Goal: Task Accomplishment & Management: Manage account settings

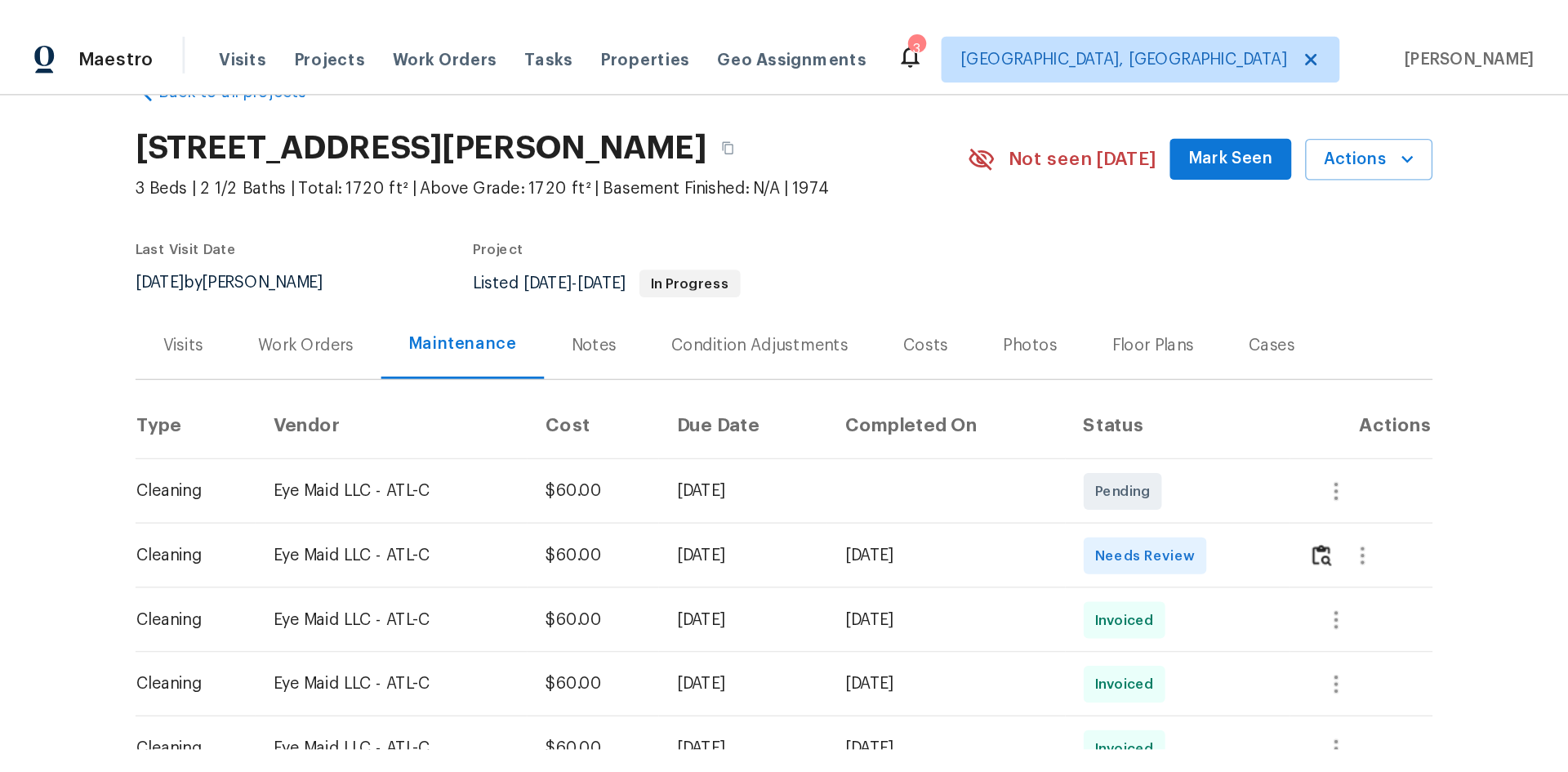
scroll to position [82, 0]
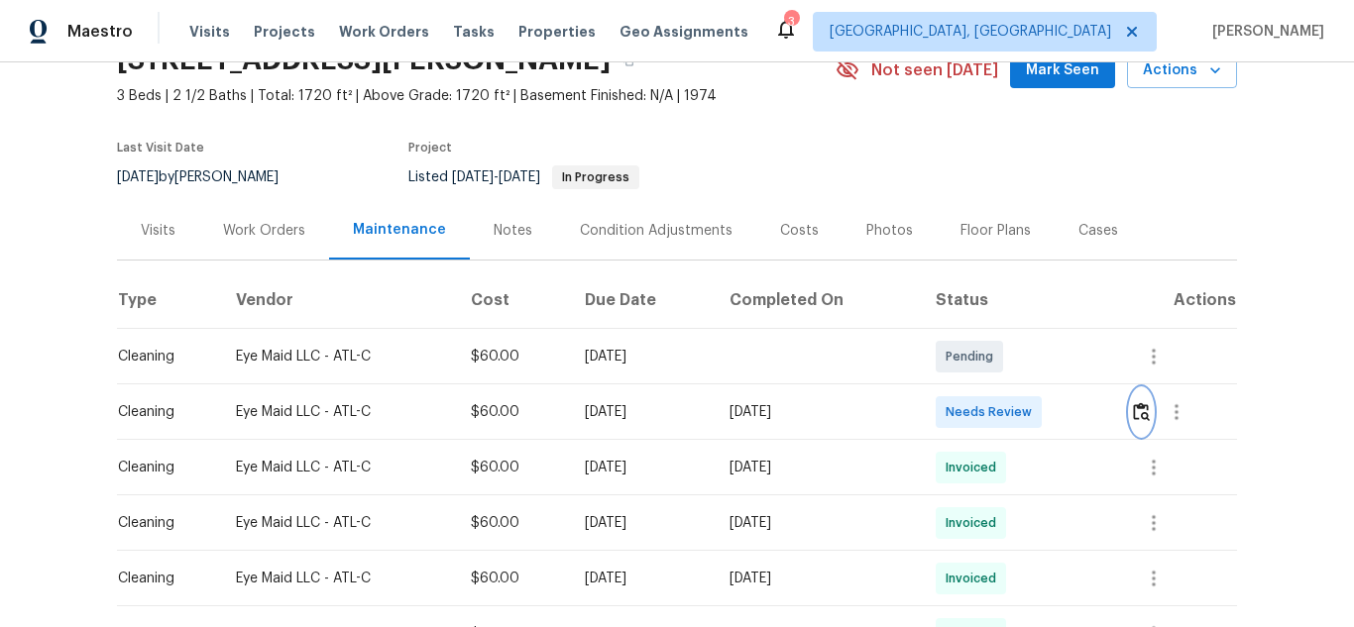
click at [1139, 408] on img "button" at bounding box center [1141, 411] width 17 height 19
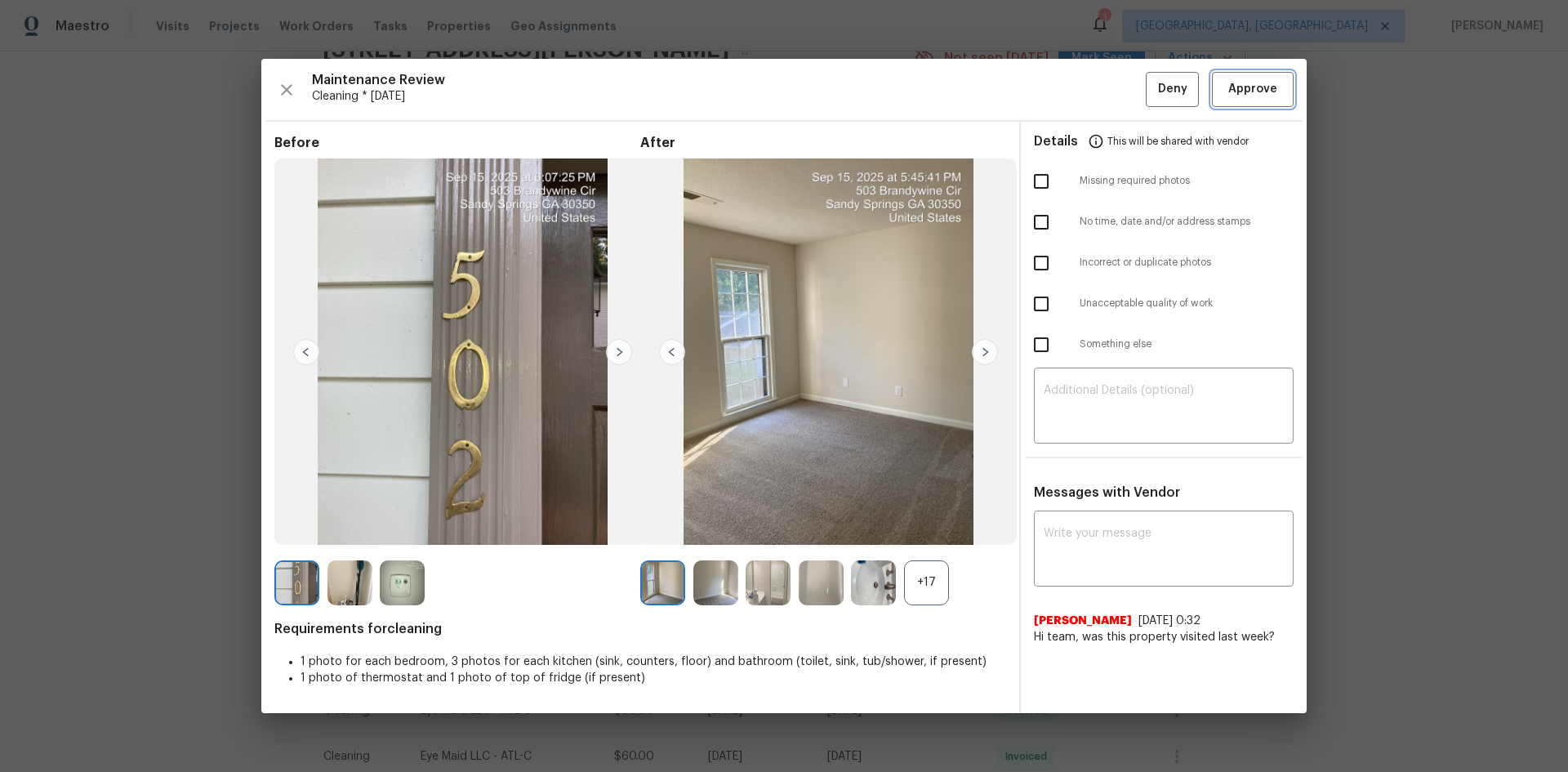
click at [1115, 81] on span "Approve" at bounding box center [1252, 89] width 49 height 21
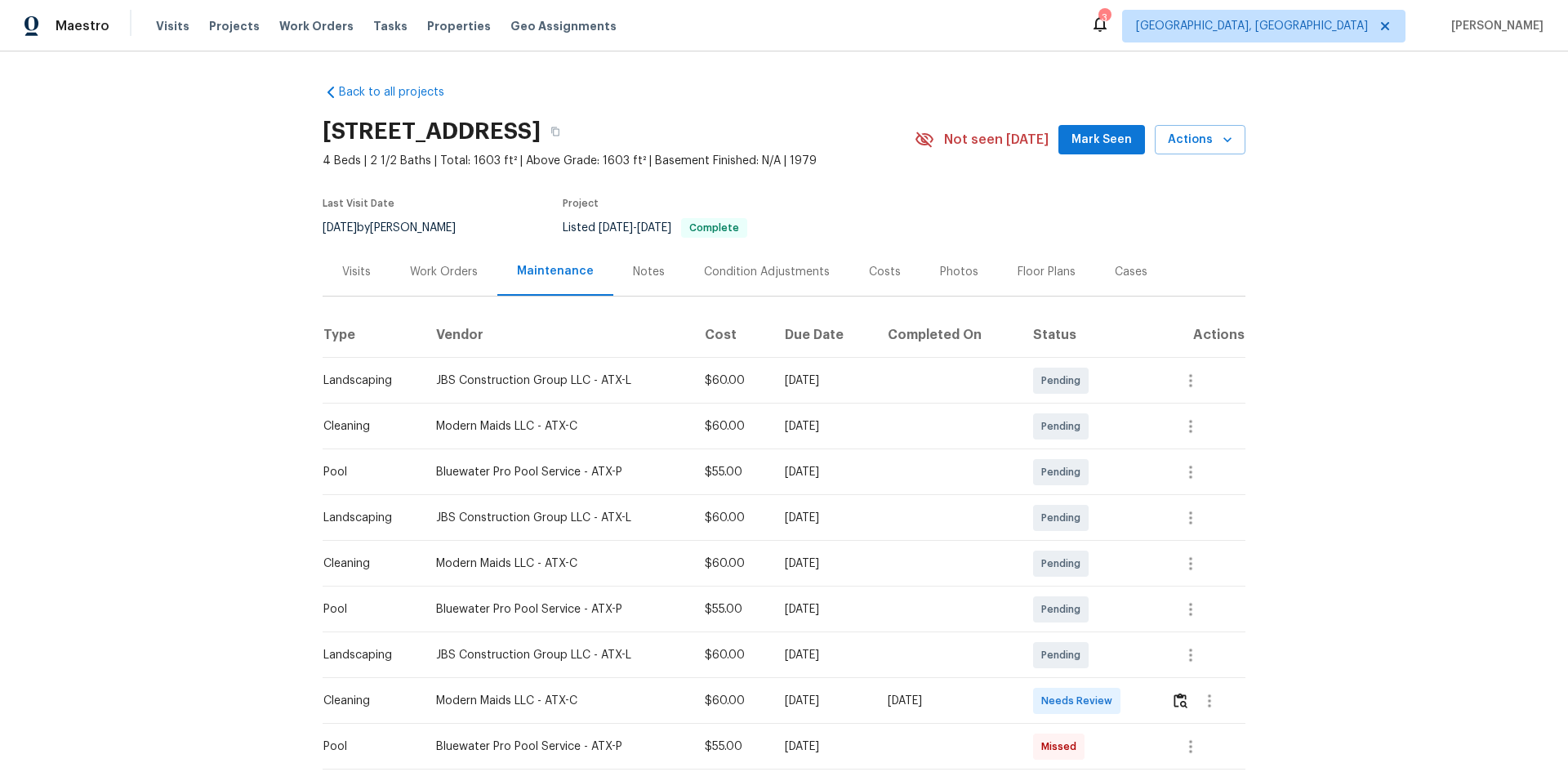
scroll to position [82, 0]
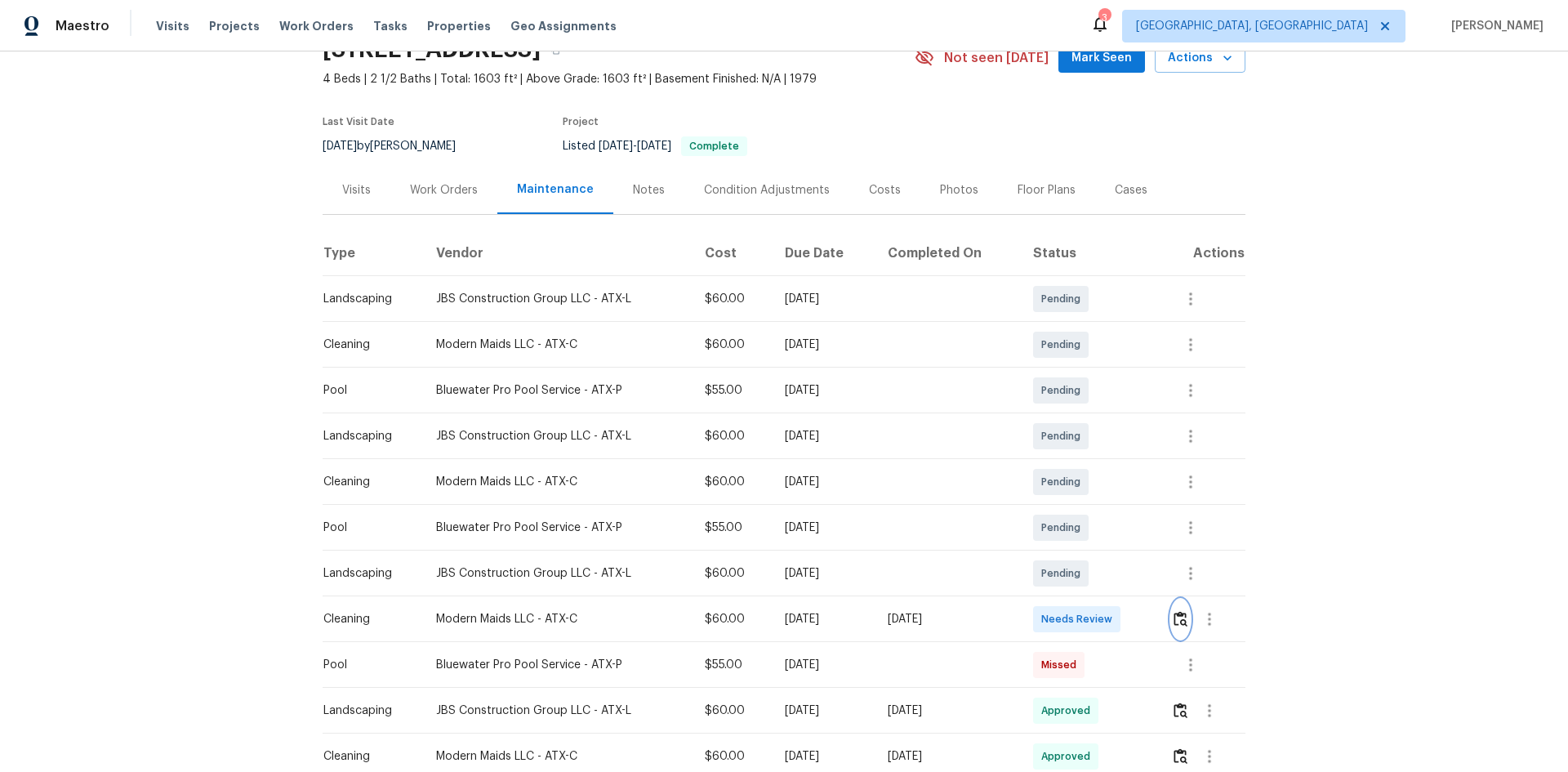
click at [1115, 516] on img "button" at bounding box center [1180, 618] width 14 height 16
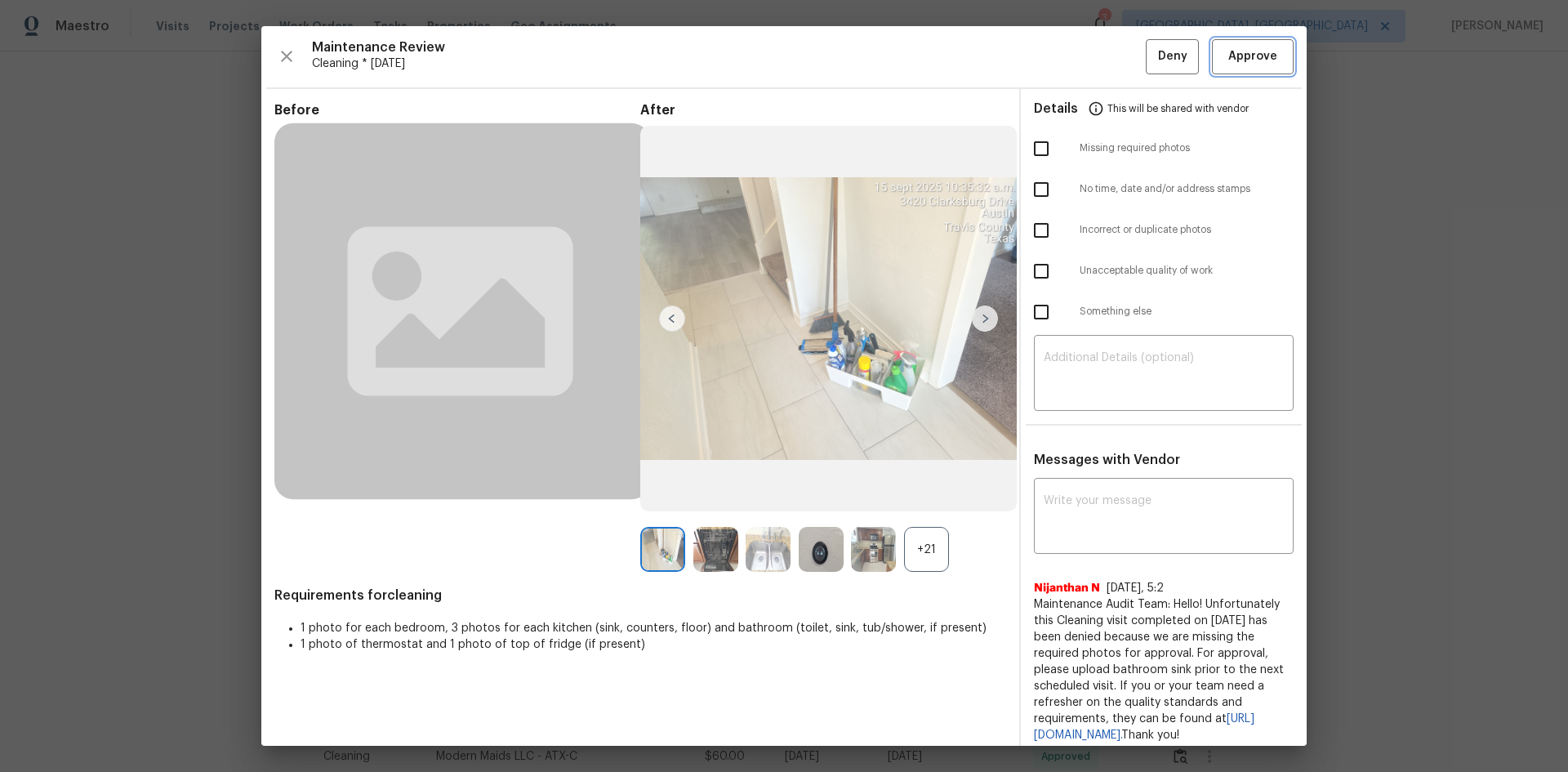
drag, startPoint x: 1233, startPoint y: 51, endPoint x: 1085, endPoint y: 129, distance: 167.3
click at [1115, 50] on span "Approve" at bounding box center [1252, 56] width 49 height 21
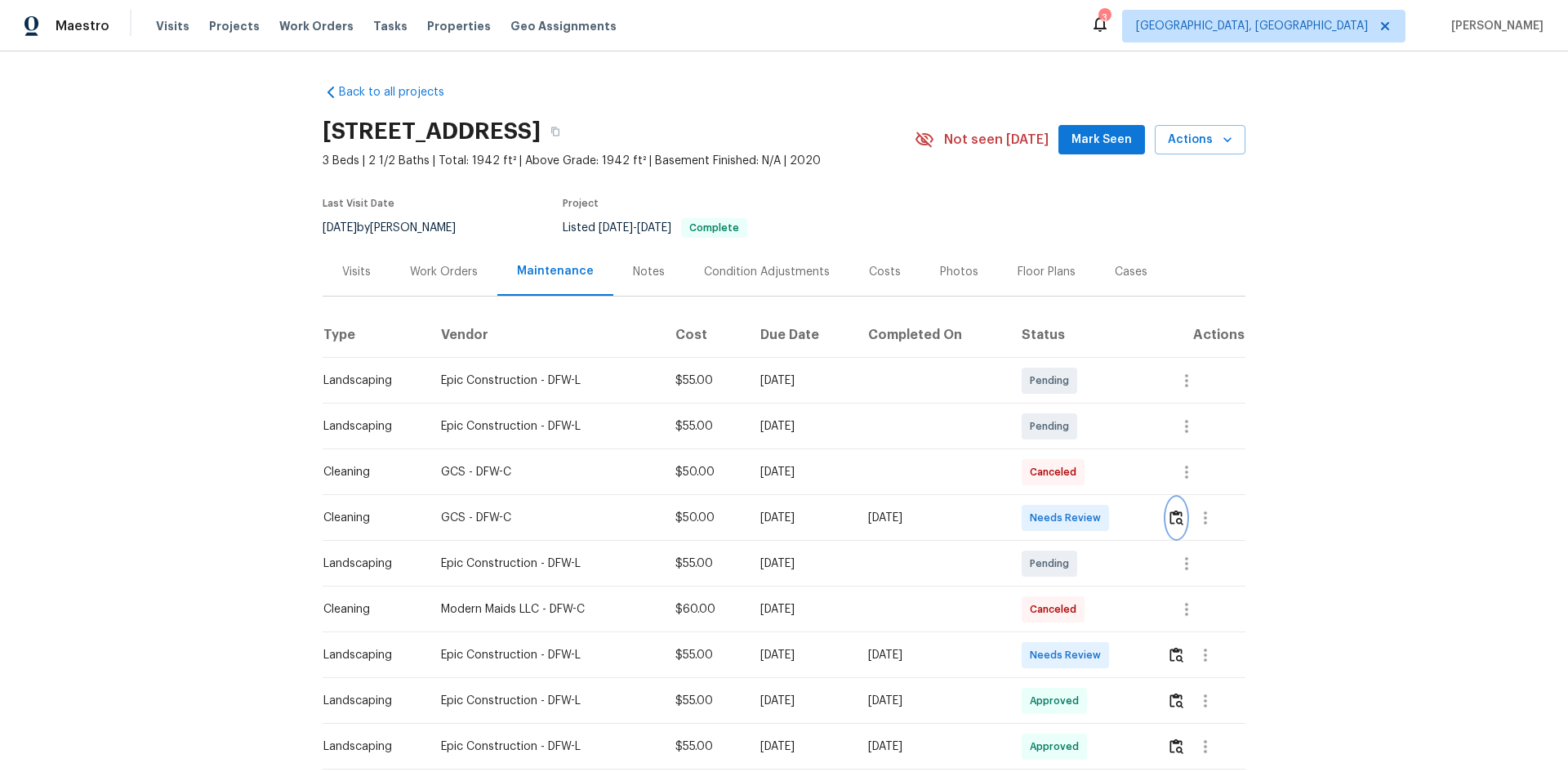
click at [1182, 525] on button "button" at bounding box center [1176, 518] width 19 height 40
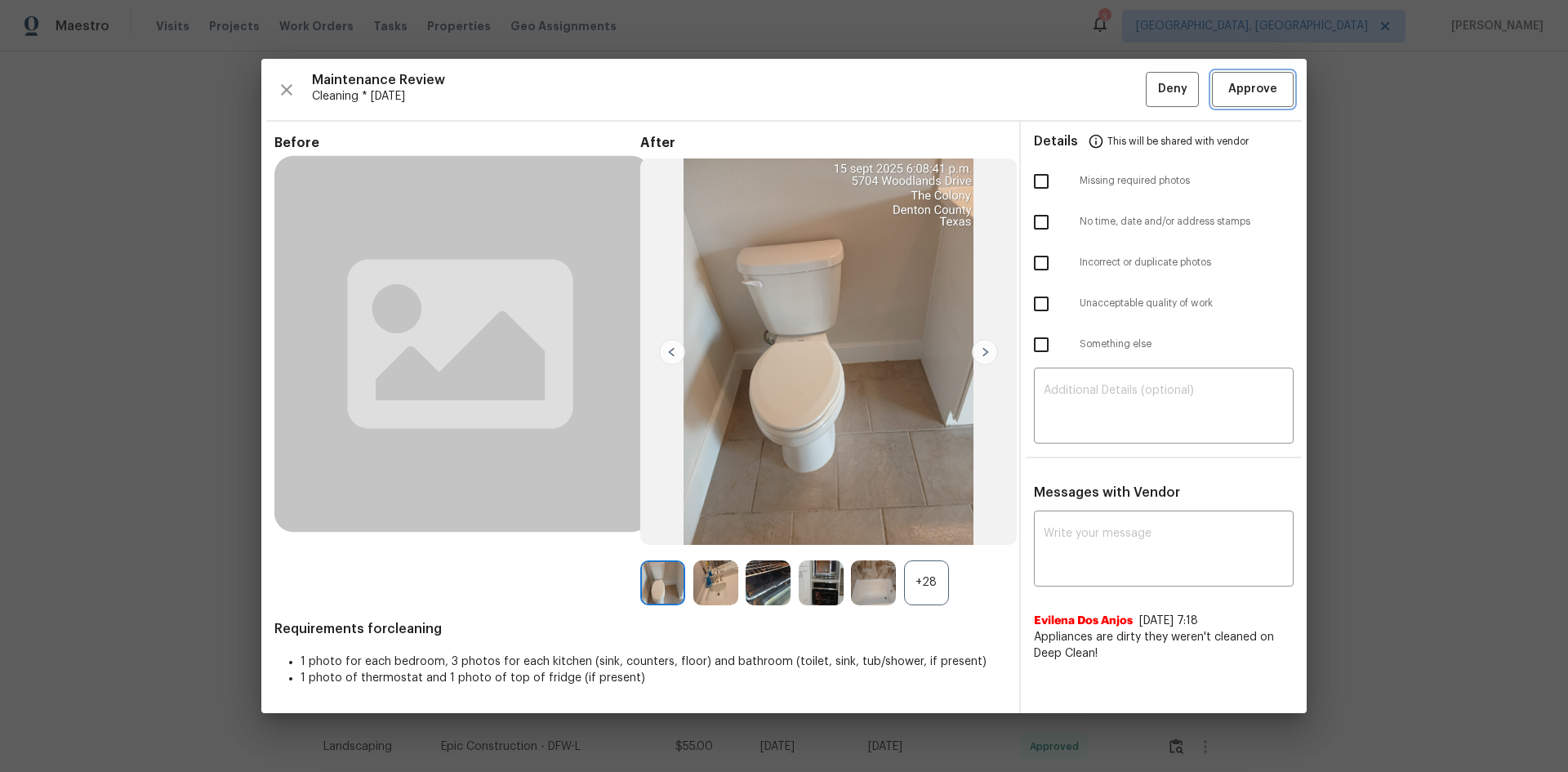
click at [1240, 81] on span "Approve" at bounding box center [1252, 89] width 49 height 21
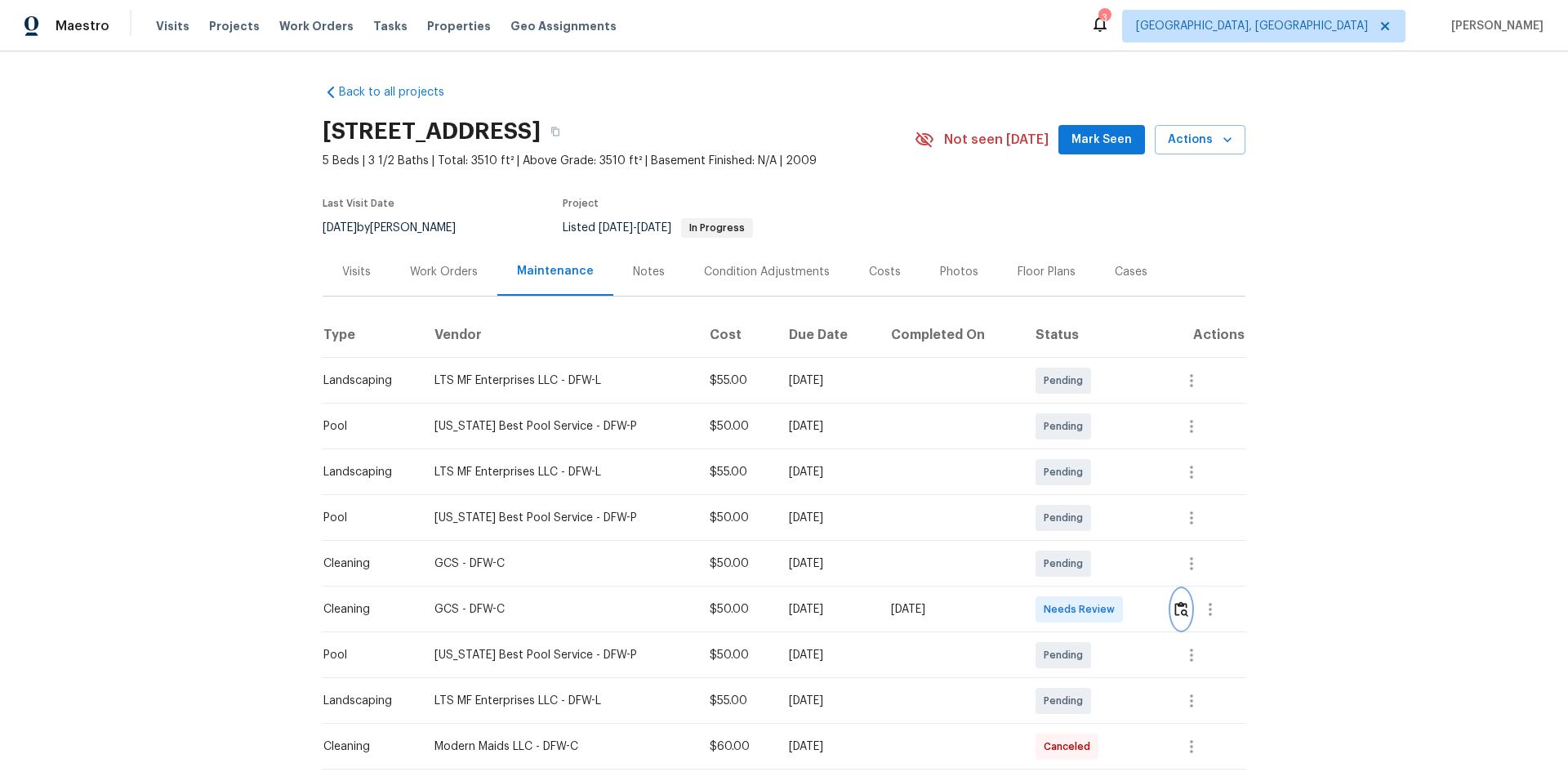
click at [1115, 516] on button "button" at bounding box center [1181, 610] width 19 height 40
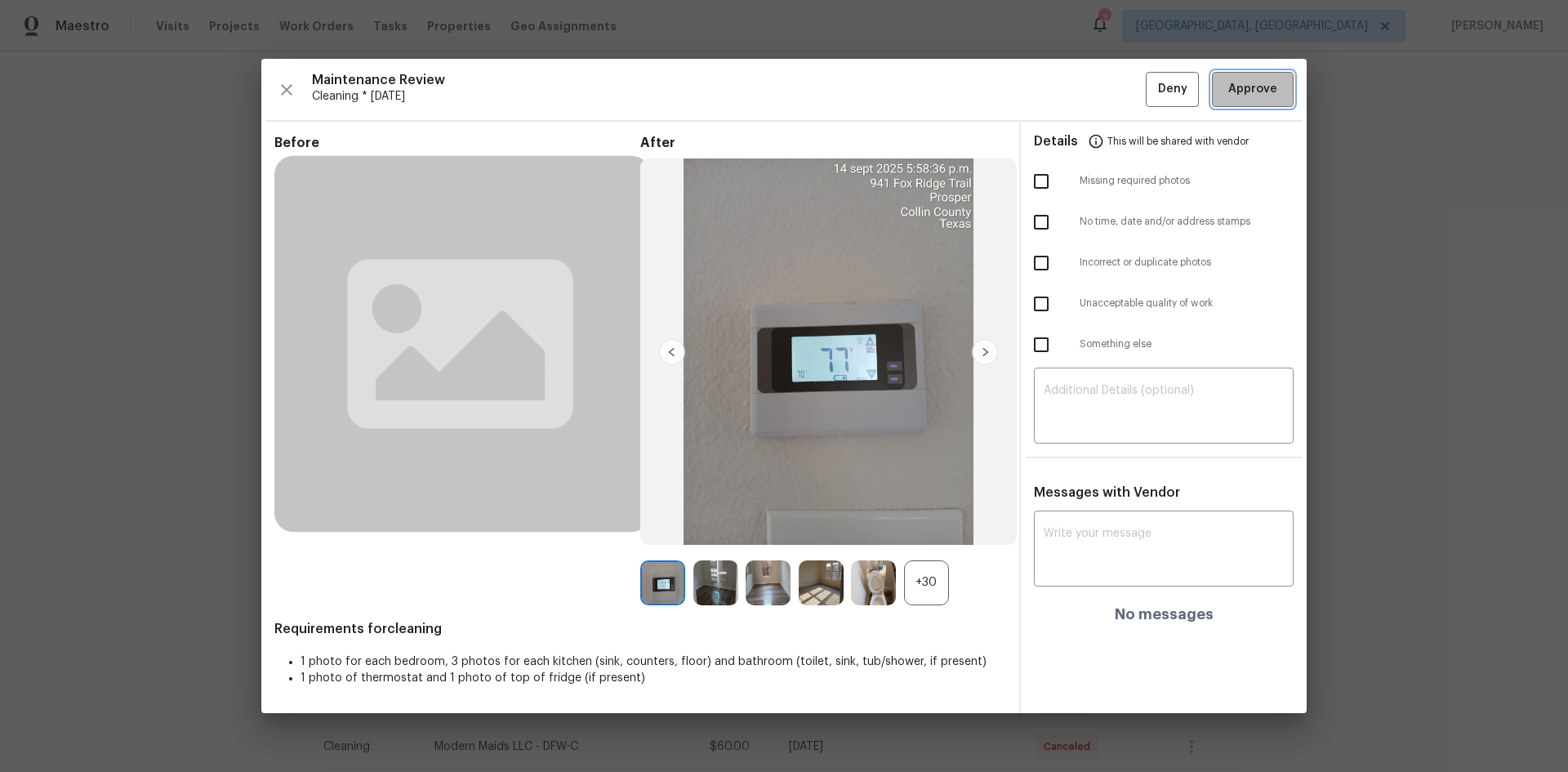
click at [1115, 88] on button "Approve" at bounding box center [1252, 89] width 82 height 35
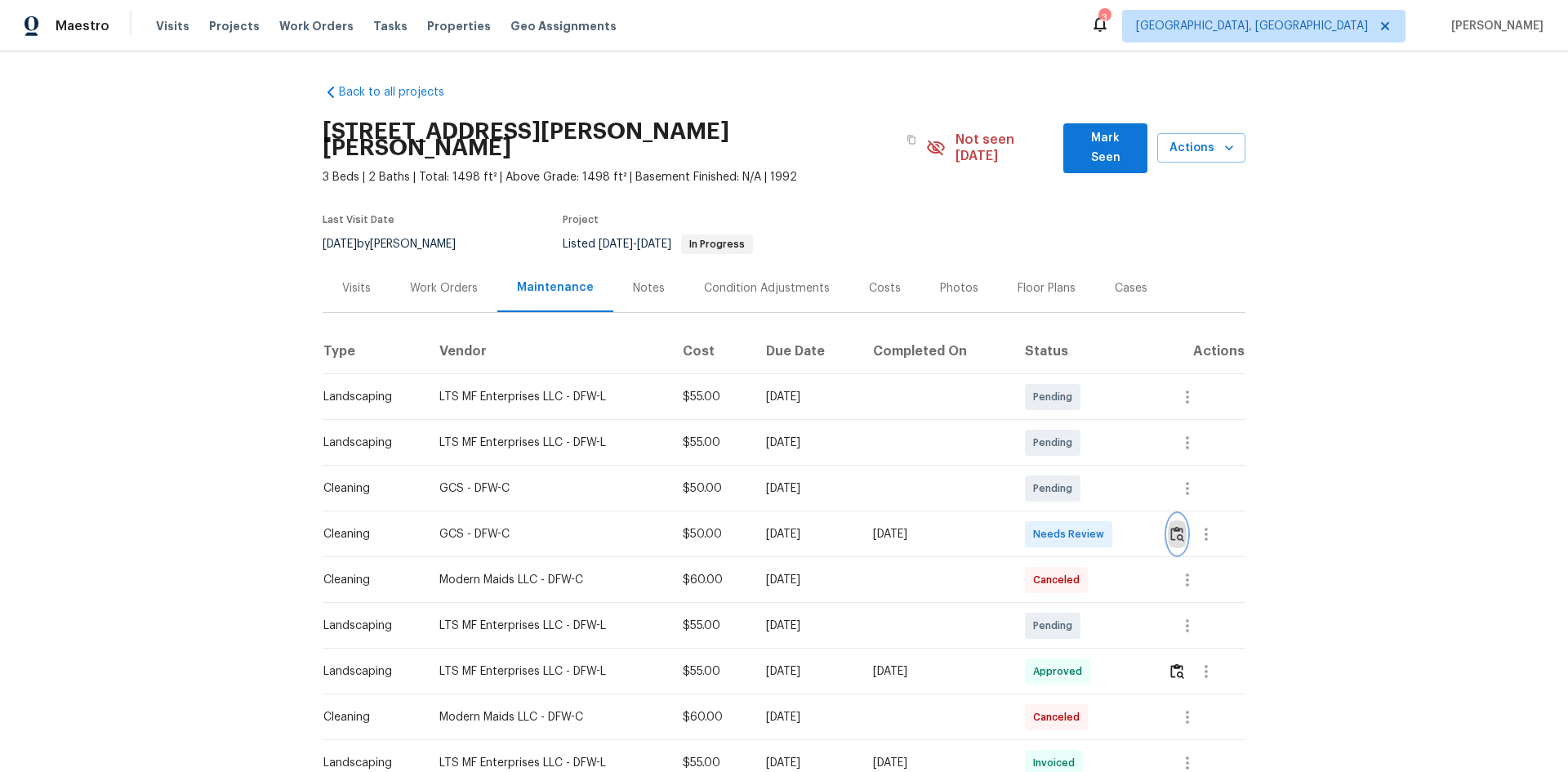
click at [1172, 514] on button "button" at bounding box center [1177, 534] width 19 height 40
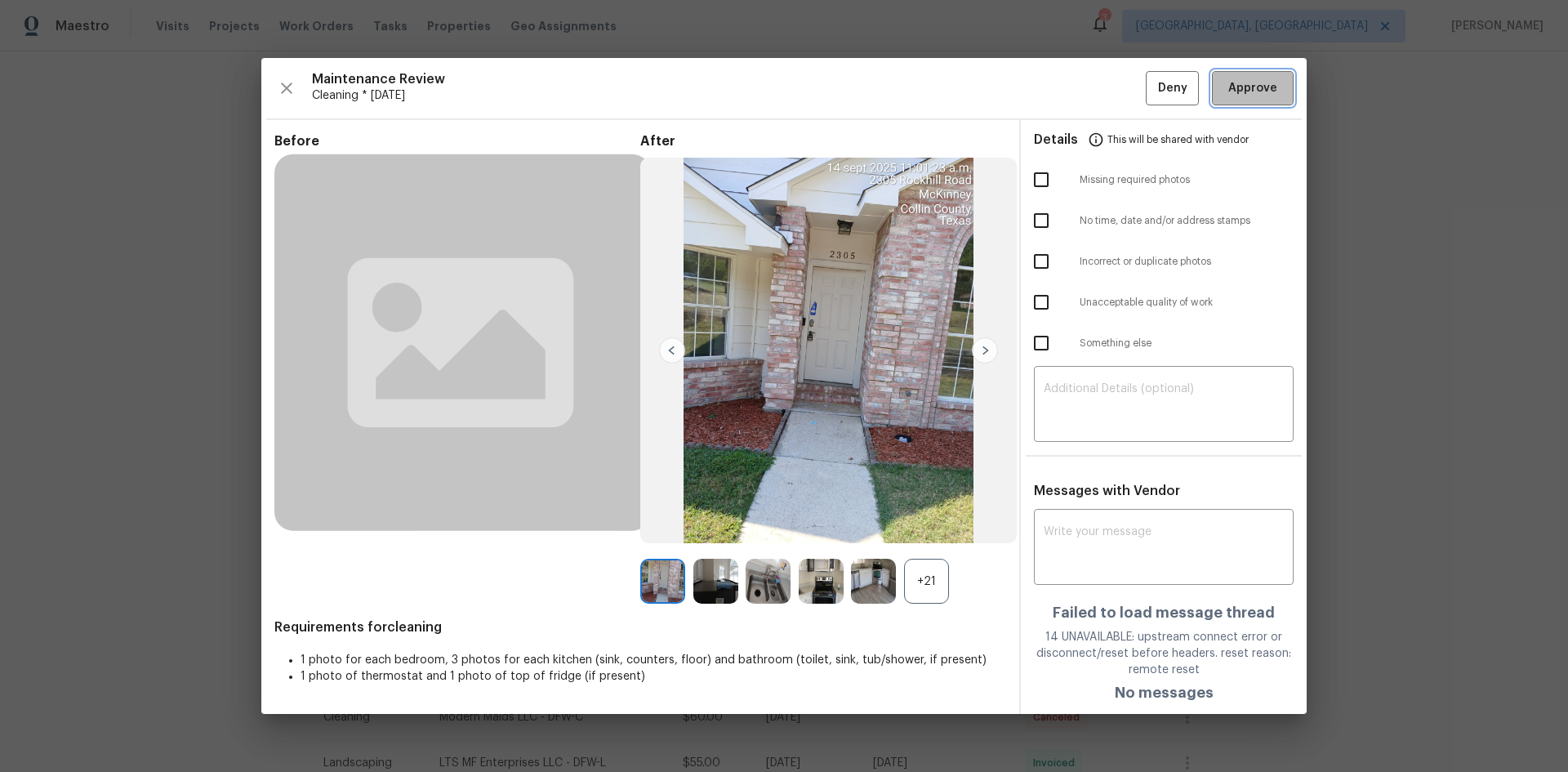
click at [1254, 101] on button "Approve" at bounding box center [1252, 88] width 82 height 35
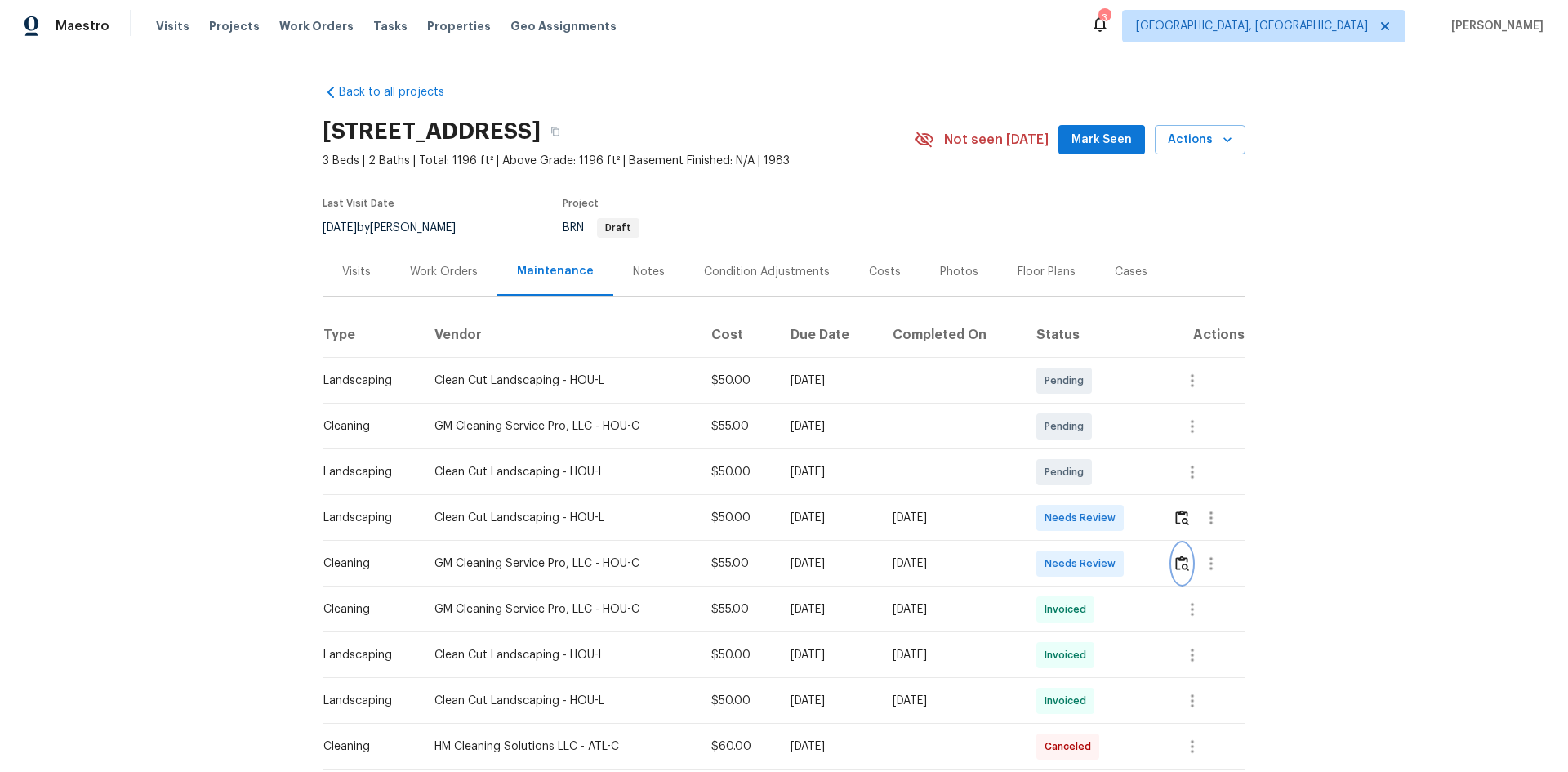
click at [1115, 516] on button "button" at bounding box center [1182, 564] width 19 height 40
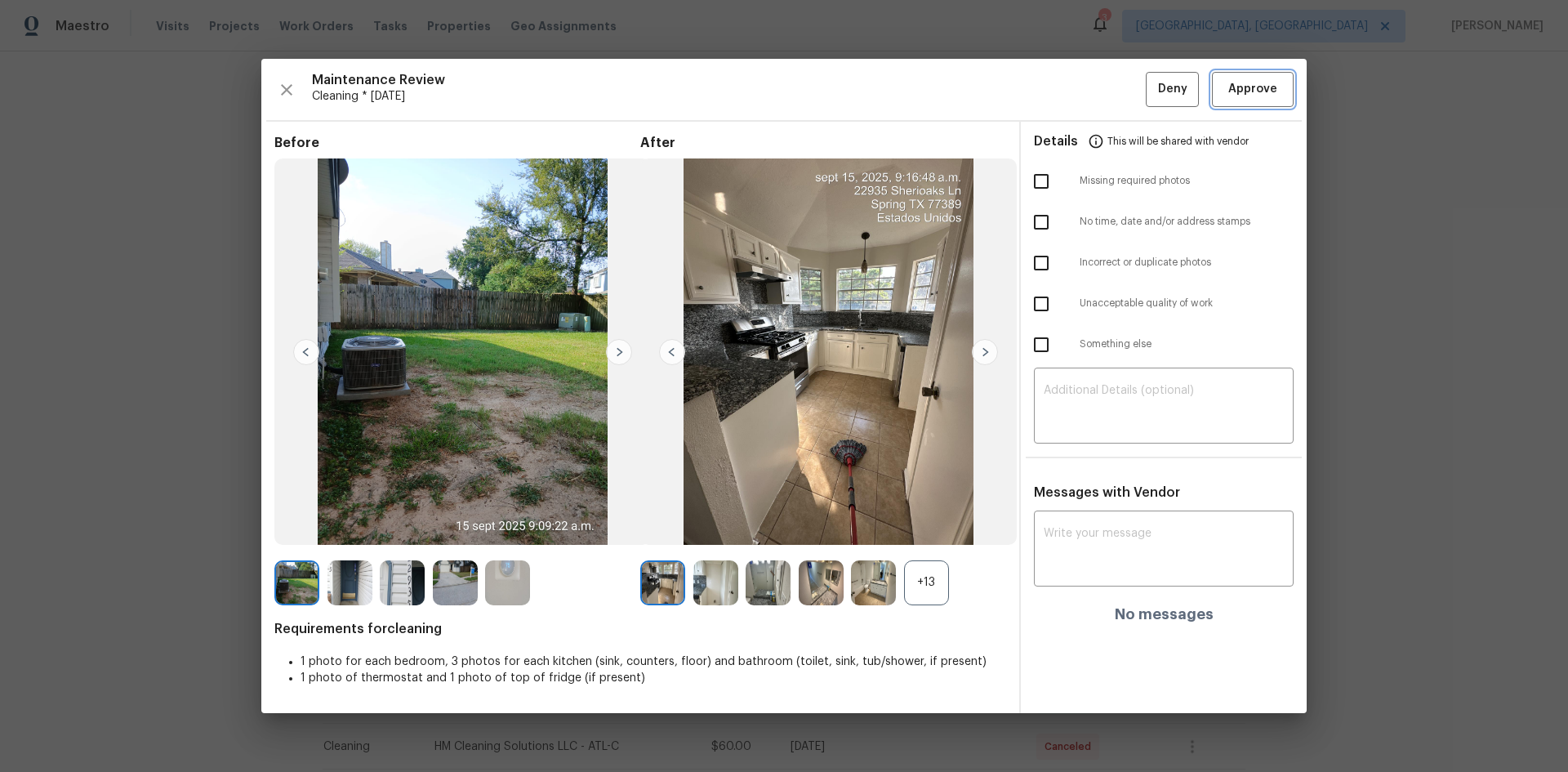
drag, startPoint x: 1238, startPoint y: 92, endPoint x: 1230, endPoint y: 106, distance: 16.1
click at [1115, 93] on span "Approve" at bounding box center [1252, 89] width 49 height 21
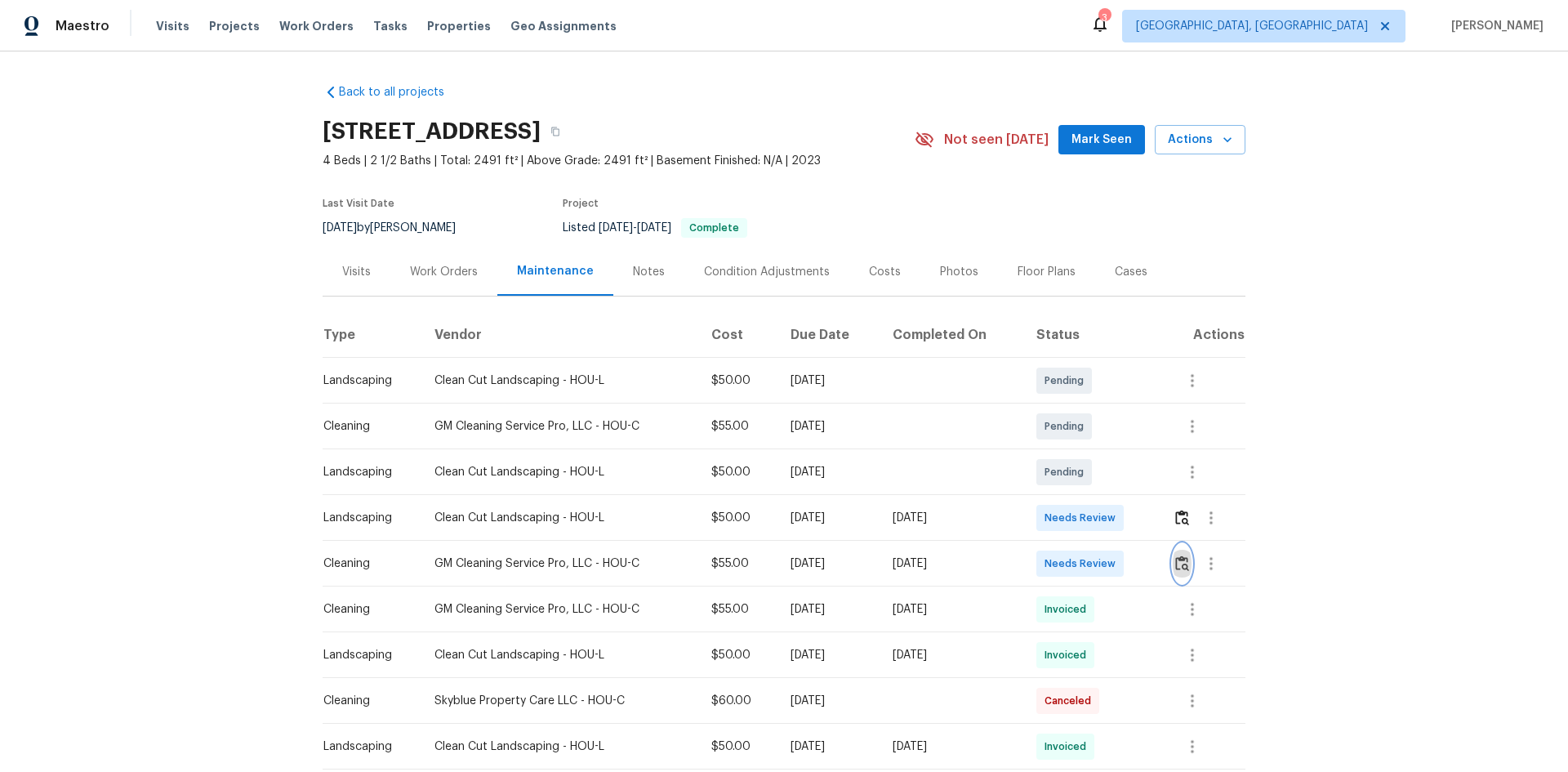
click at [1115, 516] on img "button" at bounding box center [1182, 563] width 14 height 16
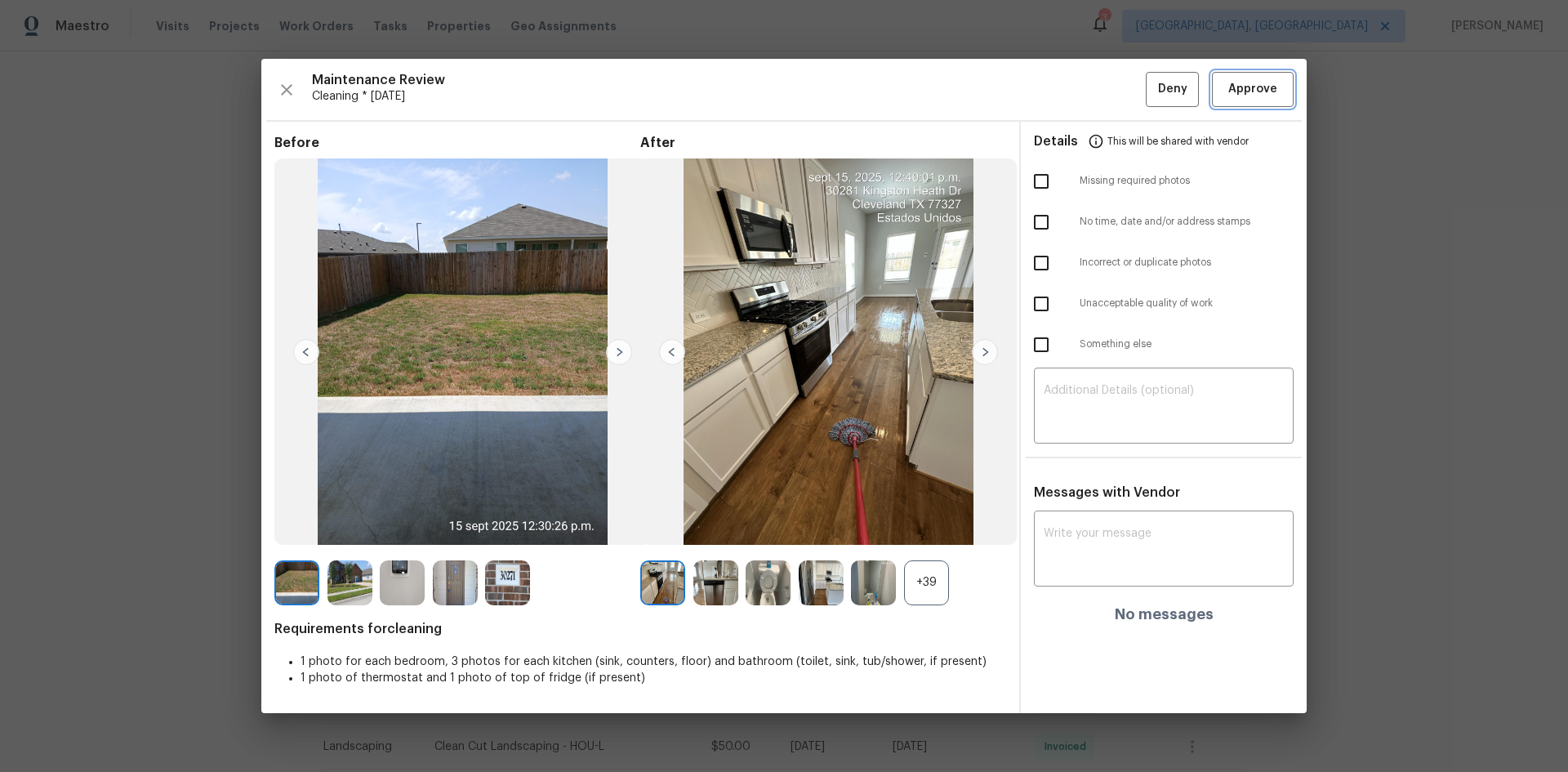
drag, startPoint x: 1274, startPoint y: 85, endPoint x: 1257, endPoint y: 87, distance: 17.1
click at [1115, 85] on span "Approve" at bounding box center [1252, 89] width 49 height 21
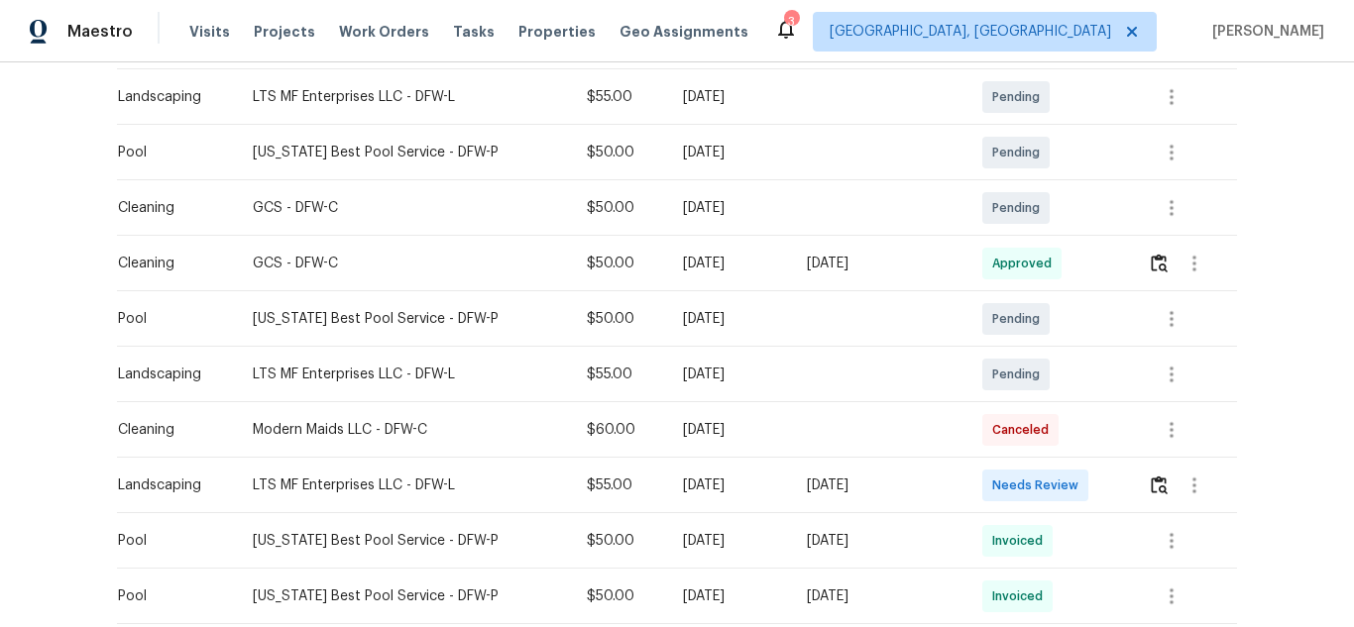
scroll to position [496, 0]
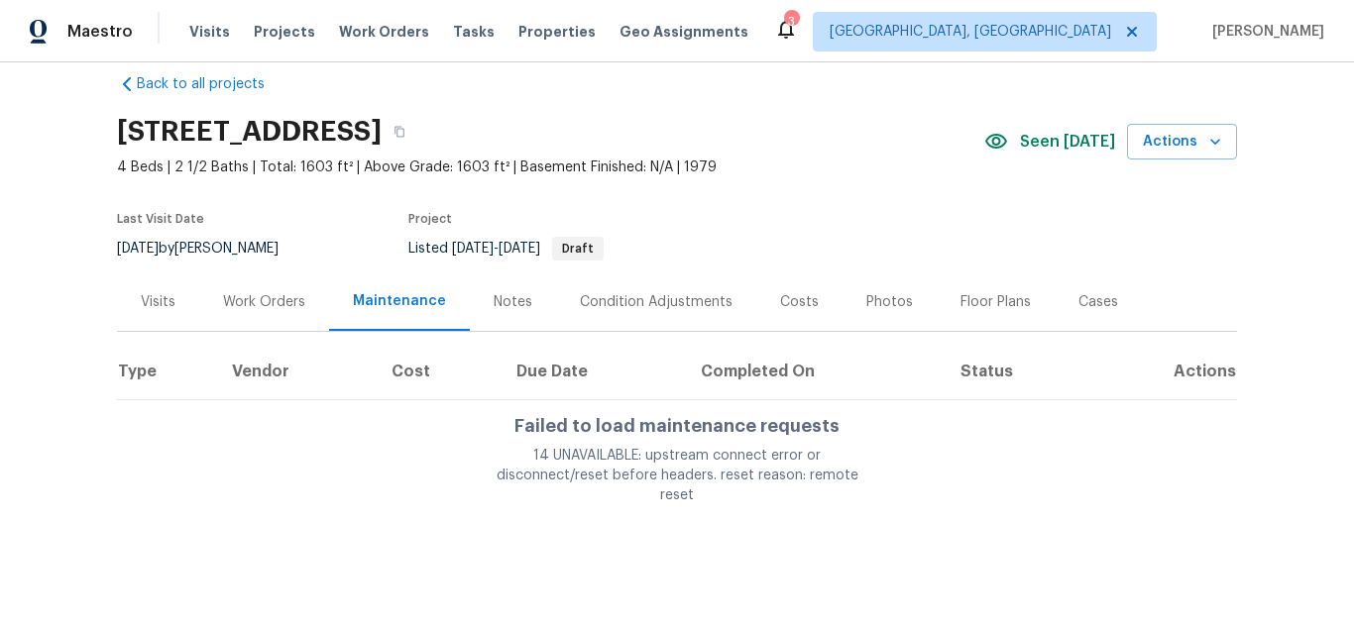
scroll to position [36, 0]
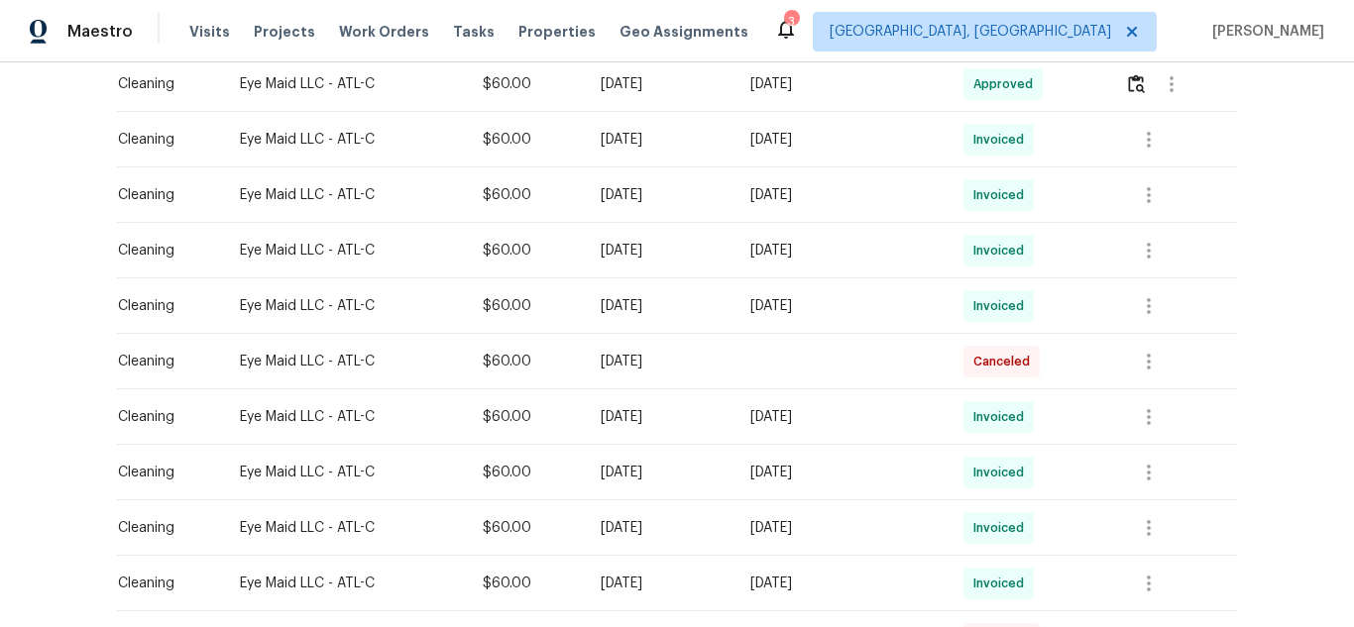
scroll to position [496, 0]
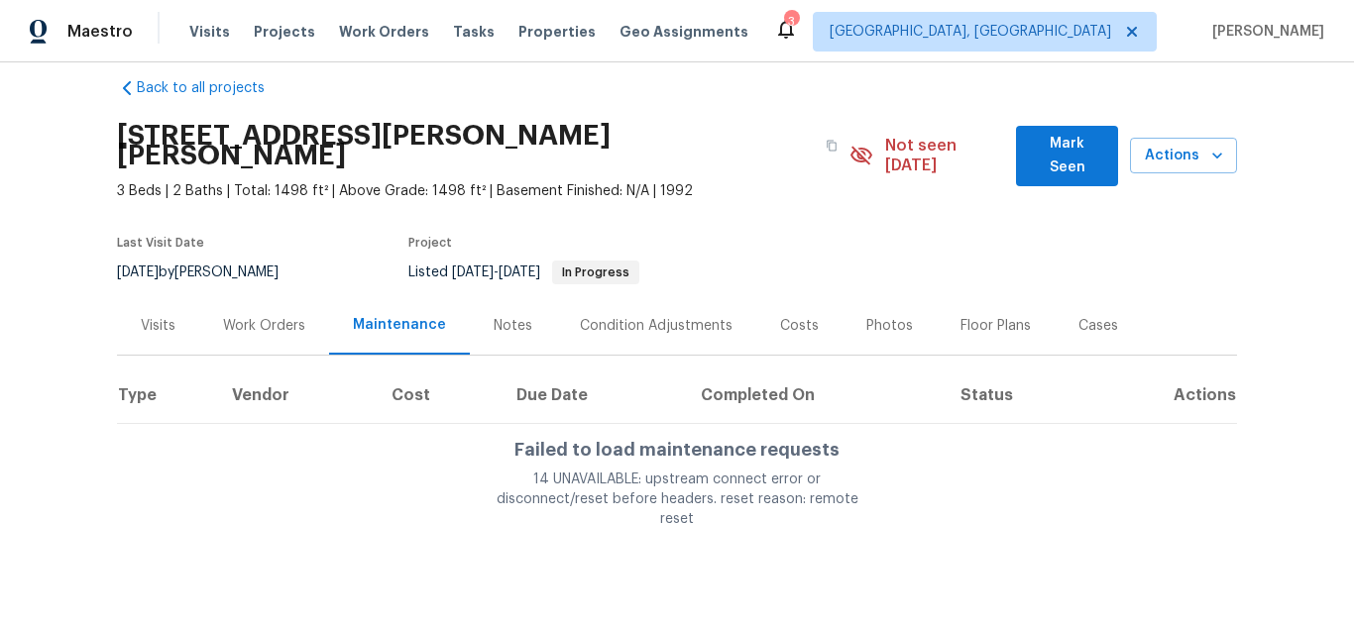
scroll to position [36, 0]
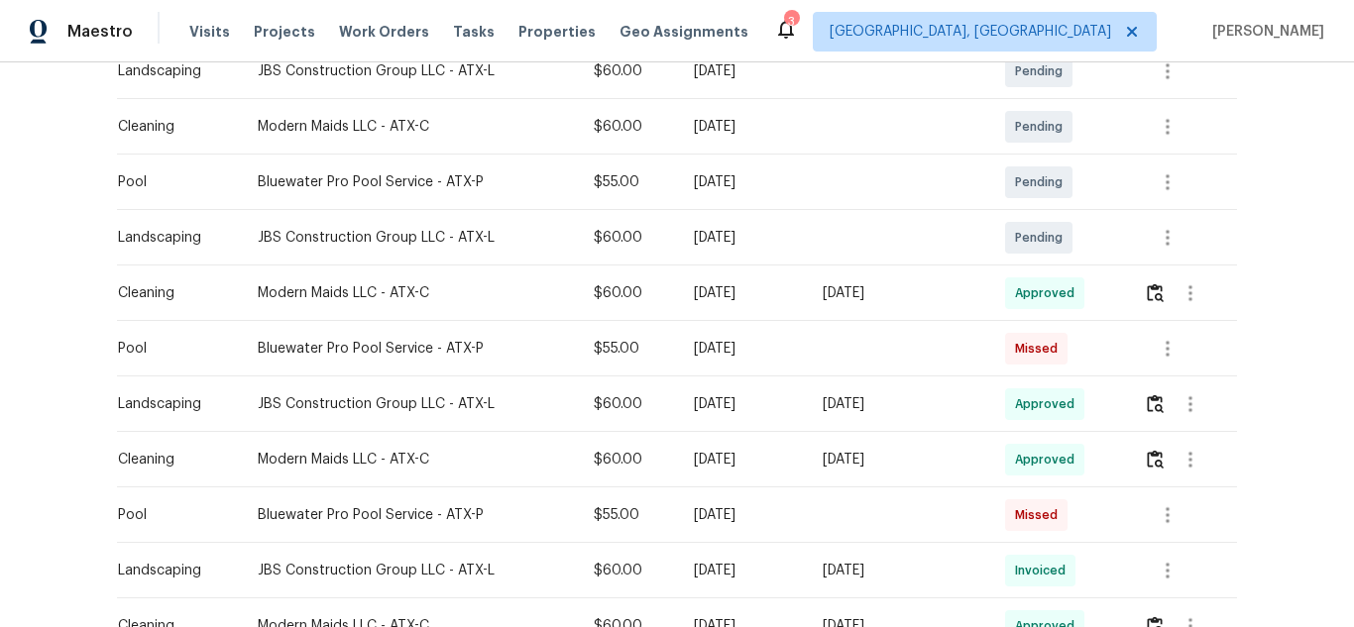
scroll to position [595, 0]
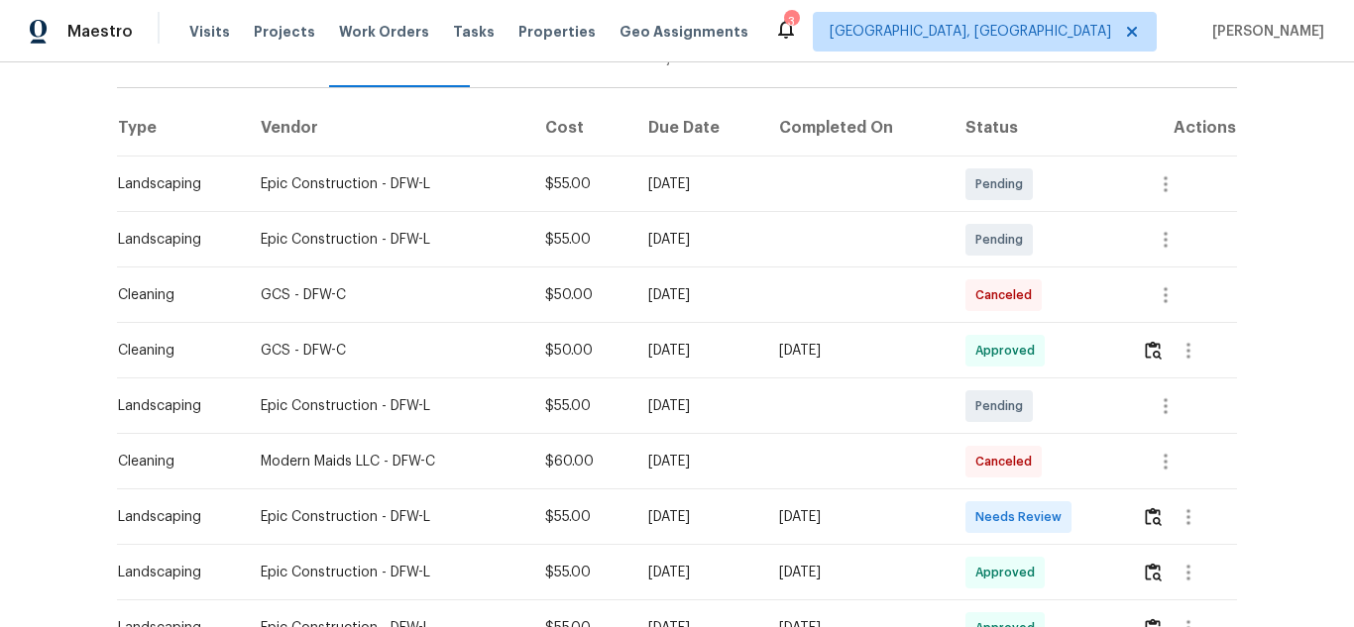
scroll to position [496, 0]
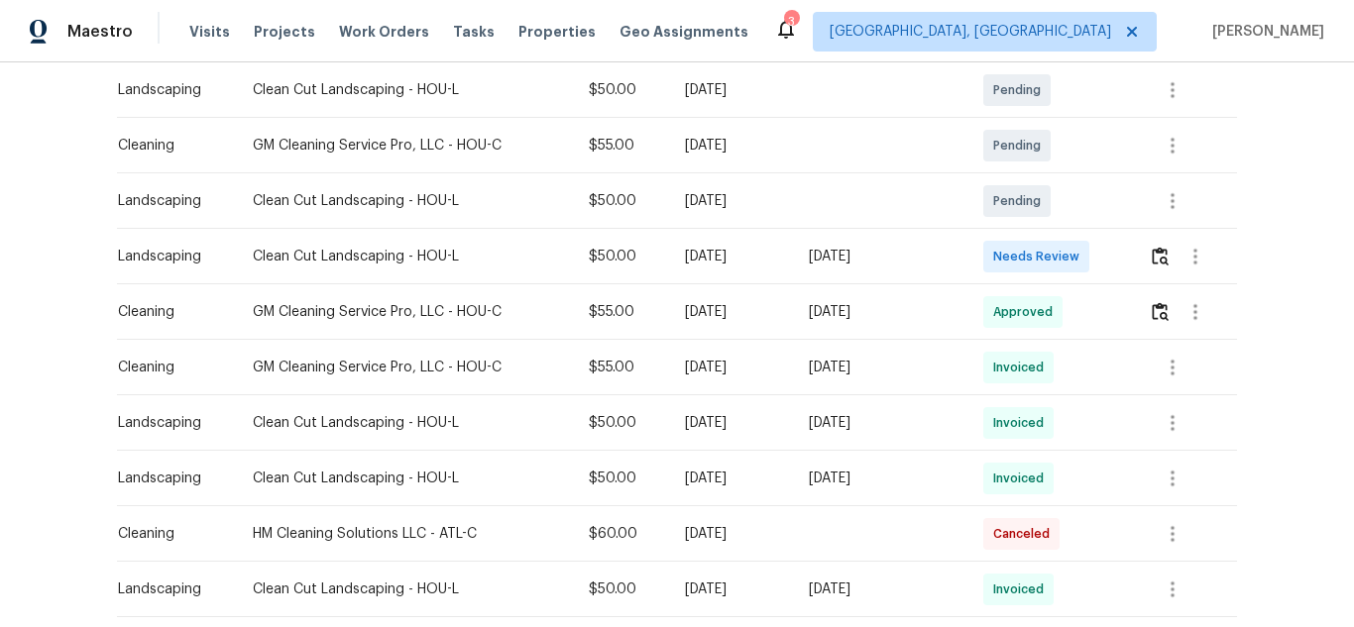
scroll to position [198, 0]
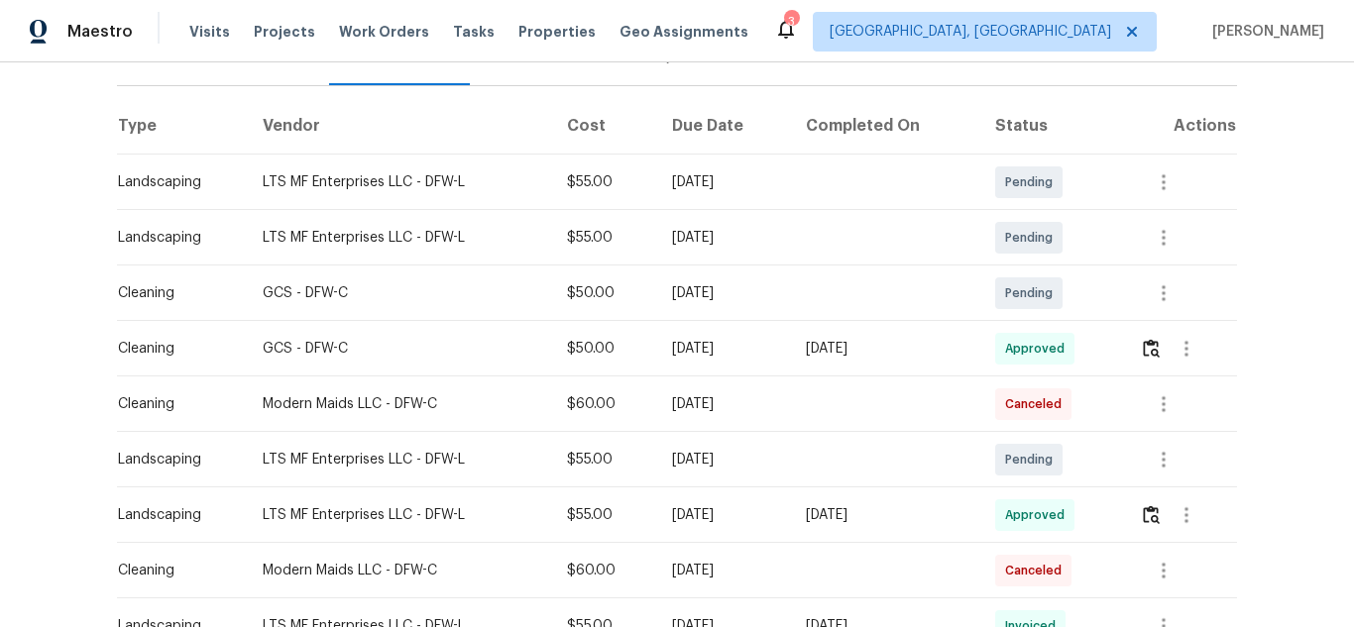
scroll to position [396, 0]
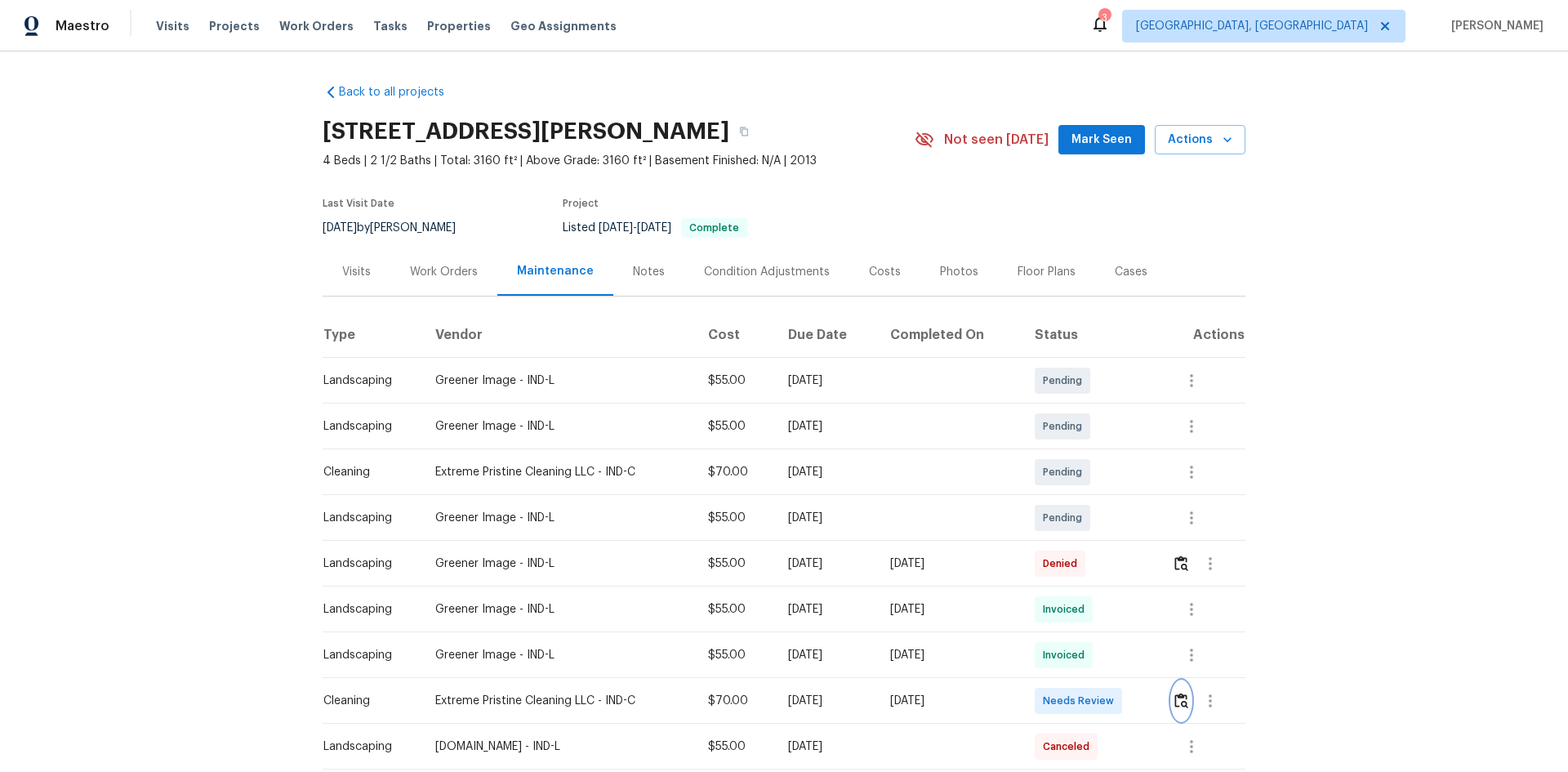
click at [1115, 516] on img "button" at bounding box center [1181, 700] width 14 height 16
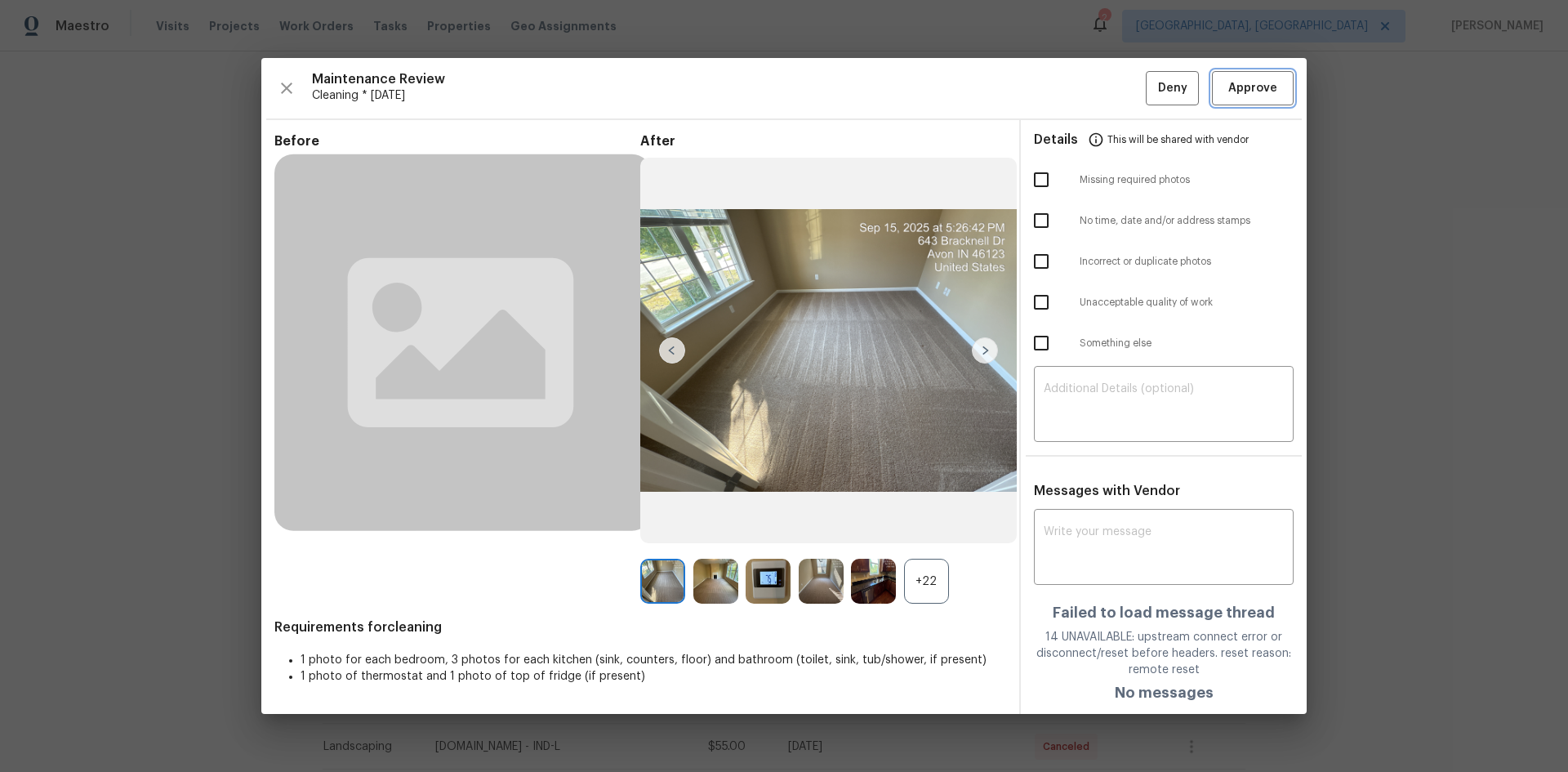
click at [1115, 86] on span "Approve" at bounding box center [1252, 88] width 49 height 21
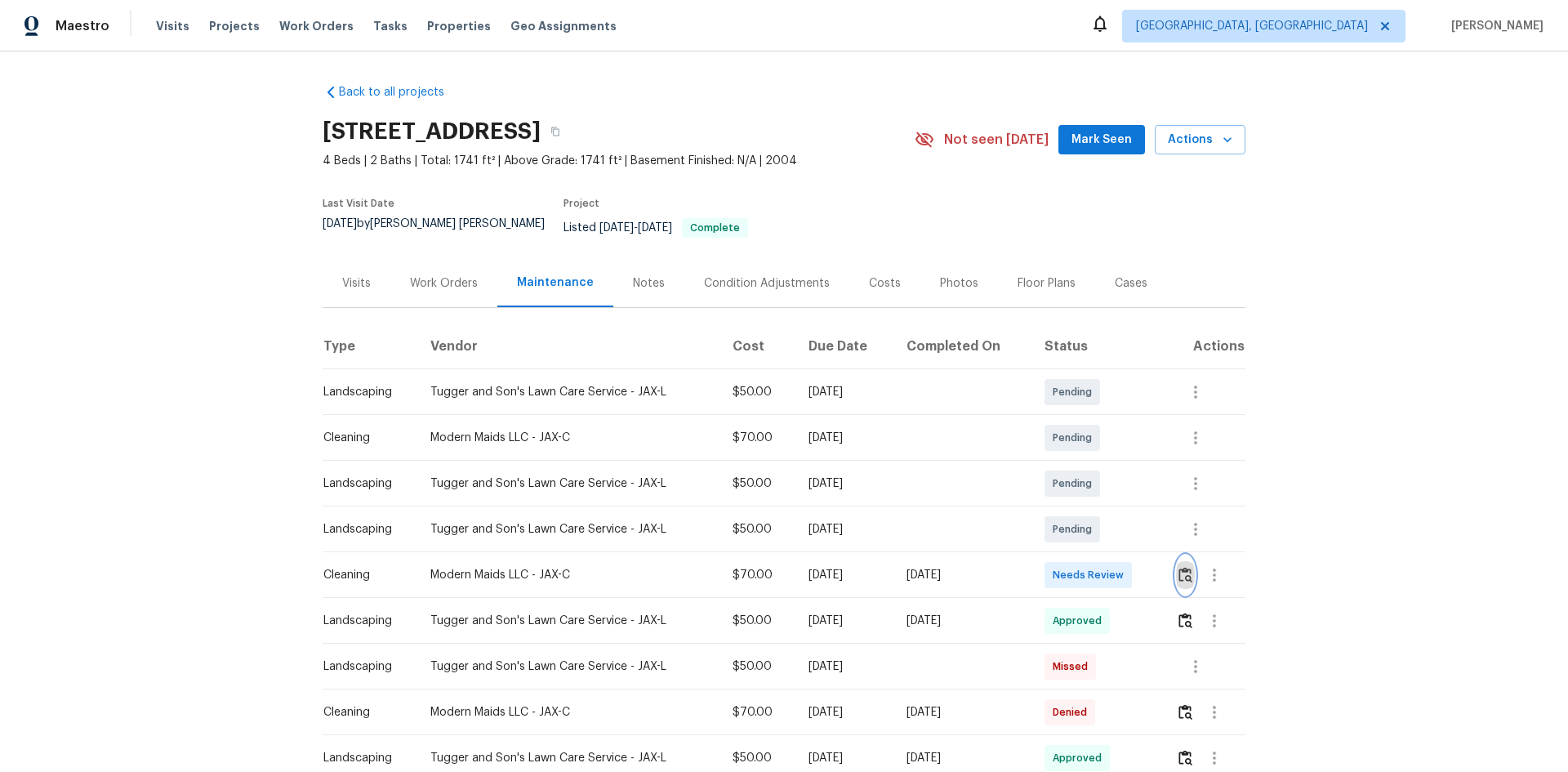
click at [1115, 516] on img "button" at bounding box center [1185, 574] width 14 height 16
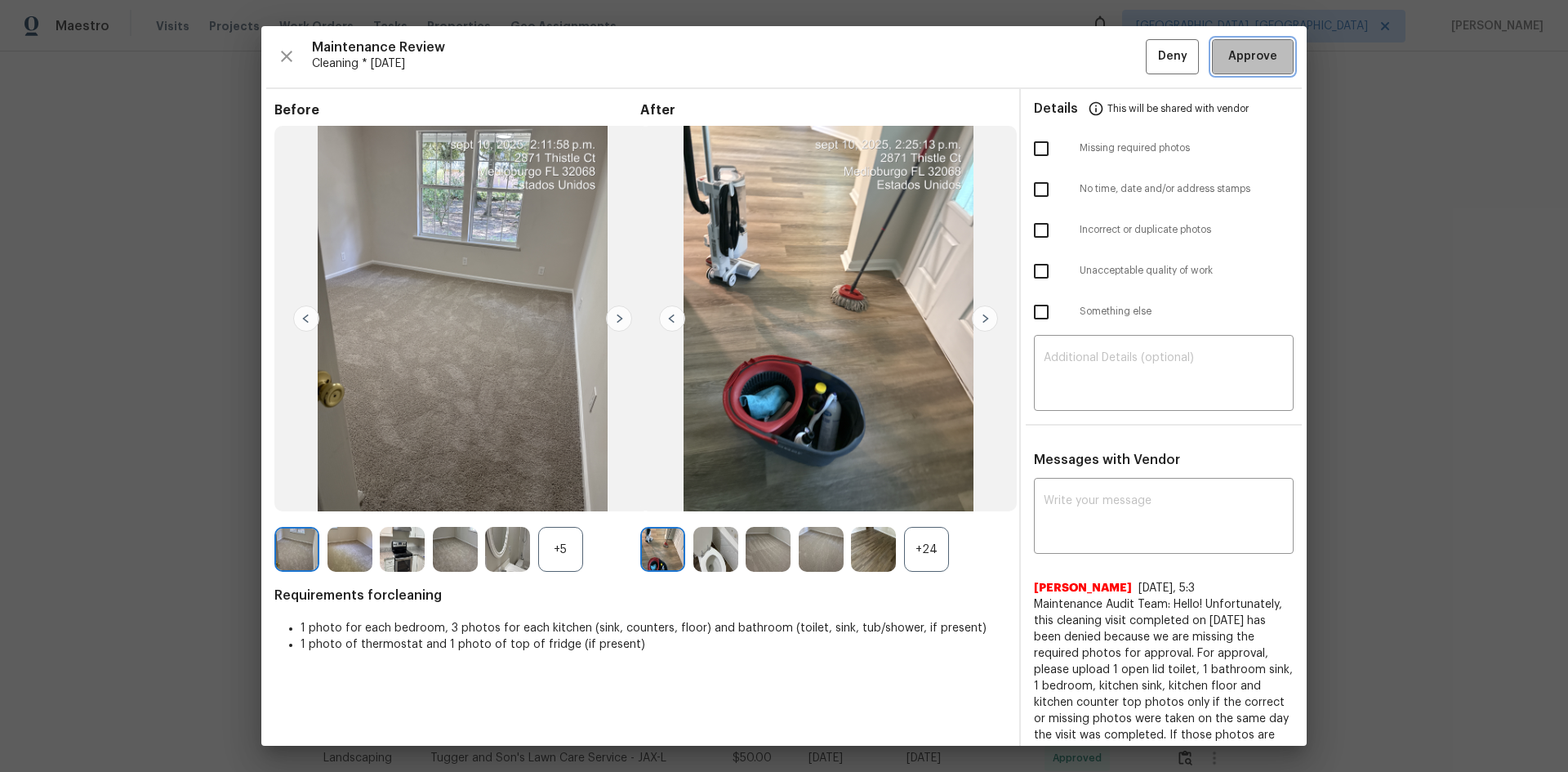
click at [1115, 55] on span "Approve" at bounding box center [1252, 56] width 49 height 21
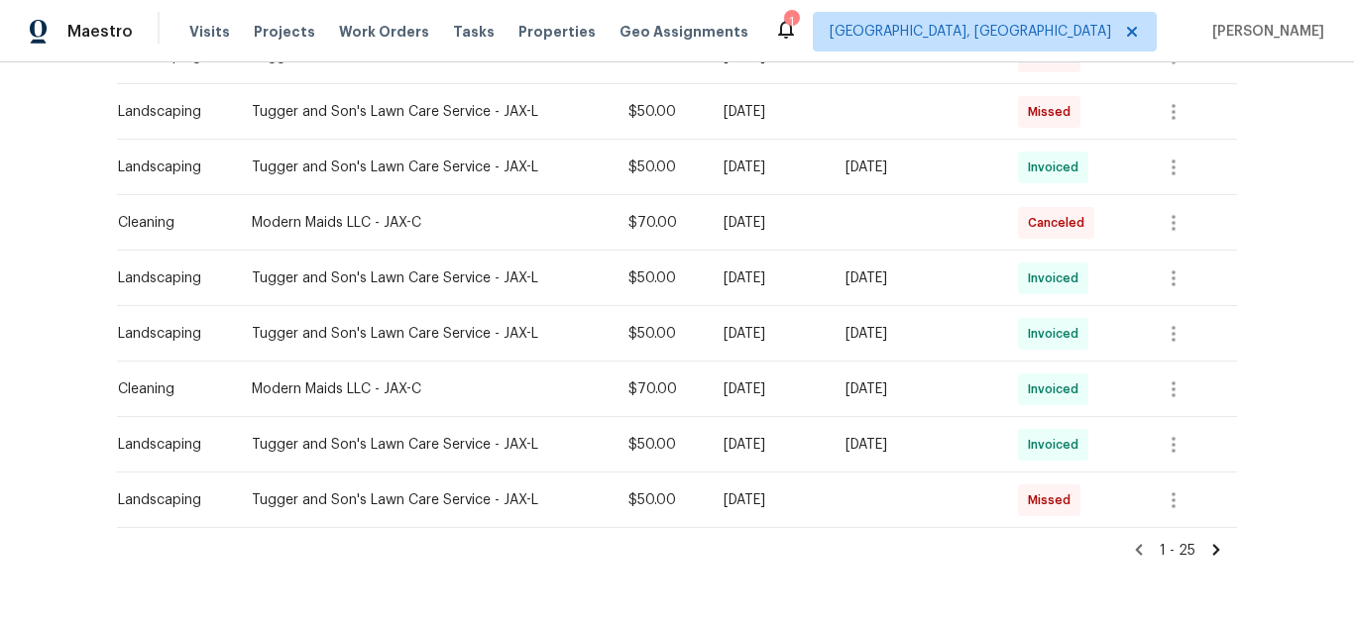
scroll to position [1256, 0]
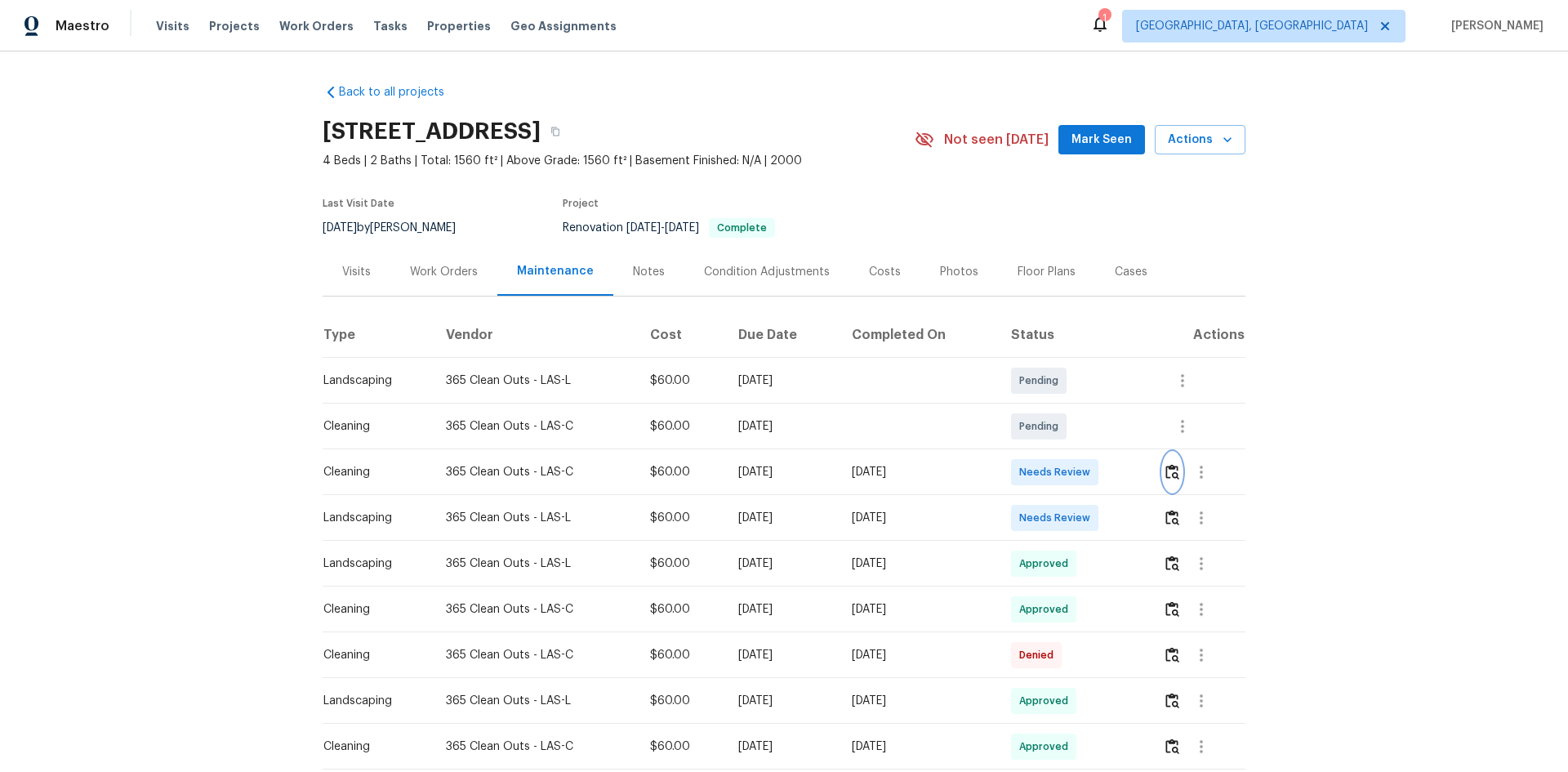
click at [1115, 468] on img "button" at bounding box center [1172, 471] width 14 height 16
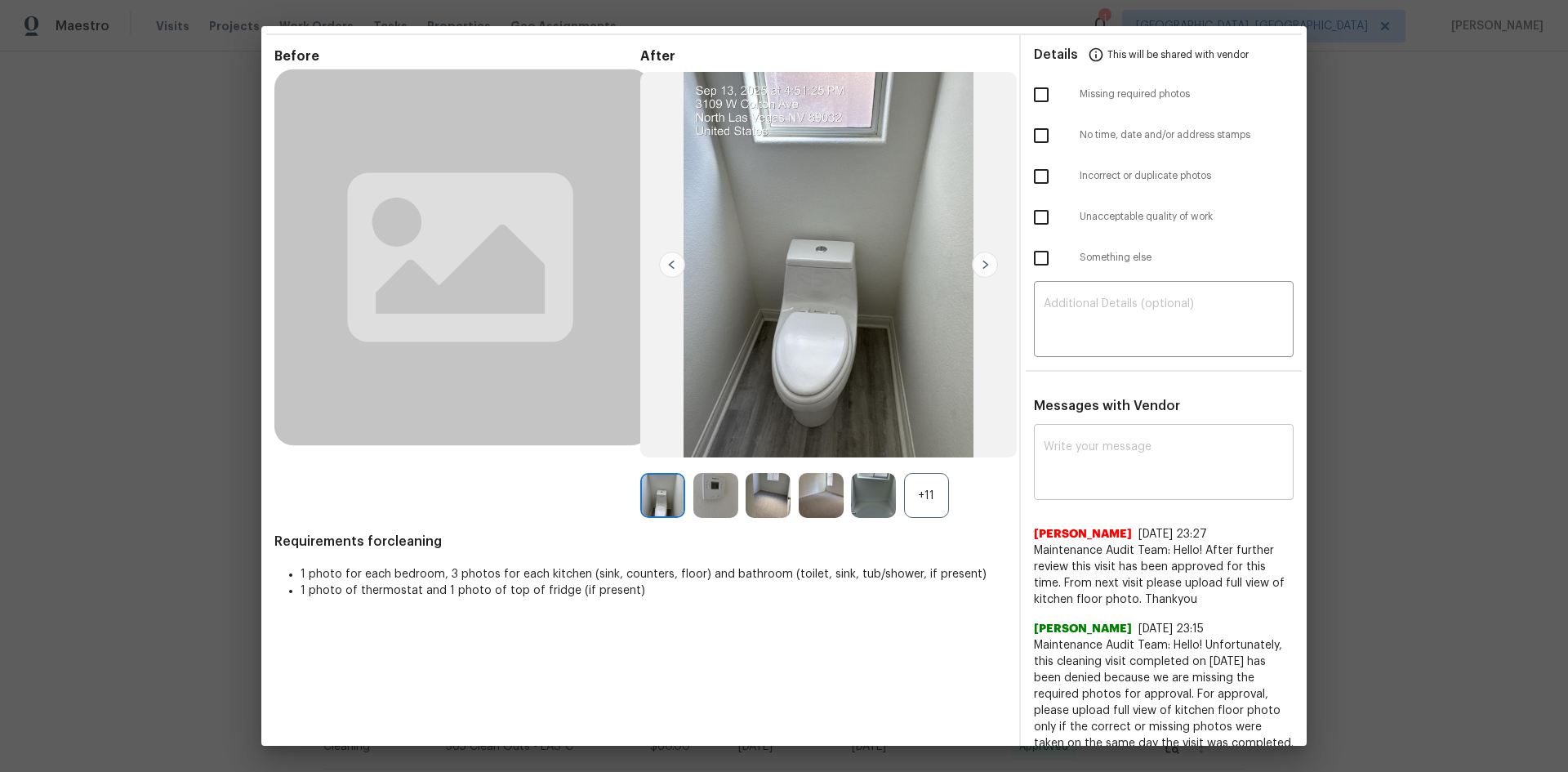
scroll to position [82, 0]
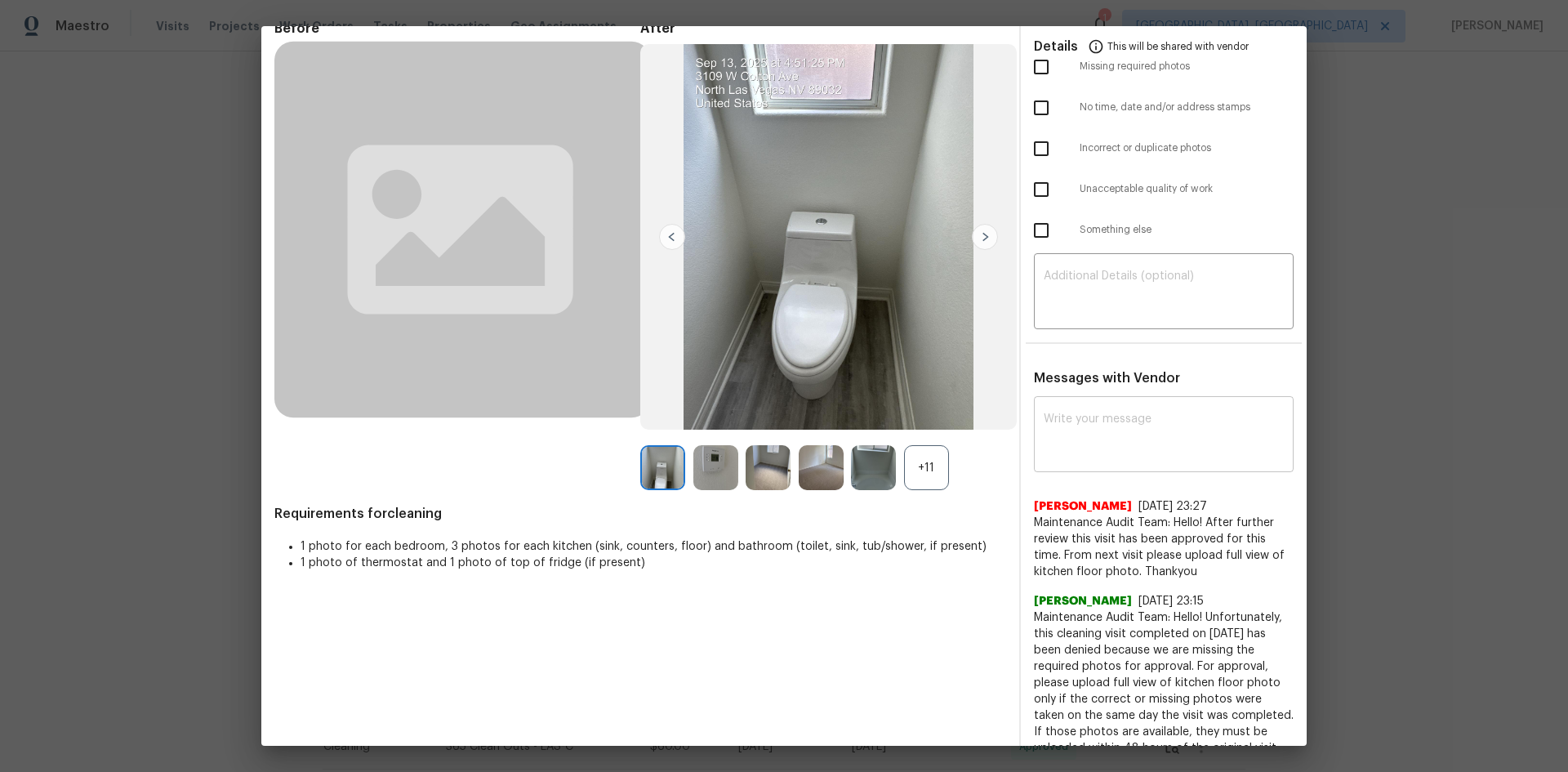
click at [1115, 455] on textarea at bounding box center [1163, 437] width 240 height 46
paste textarea "Maintenance Audit Team: Hello! Unfortunately, this Cleaning visit completed on …"
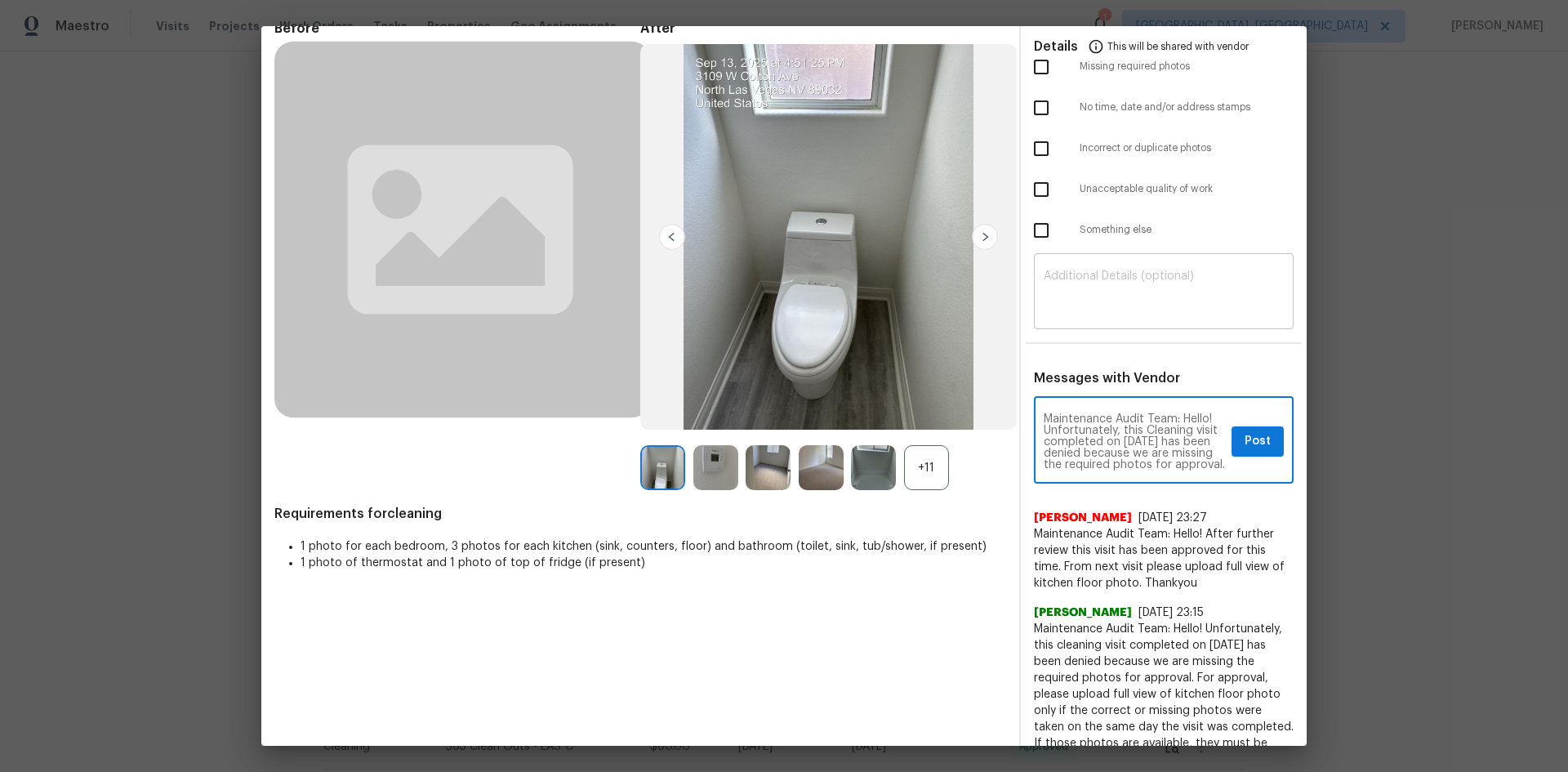
scroll to position [218, 0]
type textarea "Maintenance Audit Team: Hello! Unfortunately, this Cleaning visit completed on …"
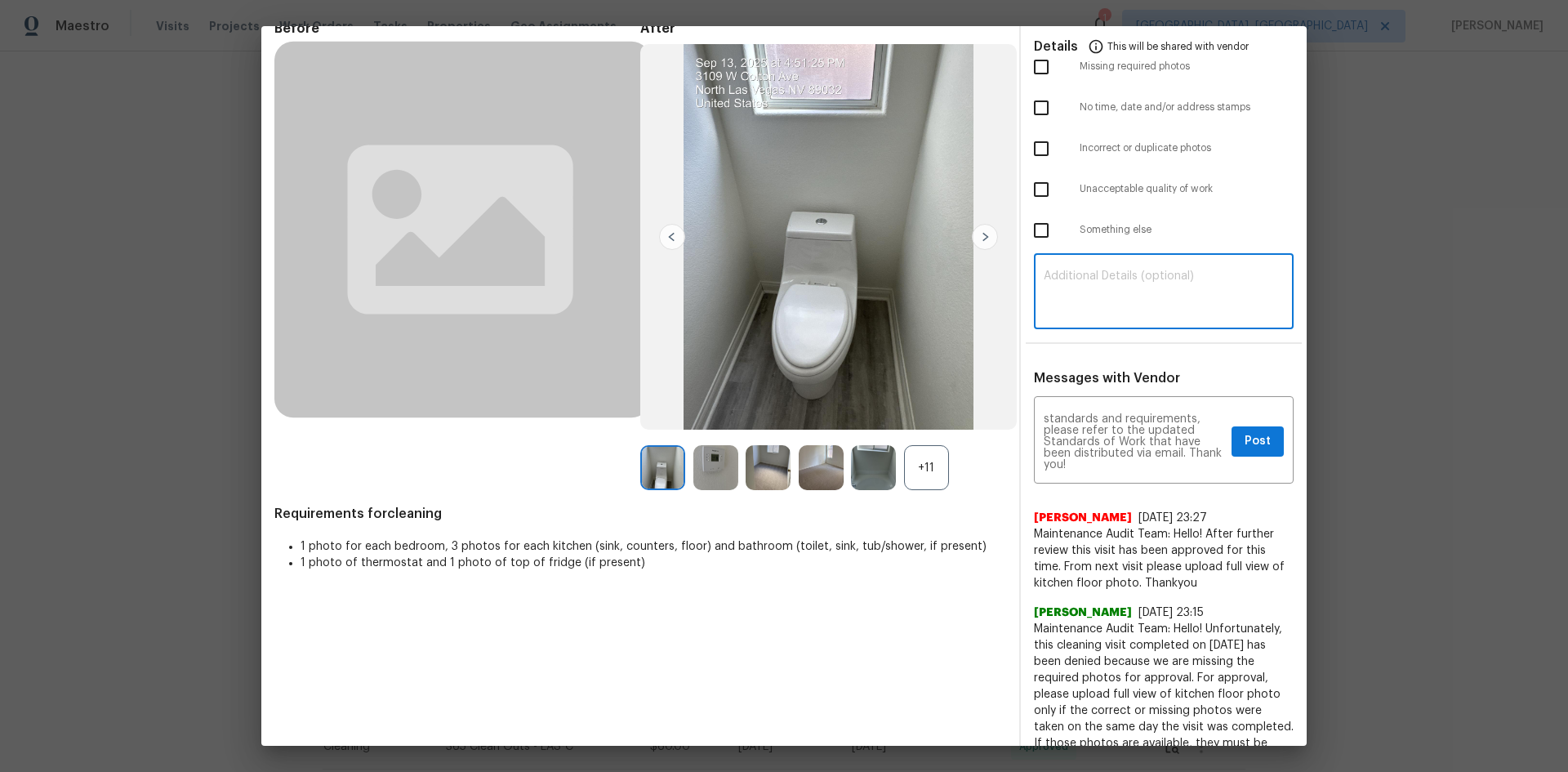
click at [1115, 315] on textarea at bounding box center [1163, 293] width 240 height 46
paste textarea "Maintenance Audit Team: Hello! Unfortunately, this Cleaning visit completed on …"
type textarea "Maintenance Audit Team: Hello! Unfortunately, this Cleaning visit completed on …"
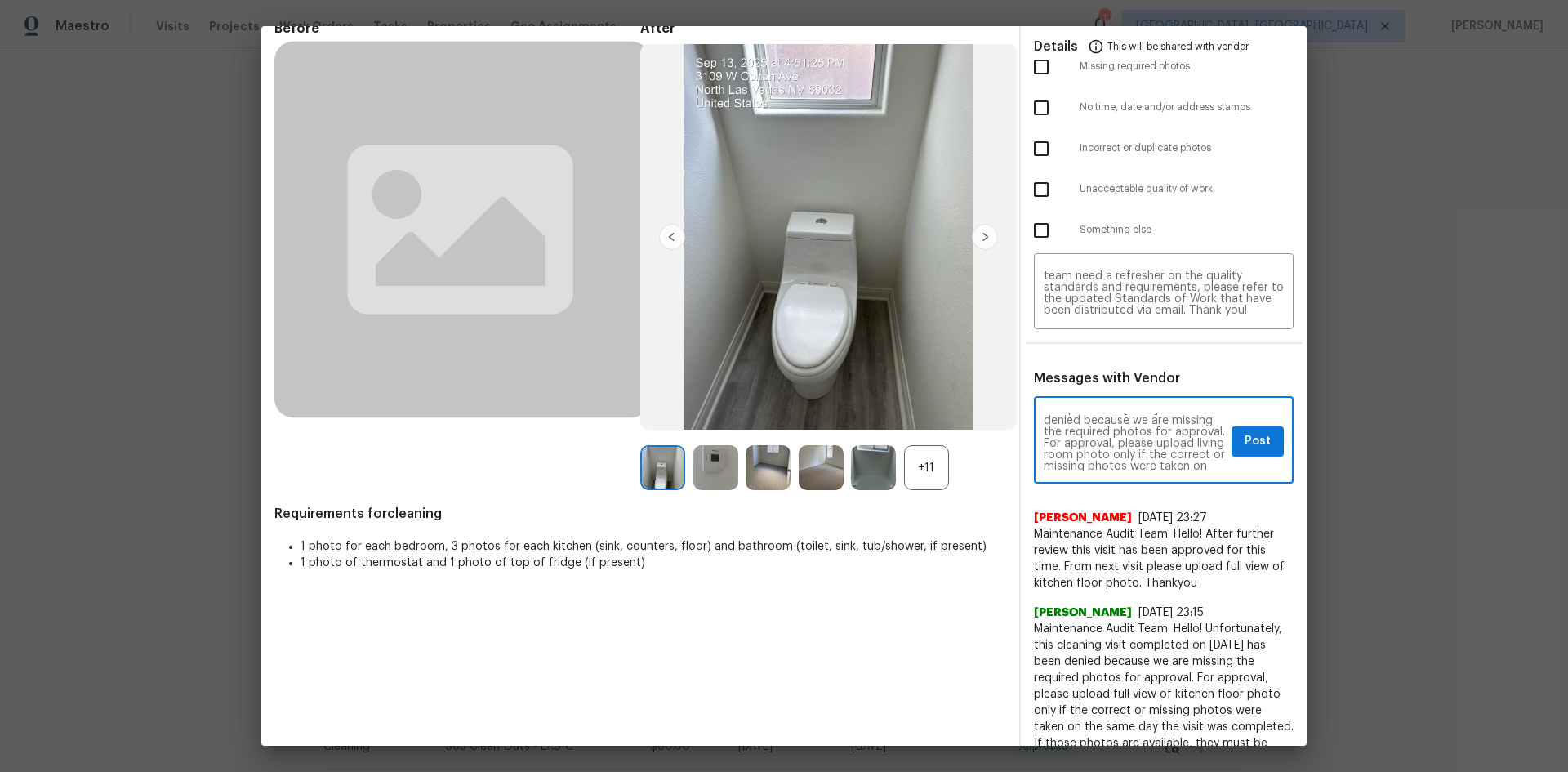
scroll to position [65, 0]
click at [1115, 452] on button "Post" at bounding box center [1257, 441] width 52 height 30
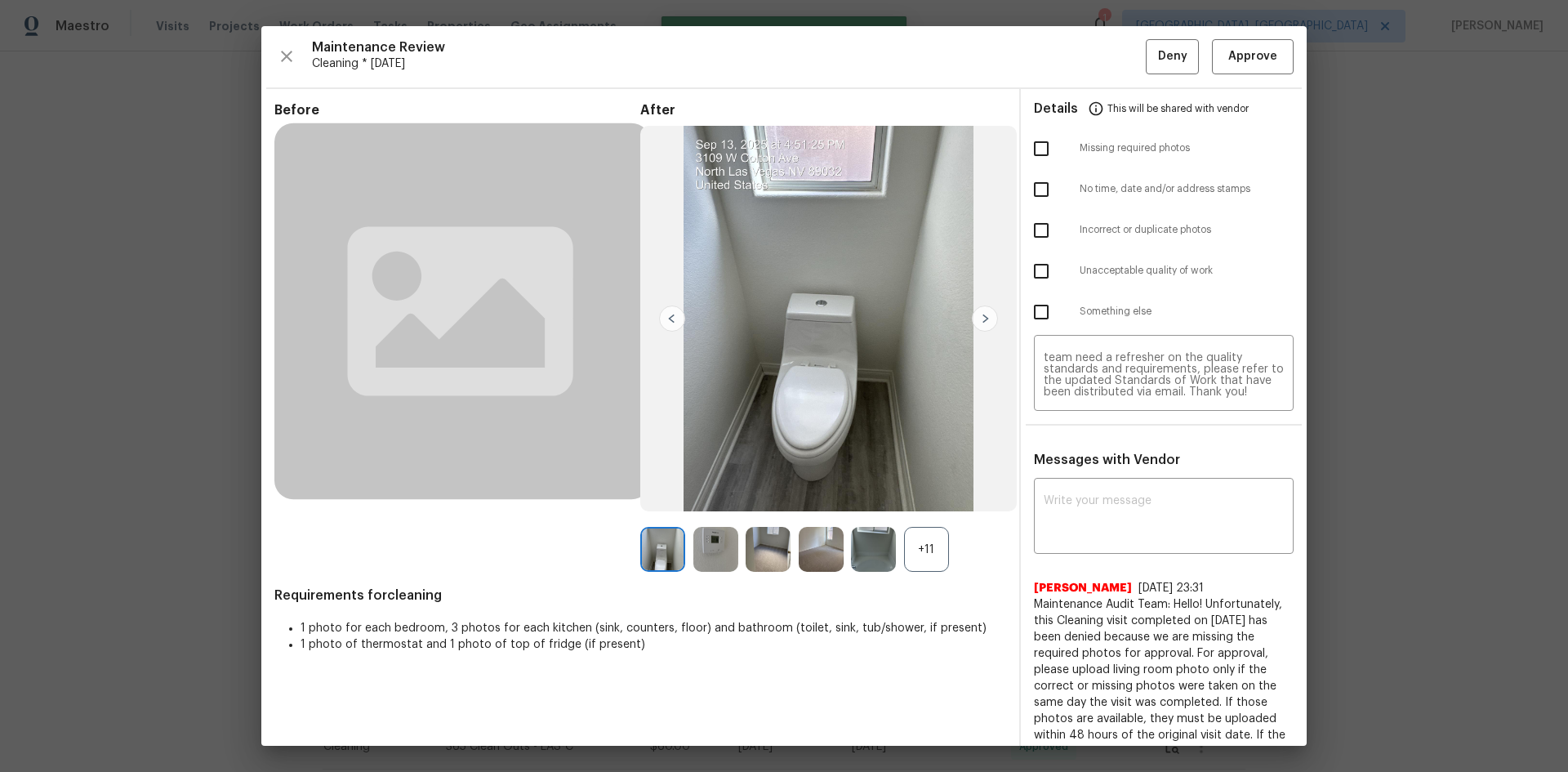
scroll to position [0, 0]
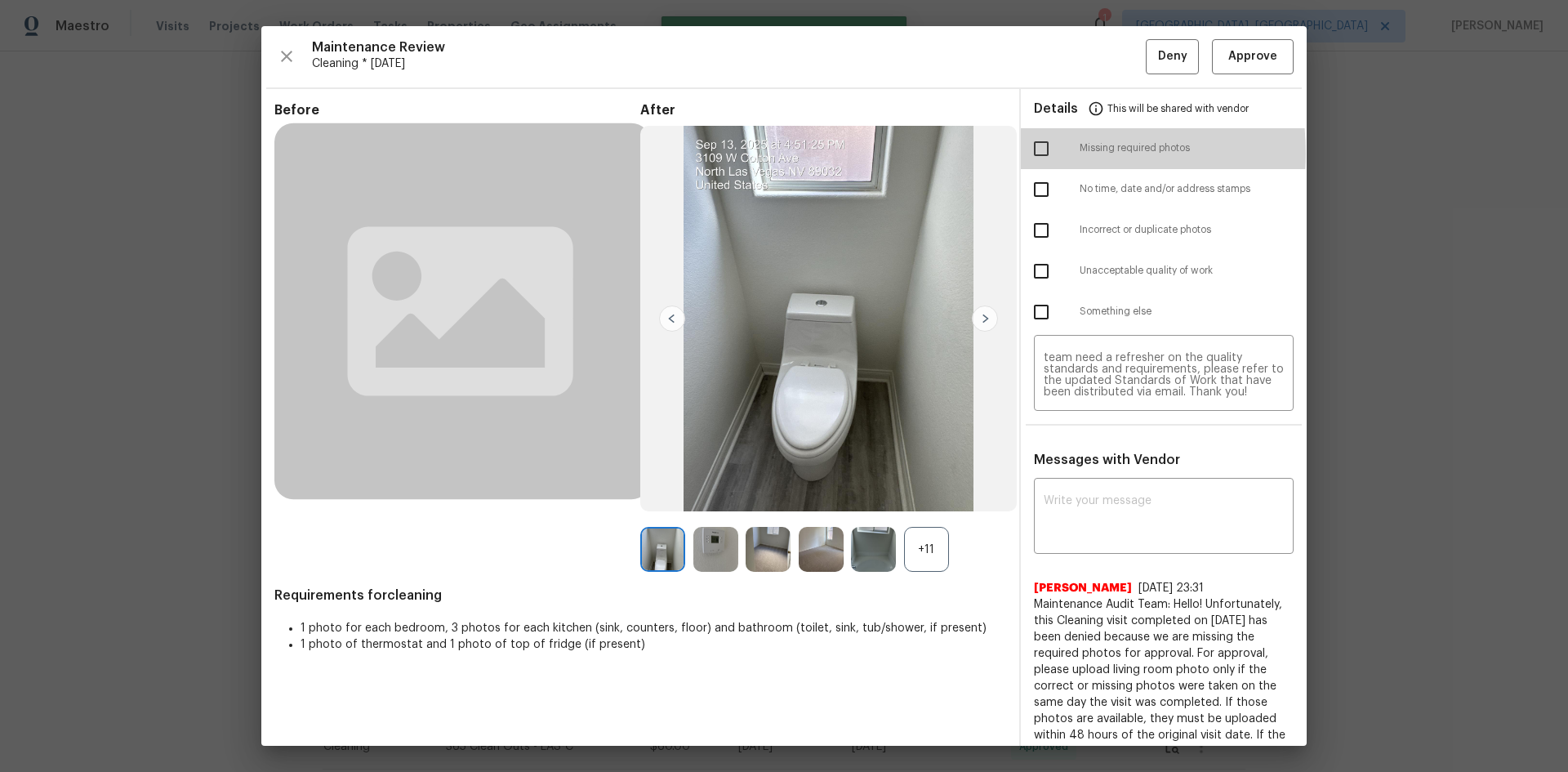
click at [1034, 152] on input "checkbox" at bounding box center [1041, 149] width 35 height 35
checkbox input "true"
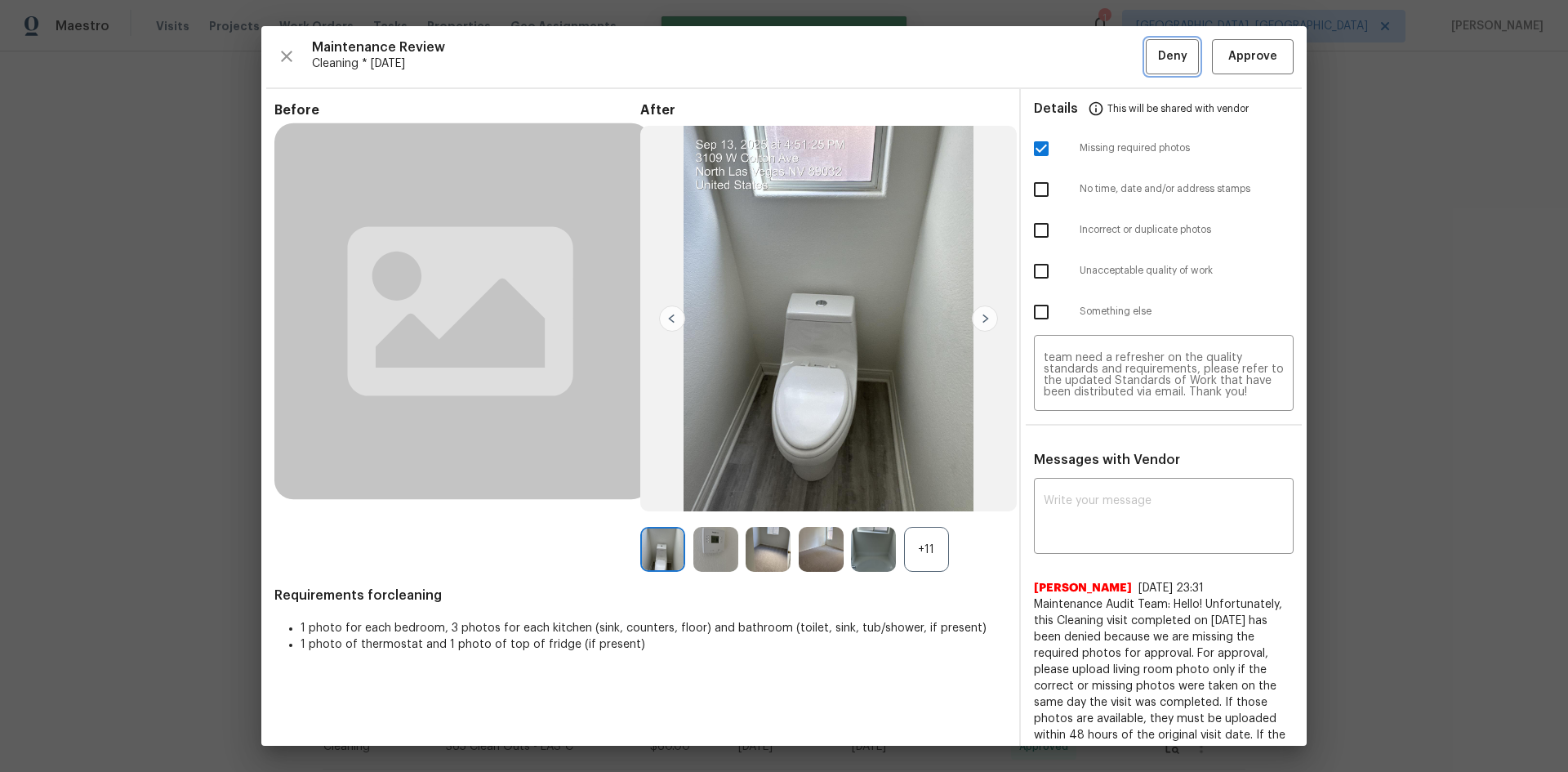
click at [1115, 54] on span "Deny" at bounding box center [1172, 56] width 30 height 21
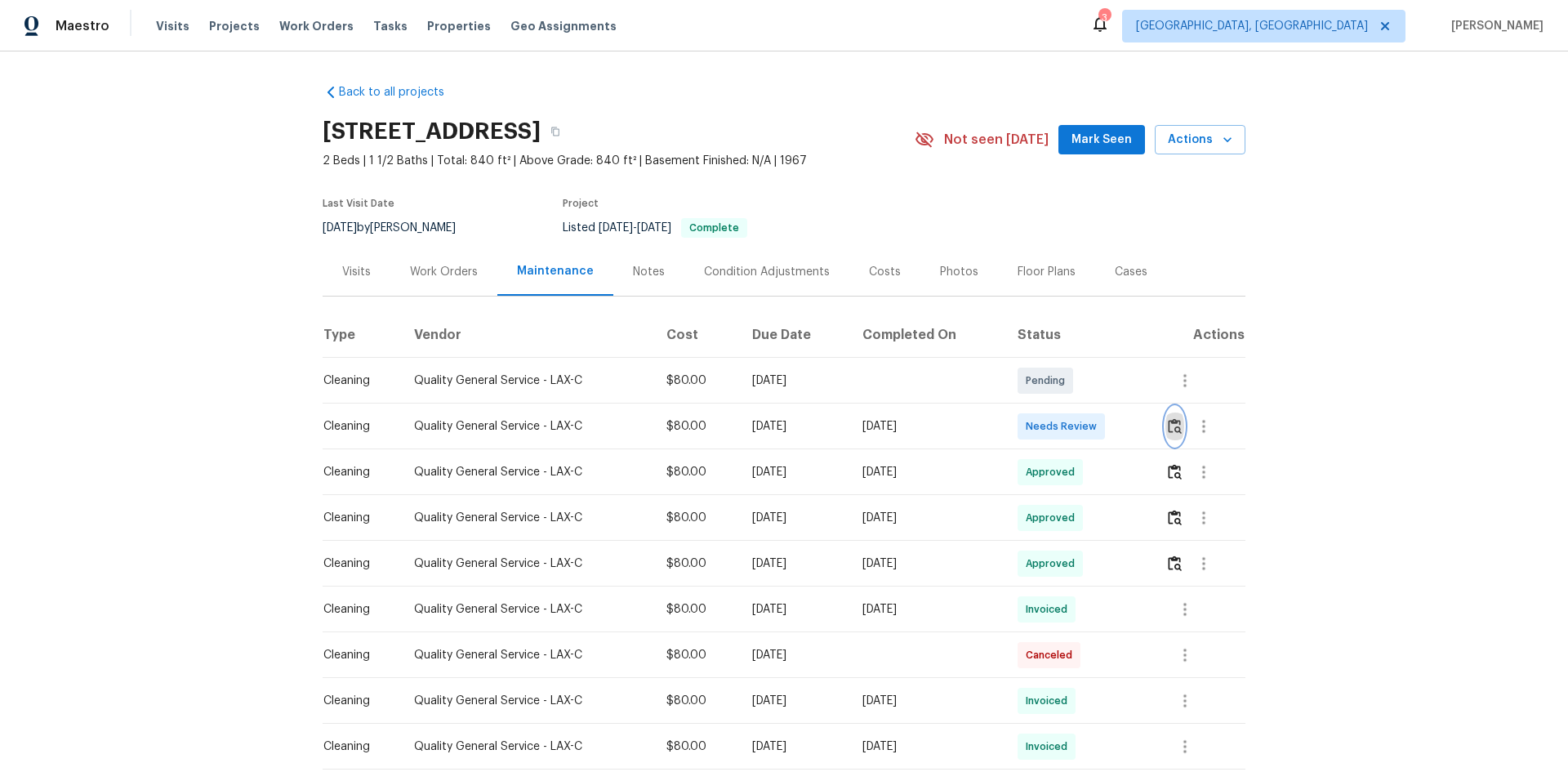
click at [1115, 433] on img "button" at bounding box center [1174, 425] width 14 height 16
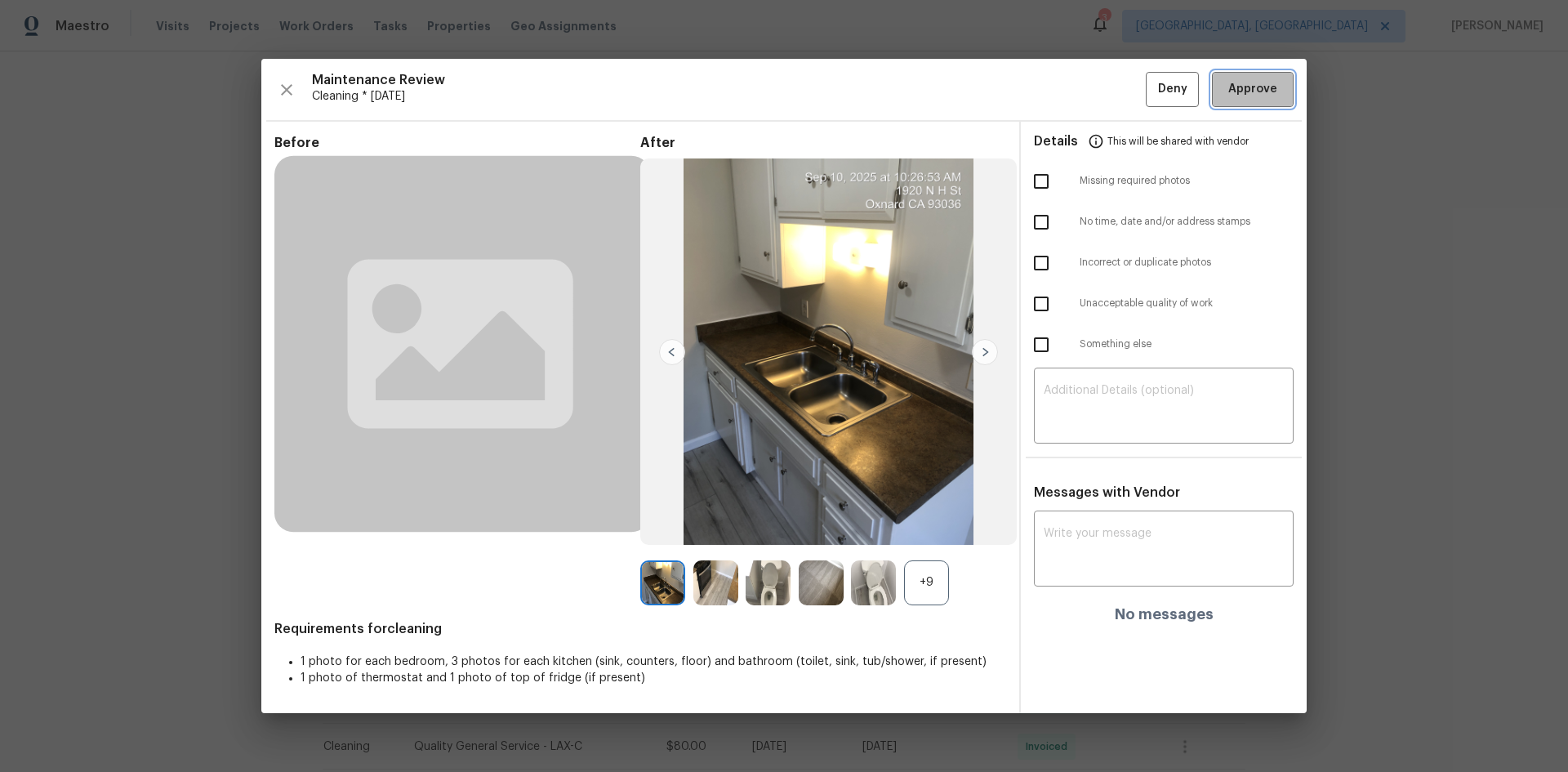
click at [1115, 87] on span "Approve" at bounding box center [1252, 89] width 49 height 21
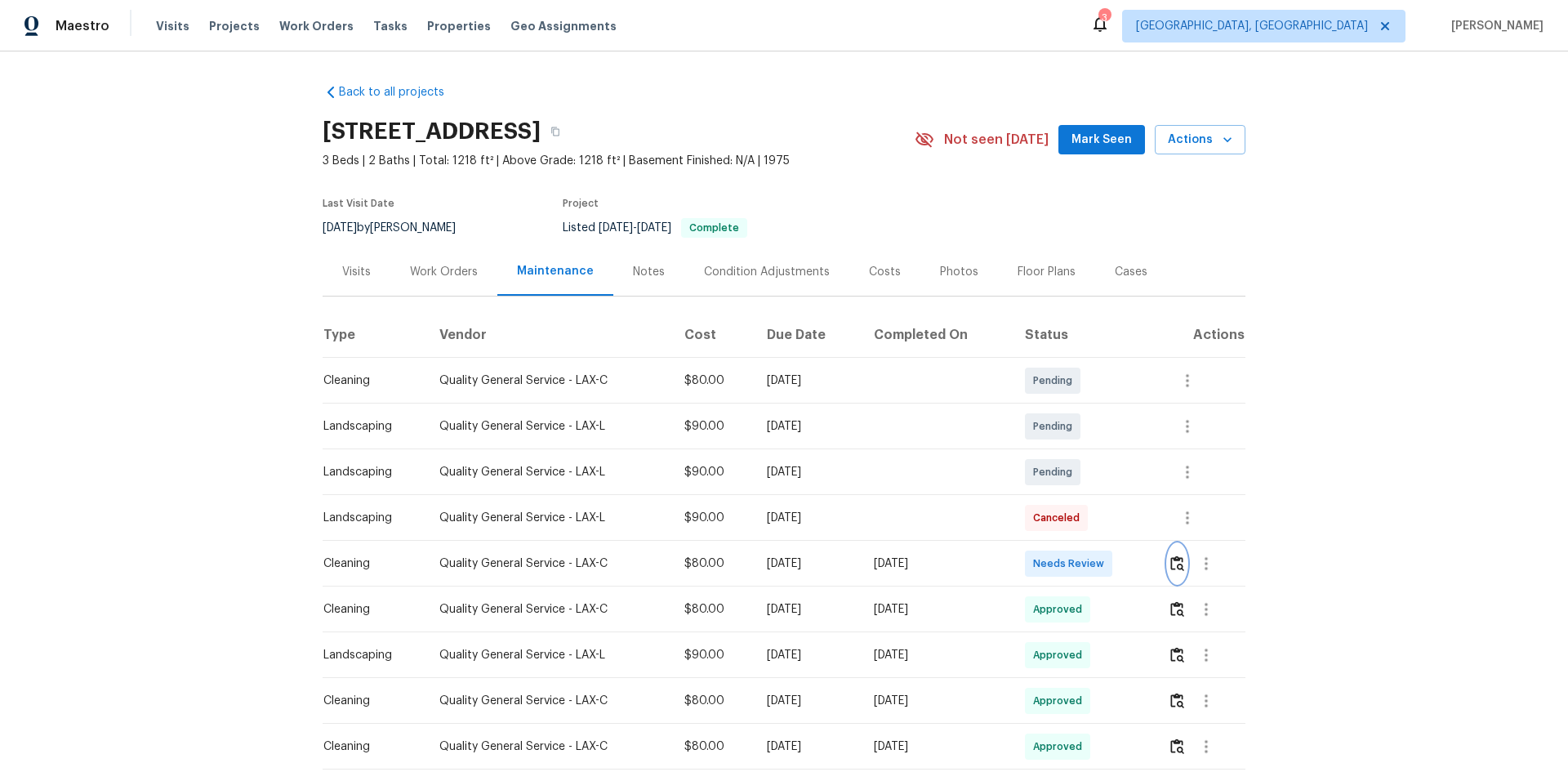
click at [1115, 516] on img "button" at bounding box center [1177, 563] width 14 height 16
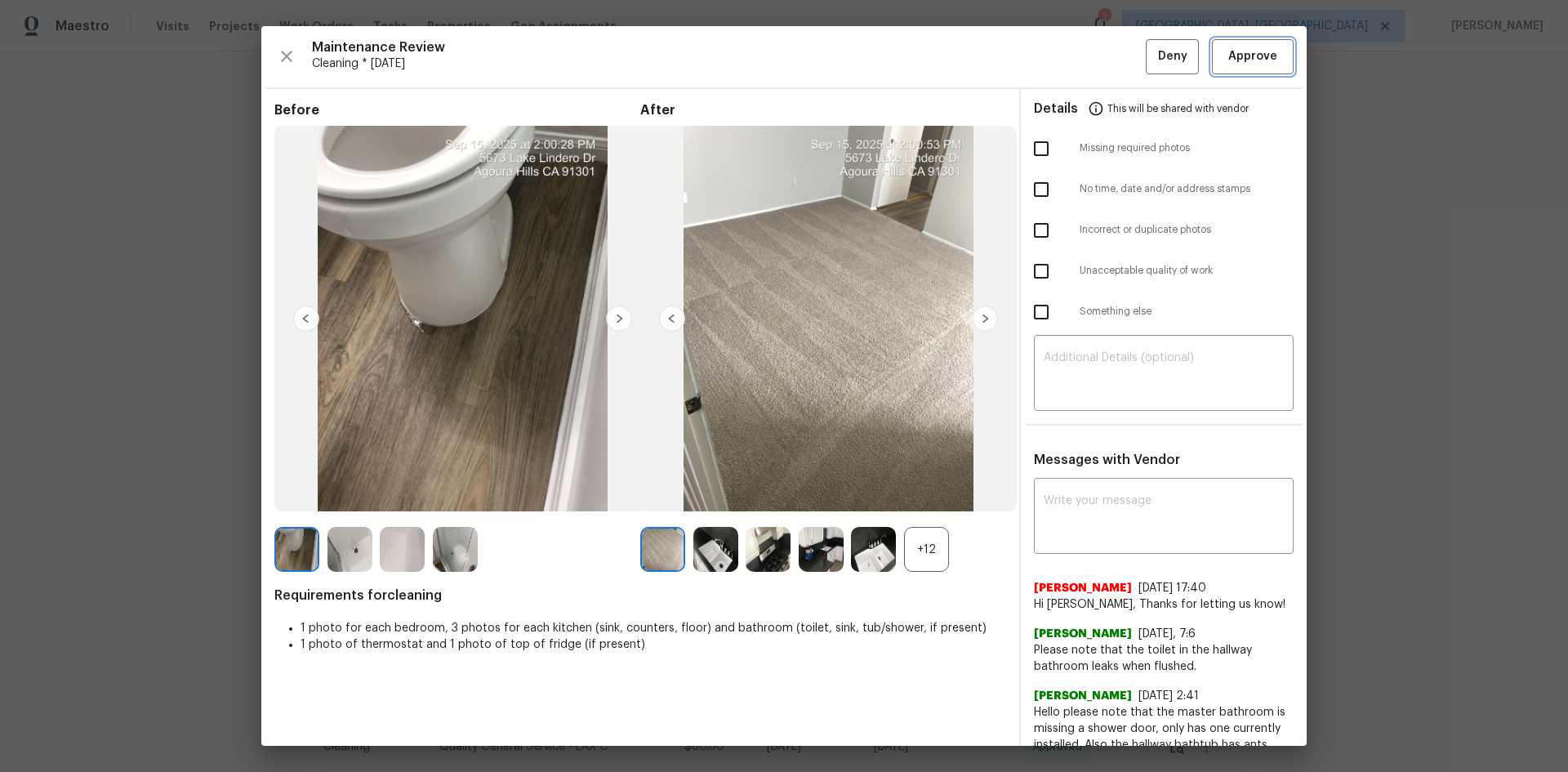
click at [1115, 48] on span "Approve" at bounding box center [1252, 56] width 49 height 21
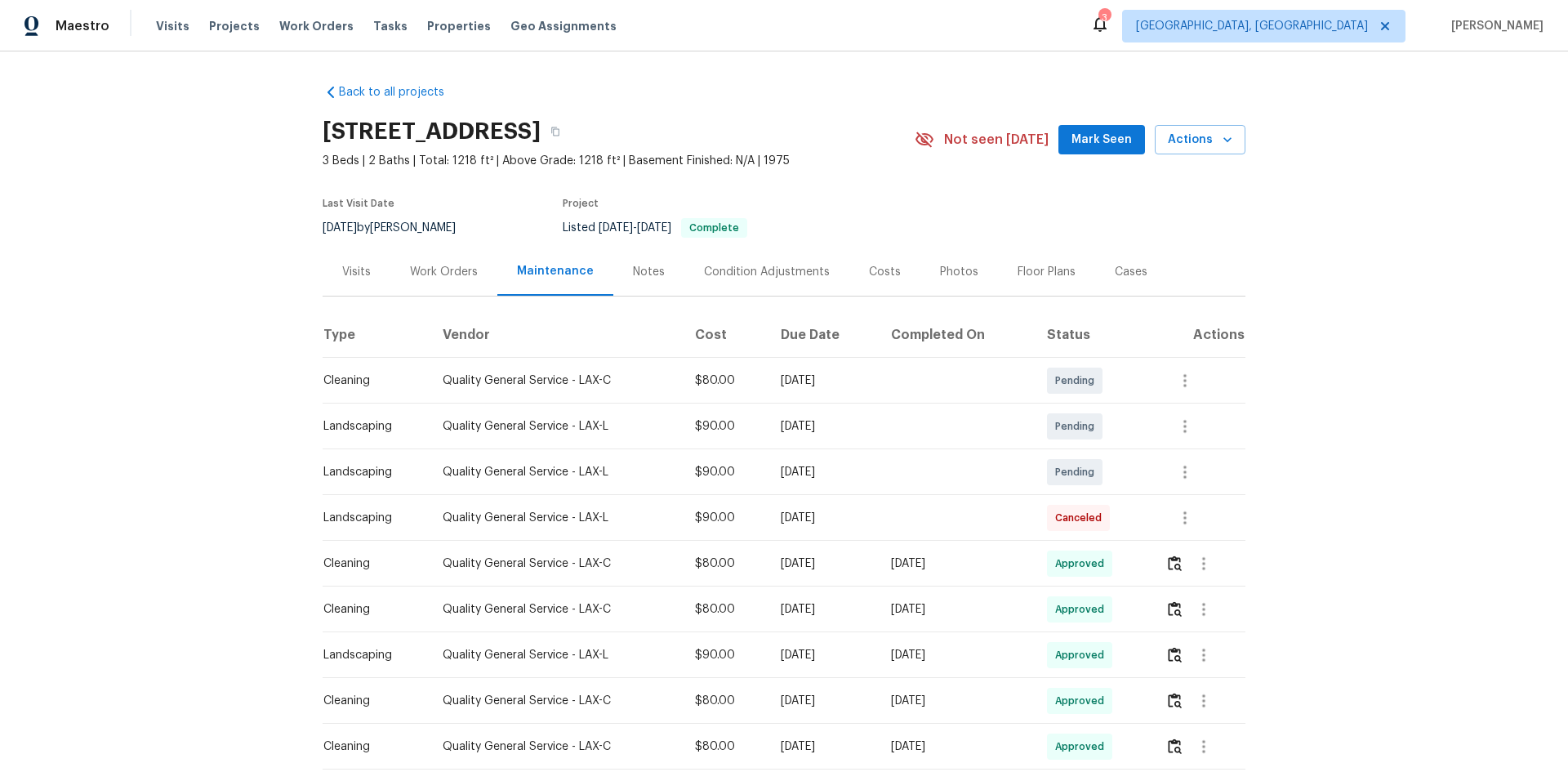
scroll to position [199, 0]
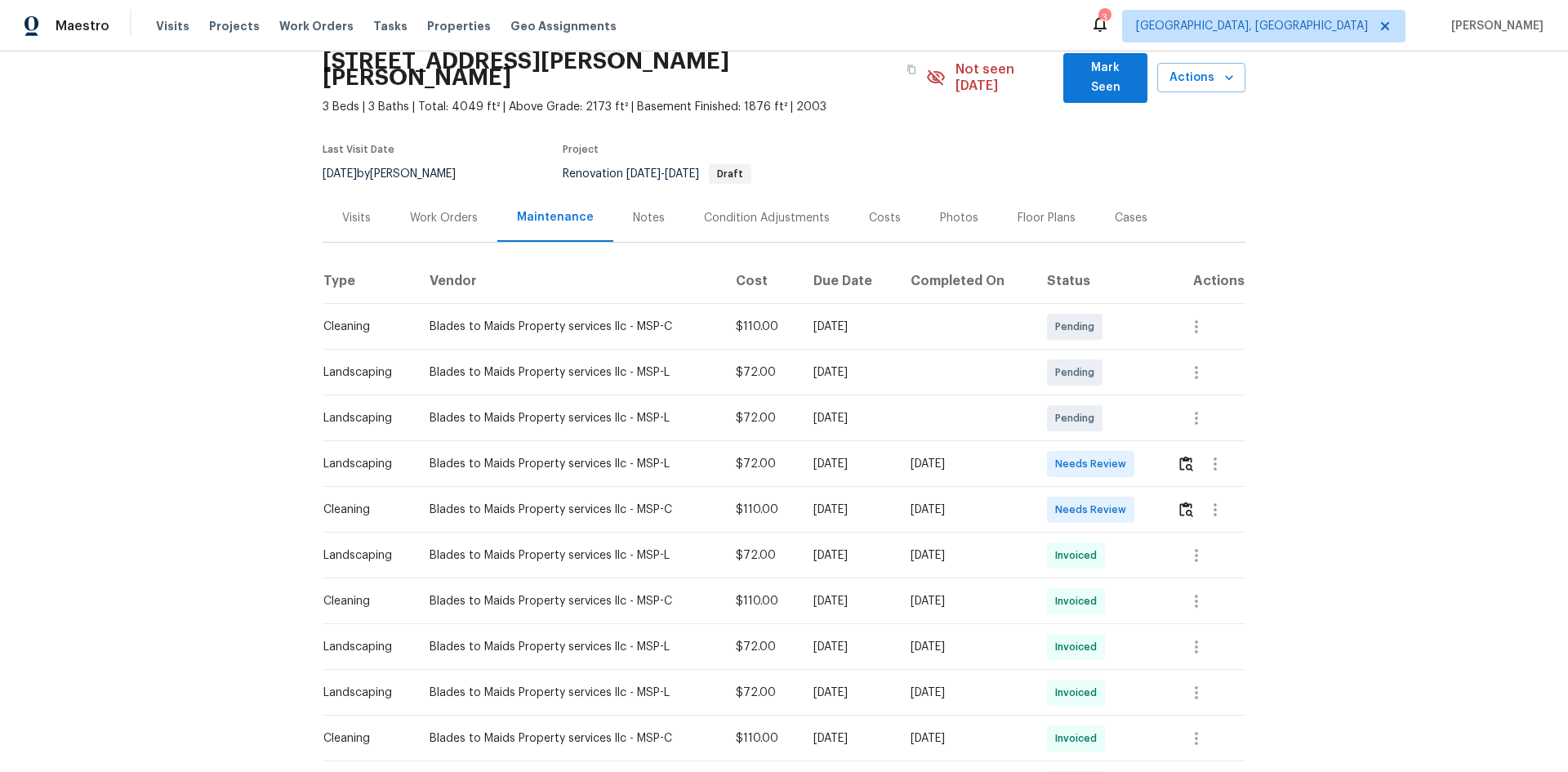
scroll to position [163, 0]
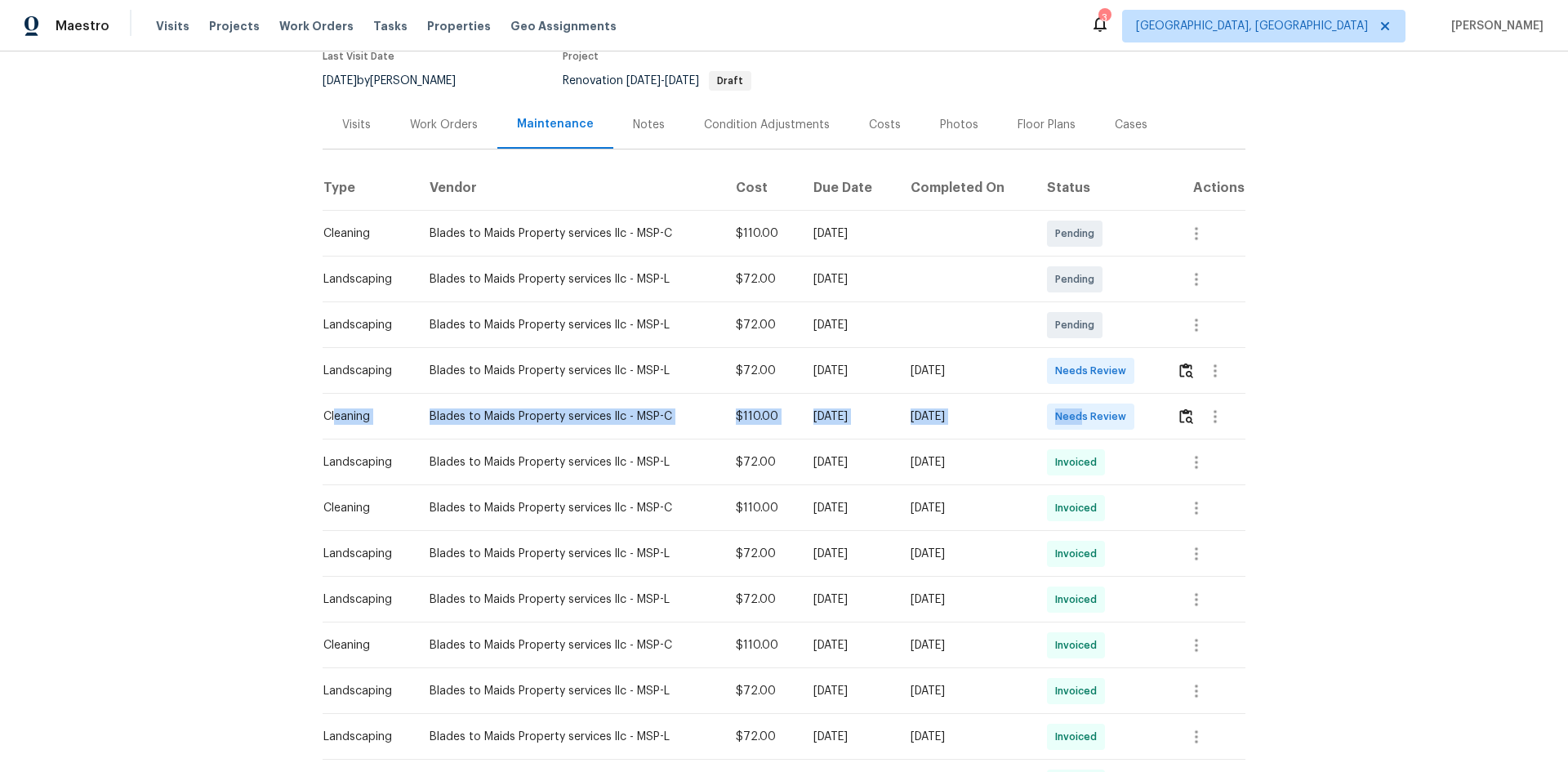
drag, startPoint x: 335, startPoint y: 398, endPoint x: 1090, endPoint y: 392, distance: 755.0
click at [1090, 394] on tr "Cleaning Blades to Maids Property services llc - MSP-C $110.00 Mon, Sep 15 2025…" at bounding box center [784, 417] width 923 height 46
click at [1115, 409] on img "button" at bounding box center [1186, 416] width 14 height 16
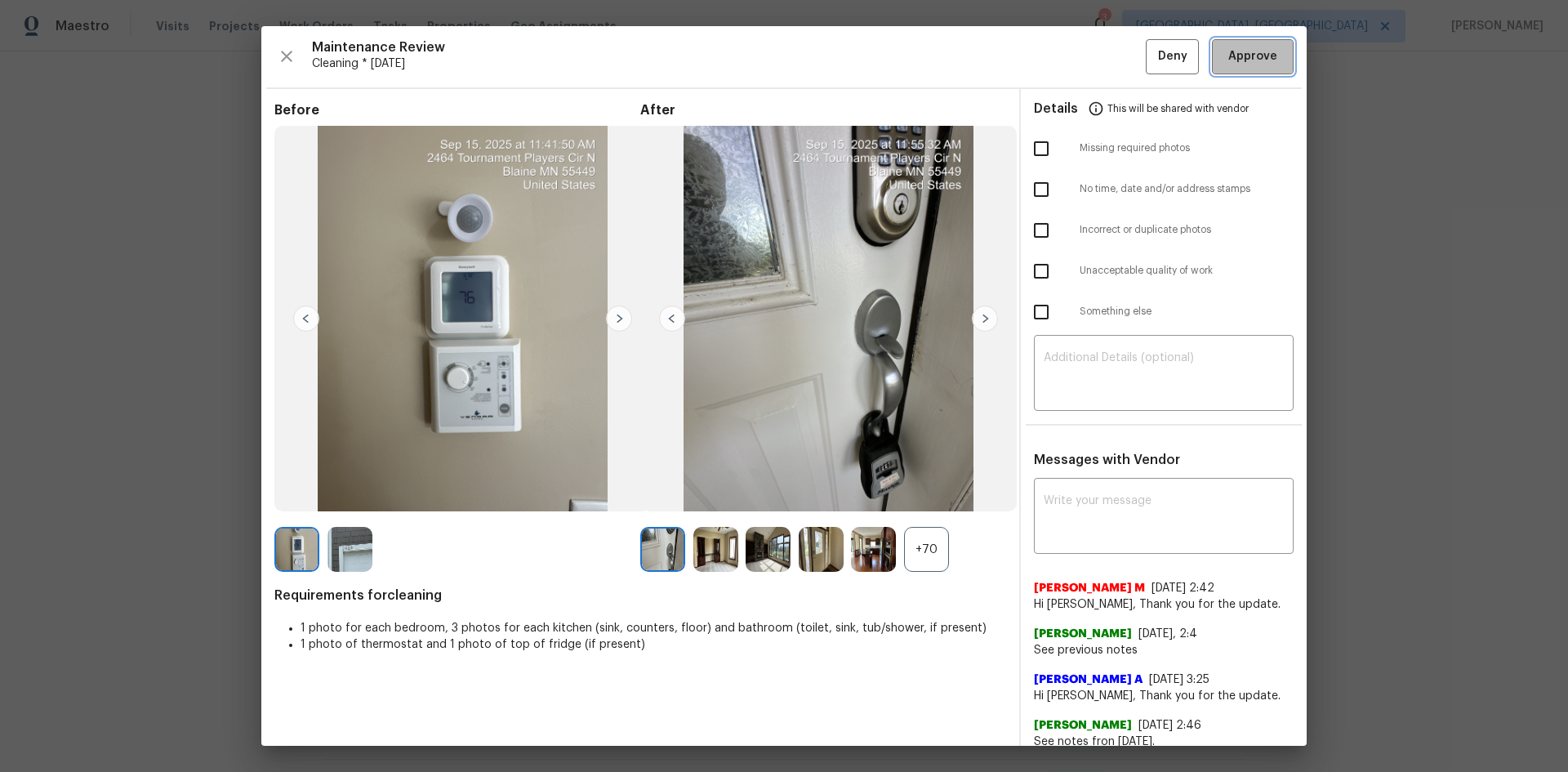
click at [1115, 40] on button "Approve" at bounding box center [1252, 57] width 82 height 35
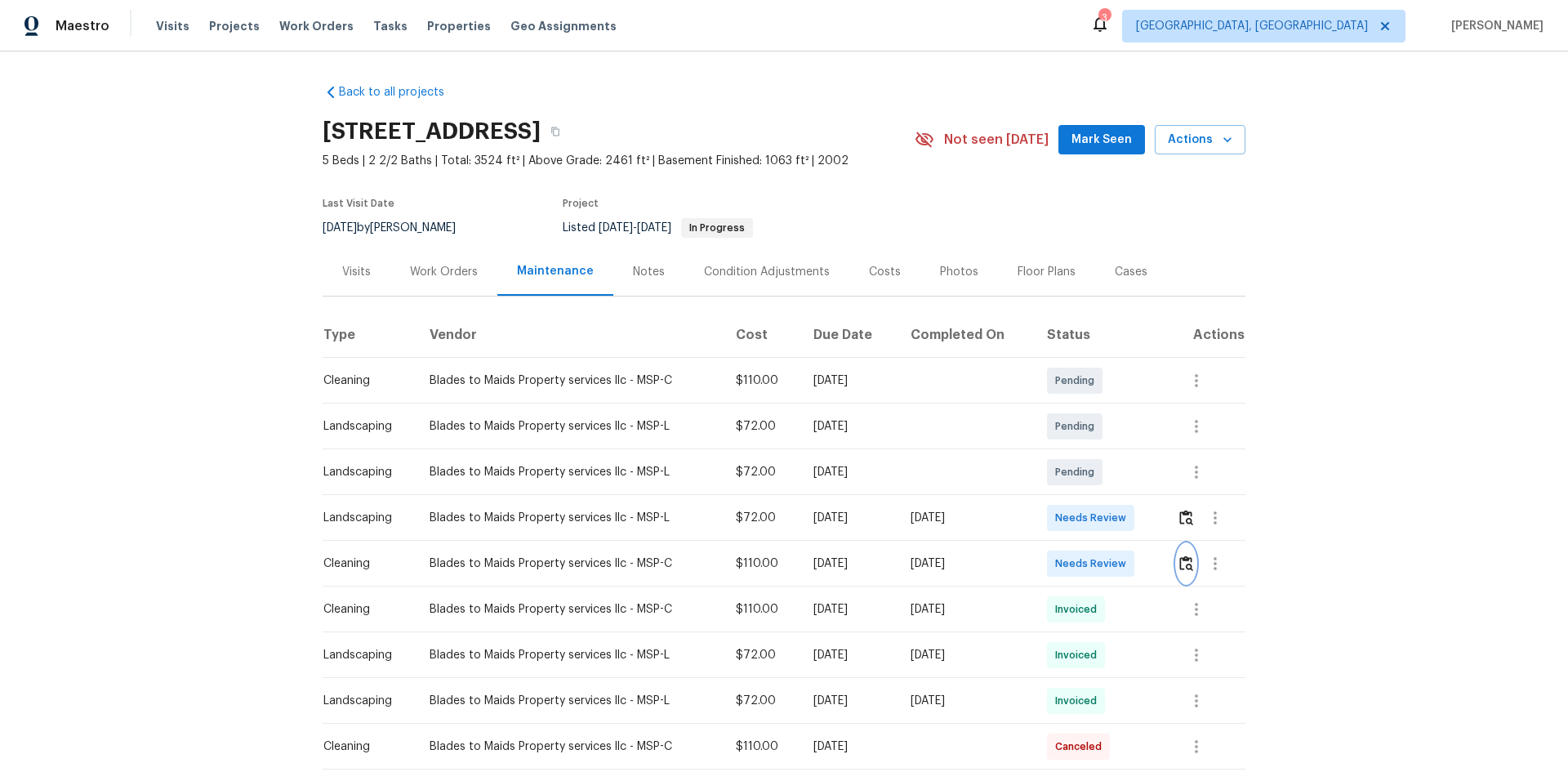
click at [1115, 516] on img "button" at bounding box center [1186, 563] width 14 height 16
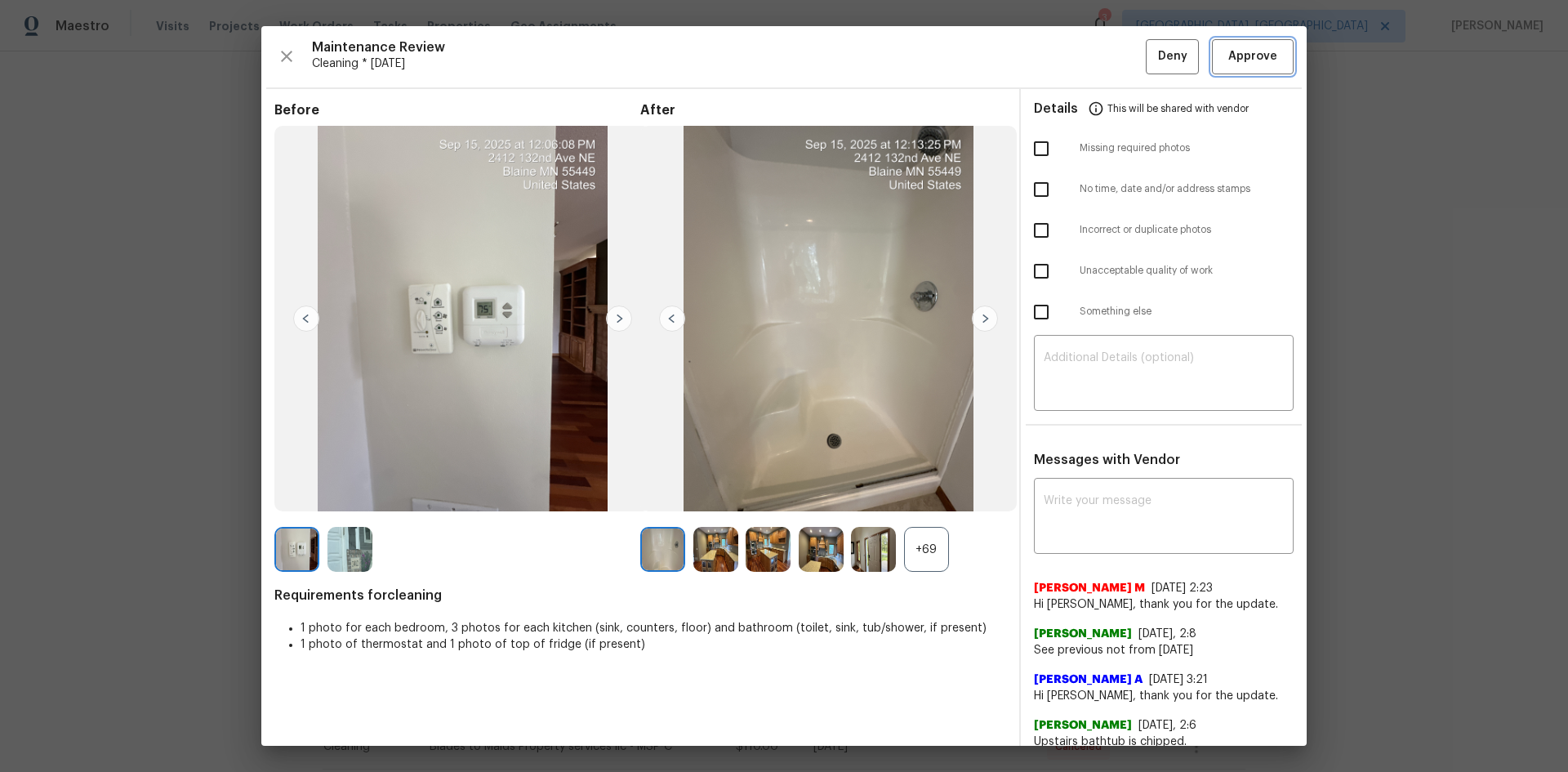
click at [1115, 53] on span "Approve" at bounding box center [1252, 56] width 49 height 21
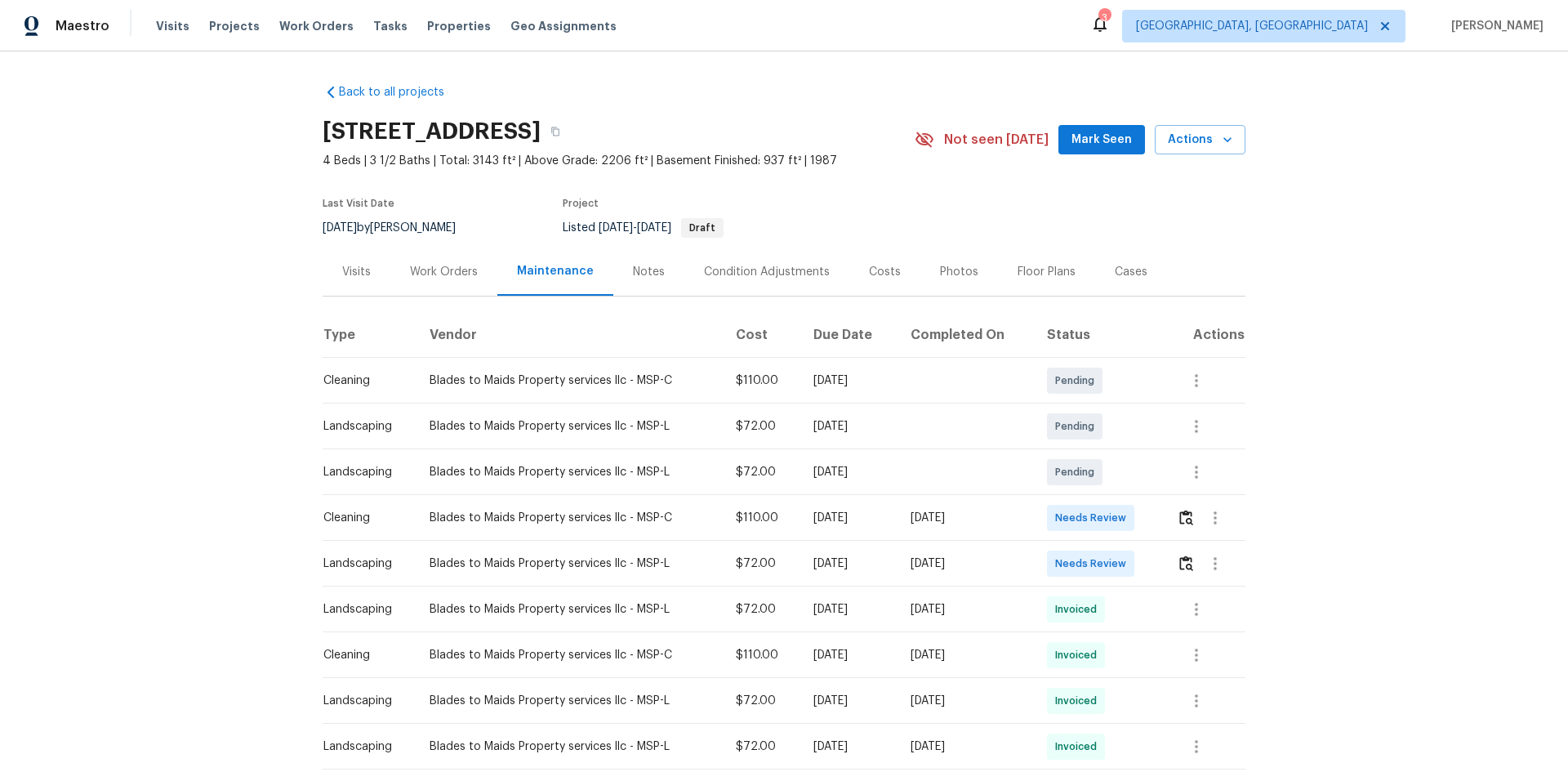
click at [1115, 516] on td at bounding box center [1204, 518] width 82 height 46
click at [1115, 516] on img "button" at bounding box center [1186, 517] width 14 height 16
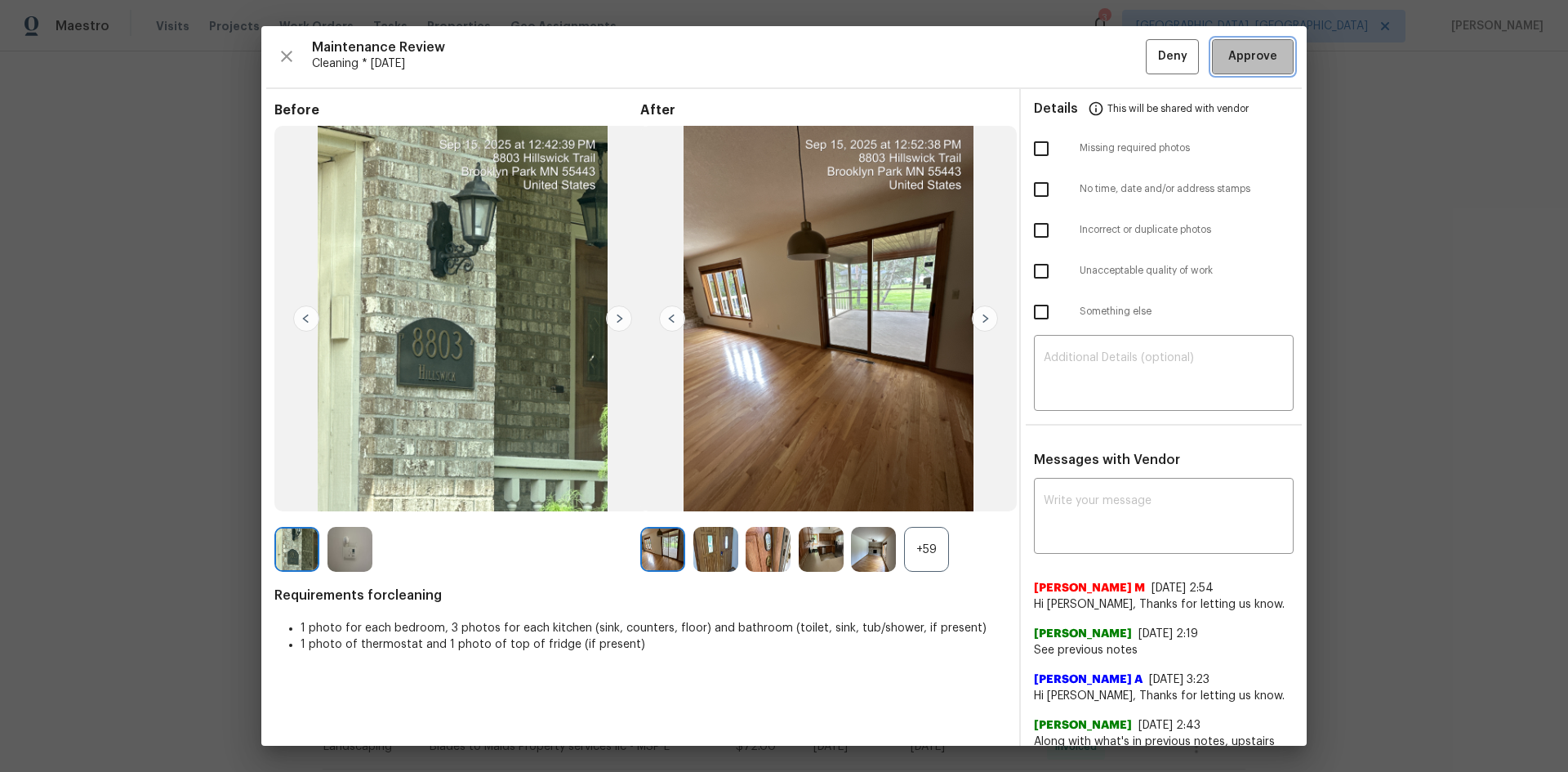
click at [1115, 57] on span "Approve" at bounding box center [1252, 56] width 49 height 21
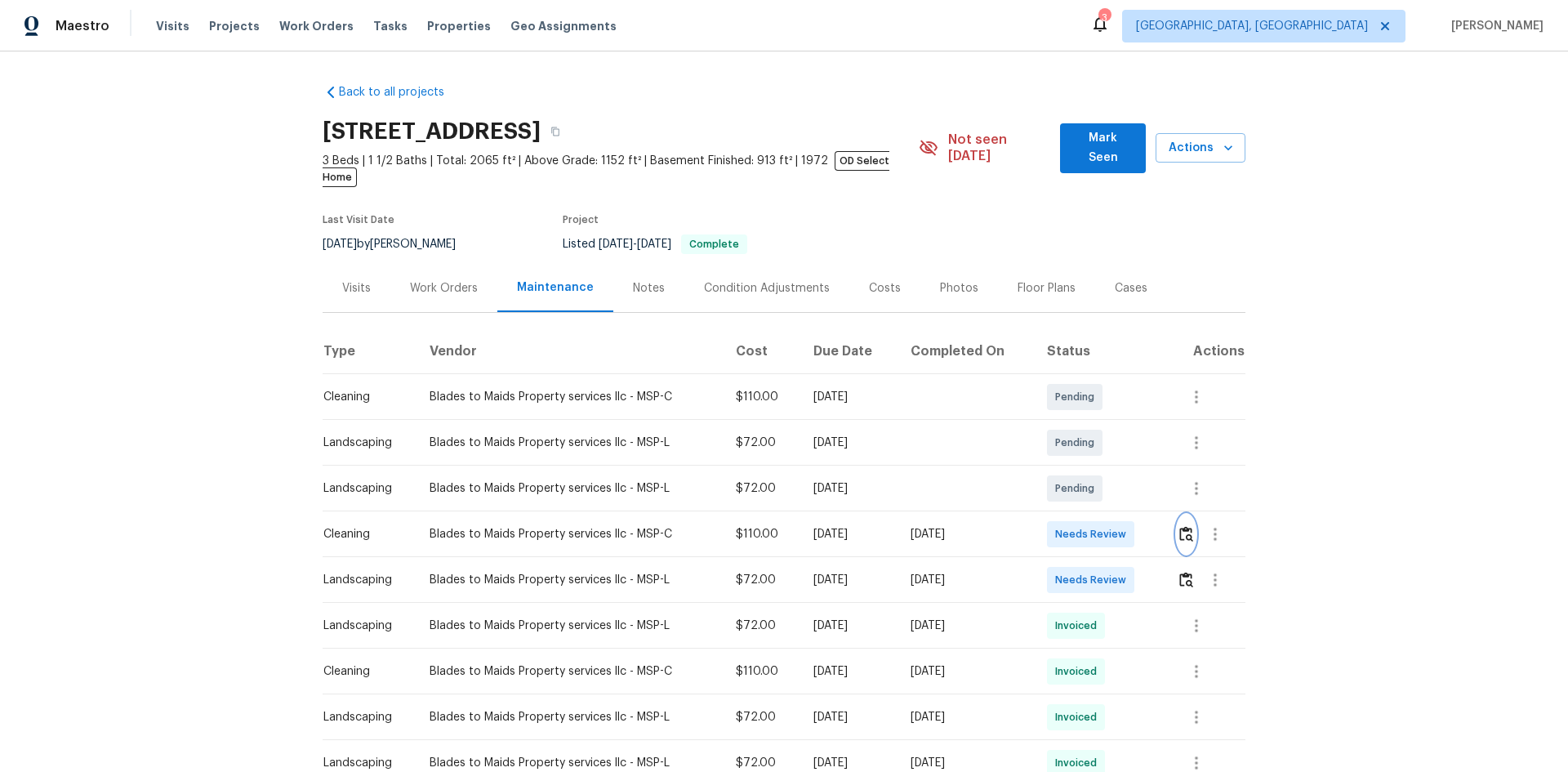
click at [1115, 516] on img "button" at bounding box center [1186, 533] width 14 height 16
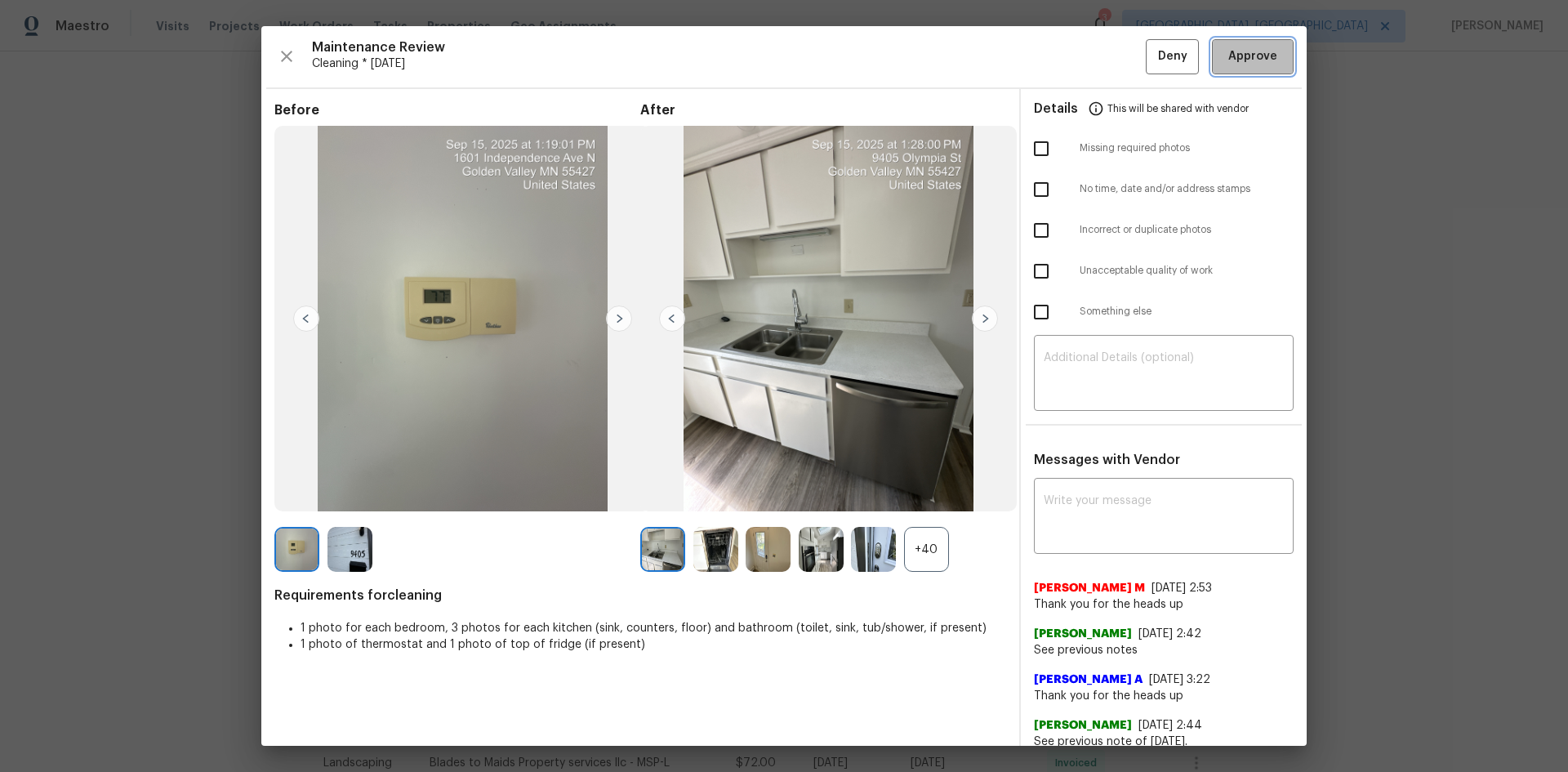
click at [1115, 52] on span "Approve" at bounding box center [1252, 56] width 49 height 21
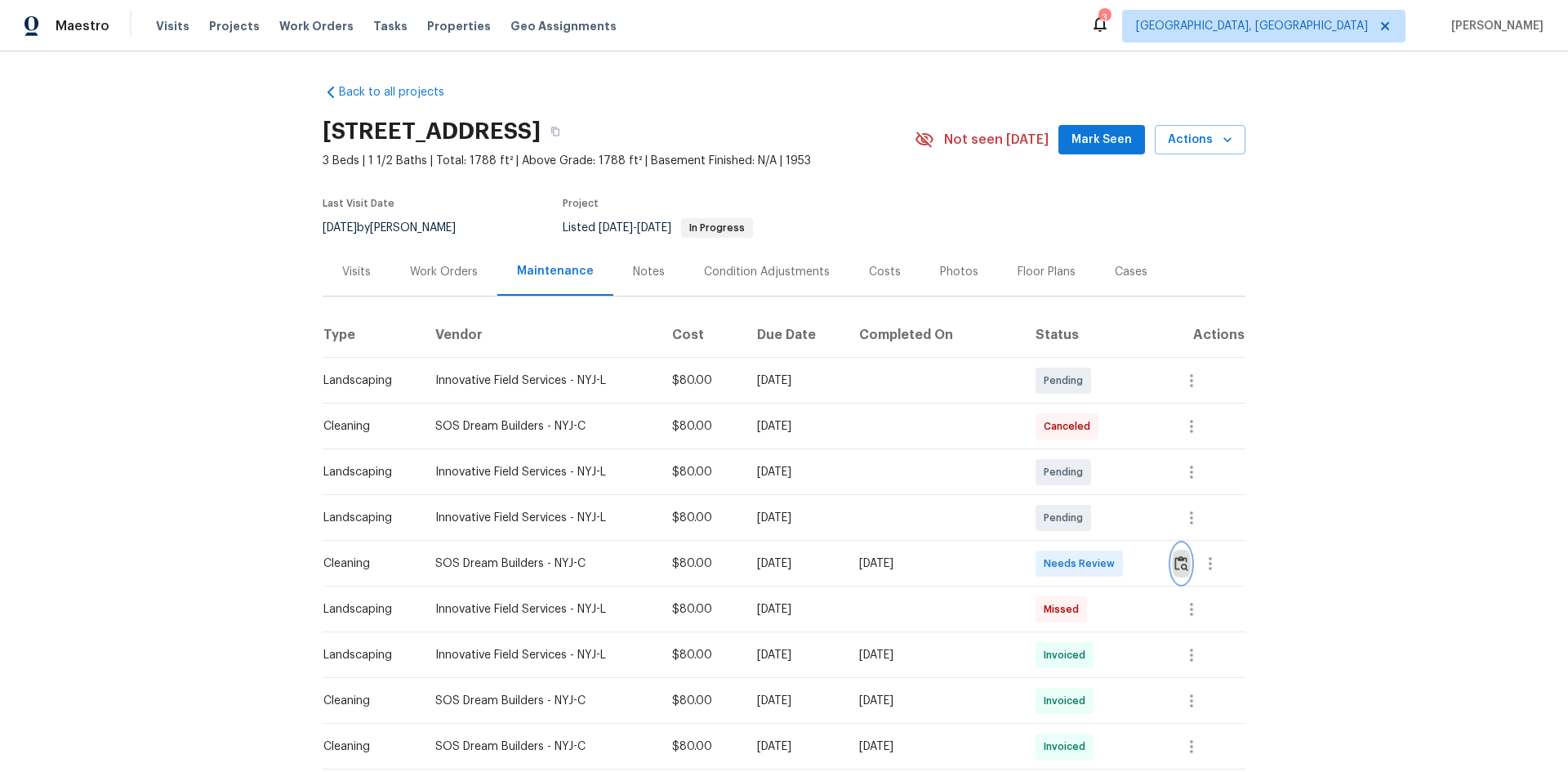
click at [1115, 516] on img "button" at bounding box center [1181, 563] width 14 height 16
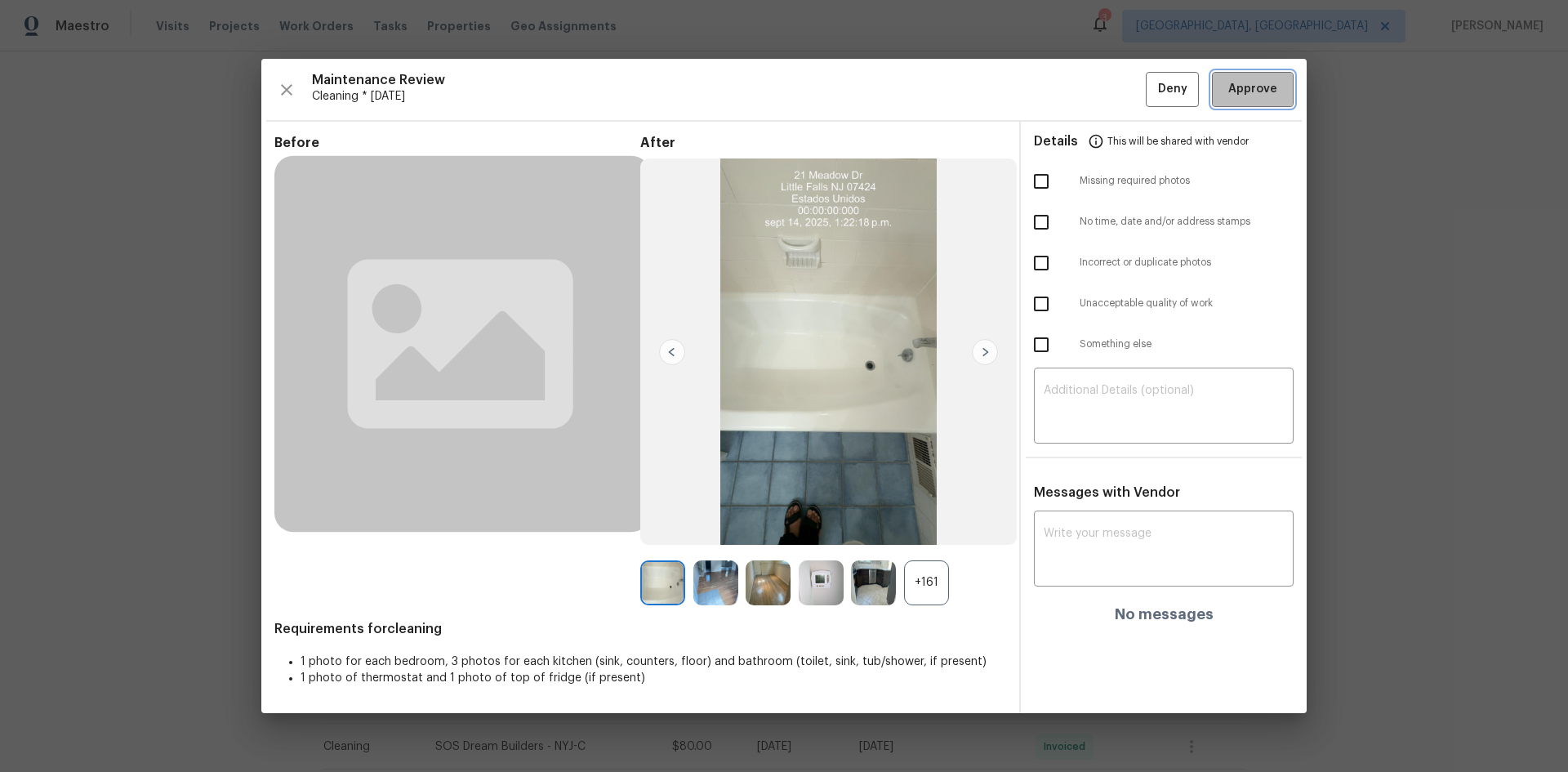
click at [1115, 81] on span "Approve" at bounding box center [1252, 89] width 49 height 21
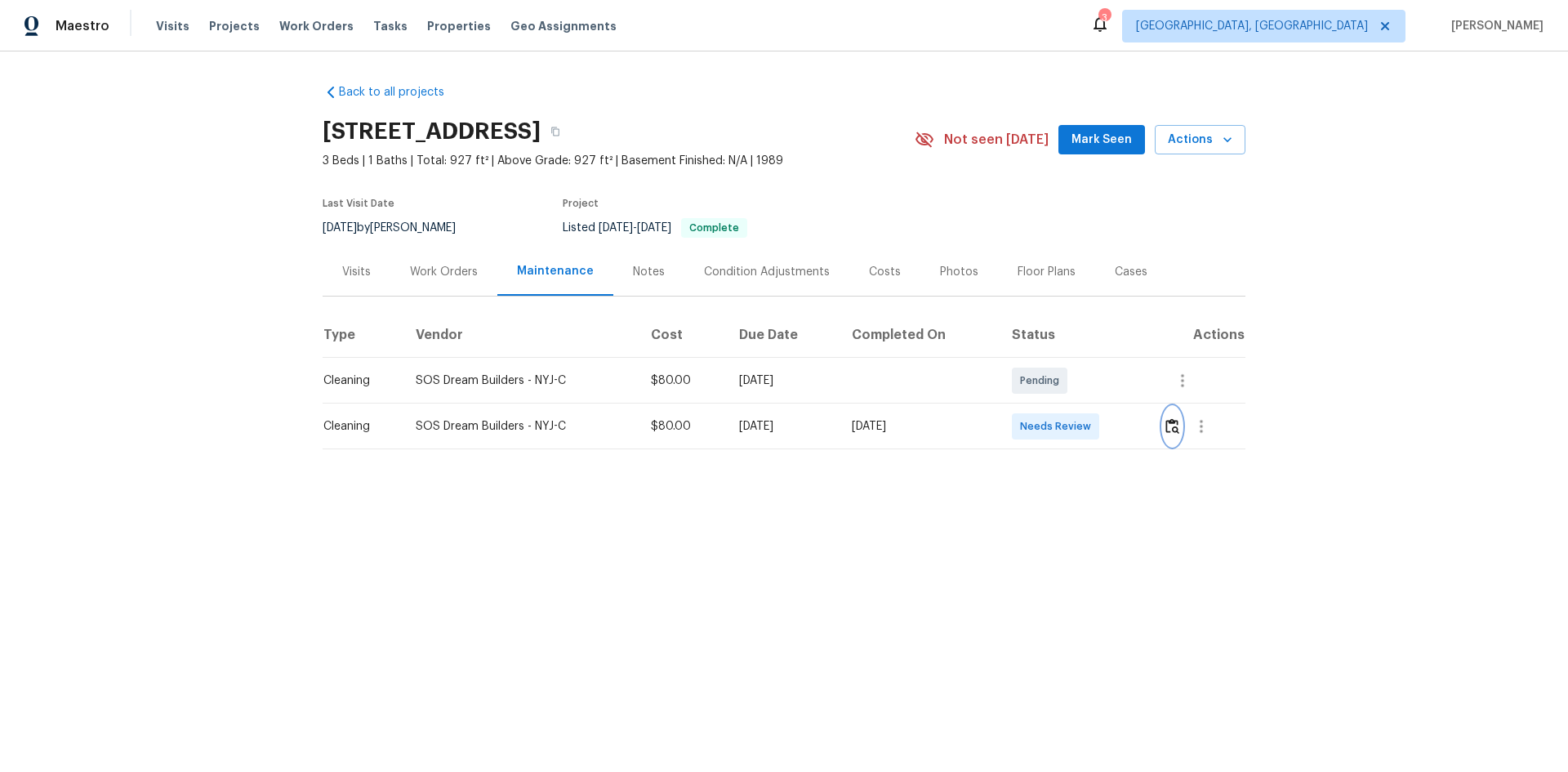
click at [1115, 423] on img "button" at bounding box center [1172, 425] width 14 height 16
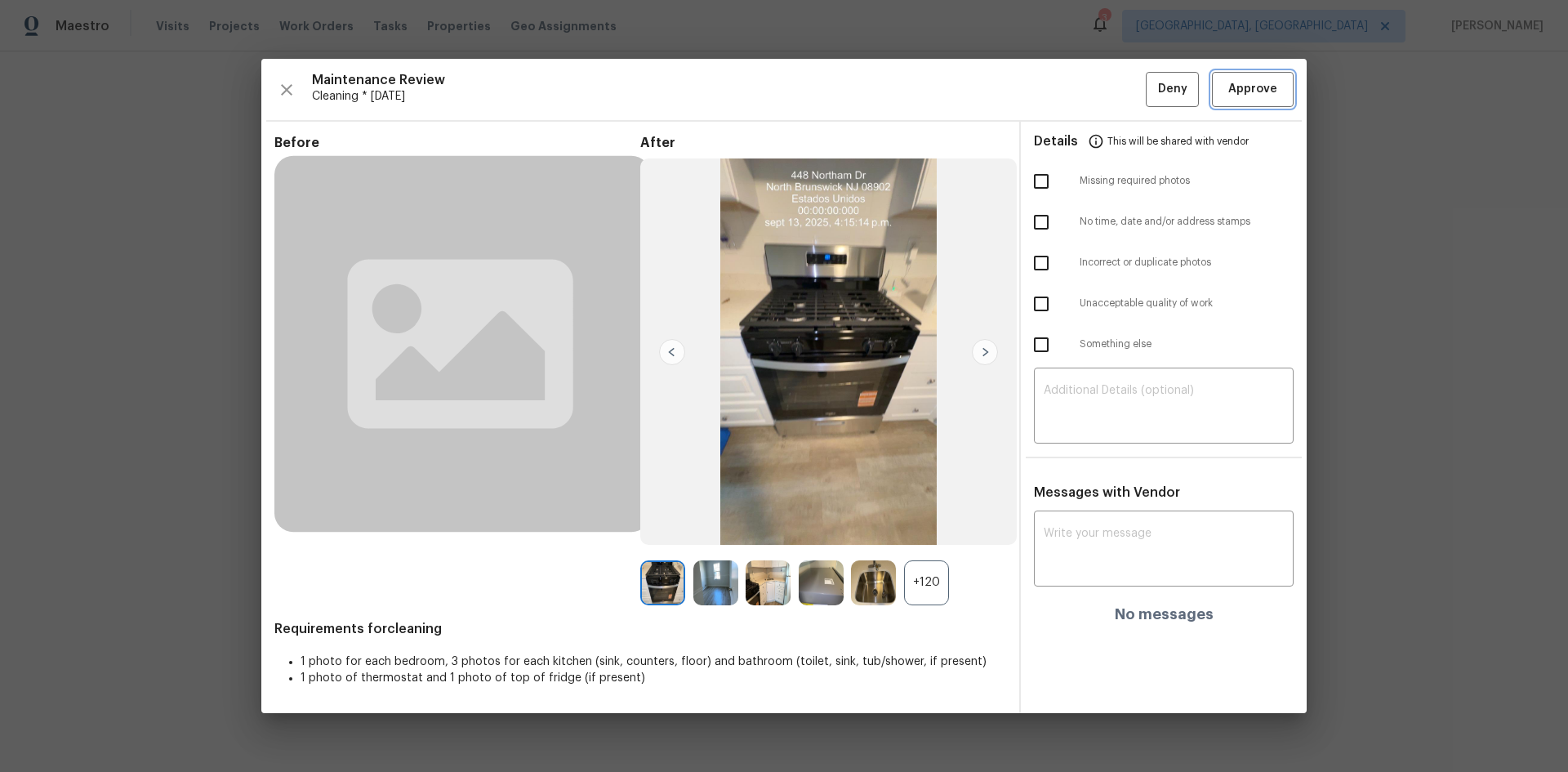
click at [1115, 89] on span "Approve" at bounding box center [1252, 89] width 49 height 21
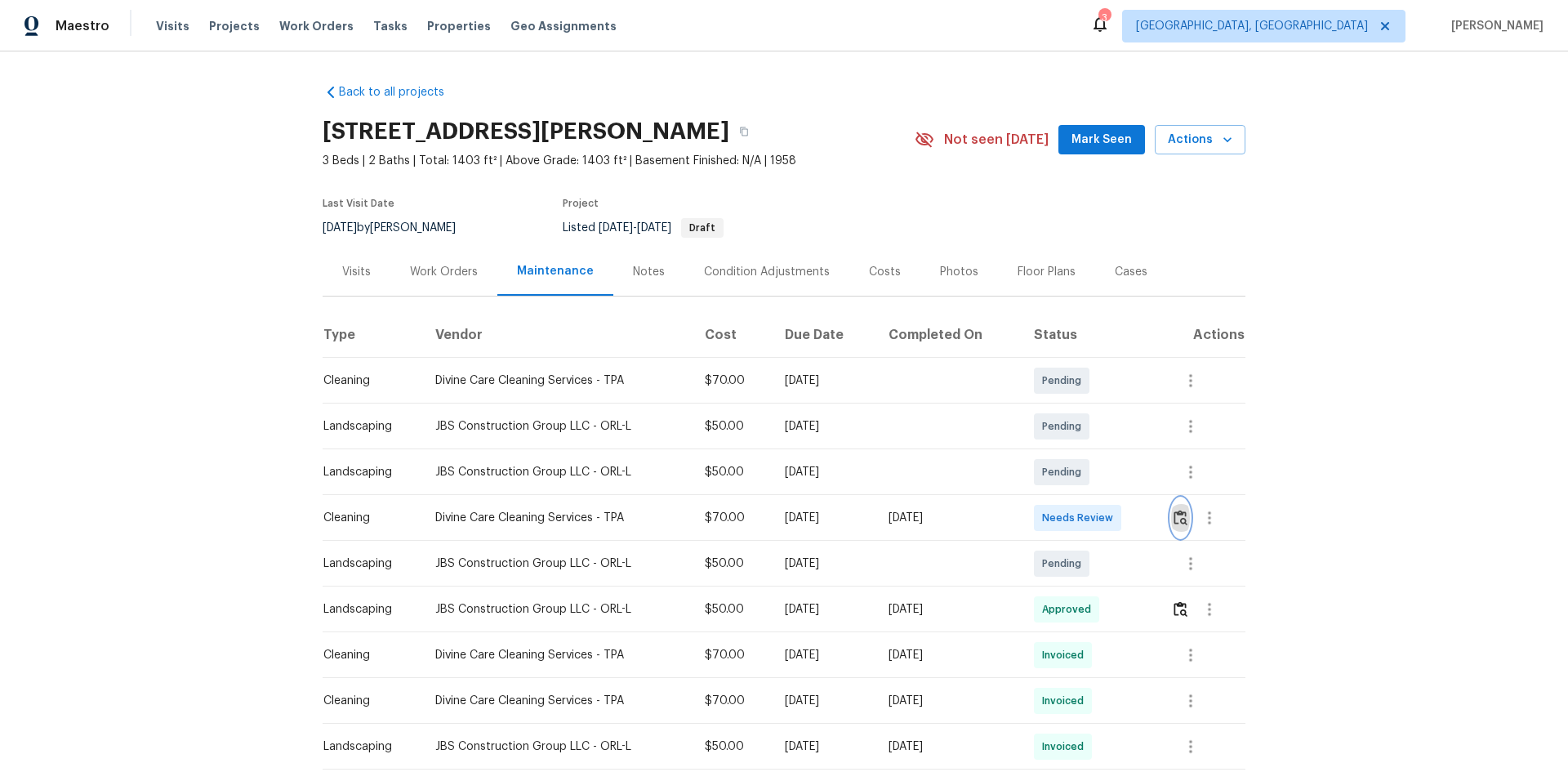
click at [1115, 516] on img "button" at bounding box center [1180, 517] width 14 height 16
click at [1115, 509] on img "button" at bounding box center [1180, 517] width 14 height 16
click at [1115, 511] on td at bounding box center [1201, 518] width 87 height 46
click at [1115, 508] on button "button" at bounding box center [1180, 518] width 19 height 40
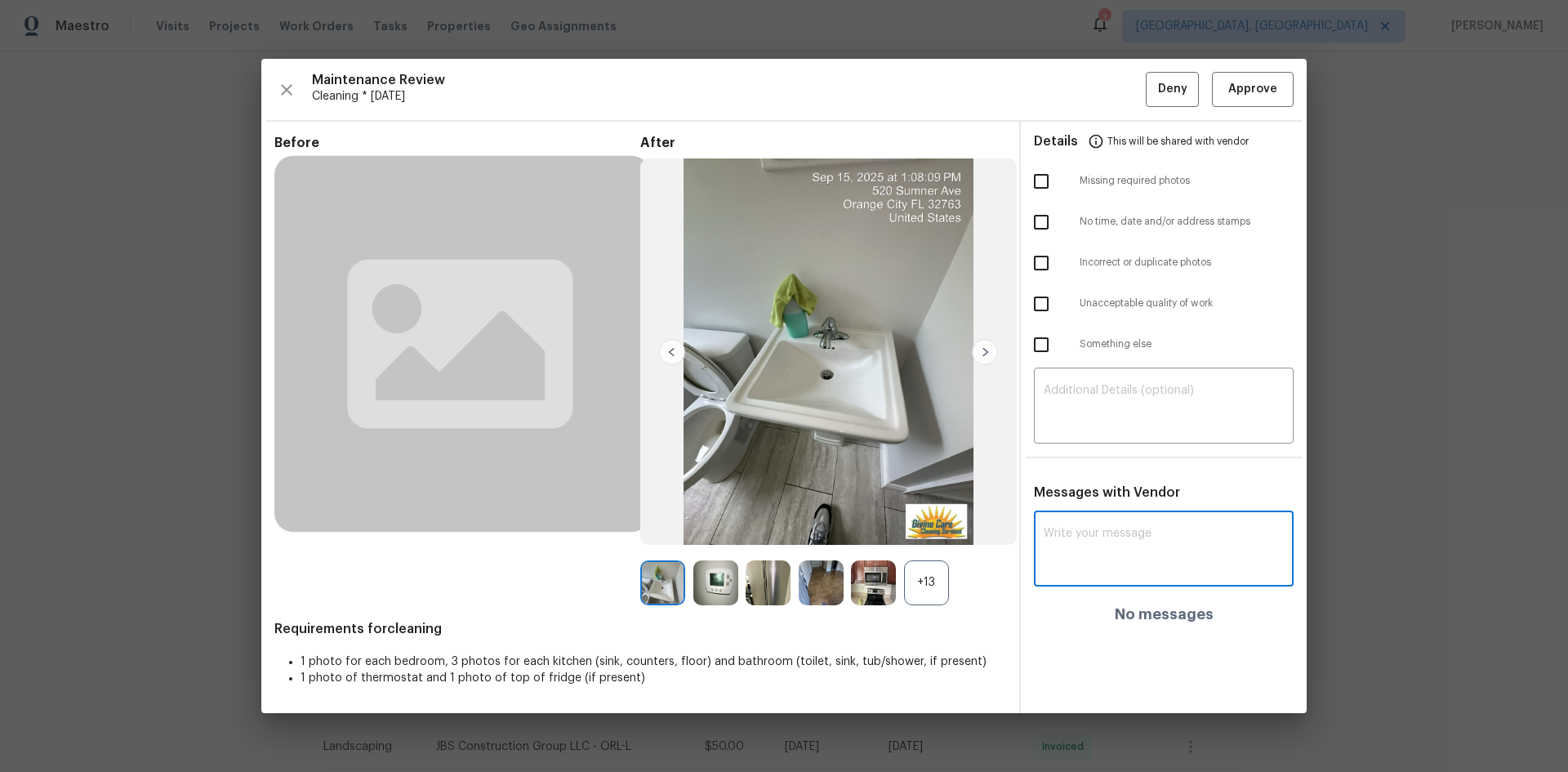
click at [1059, 516] on textarea at bounding box center [1163, 550] width 240 height 46
paste textarea "Maintenance Audit Team: Hello! Unfortunately, this Cleaning visit completed on …"
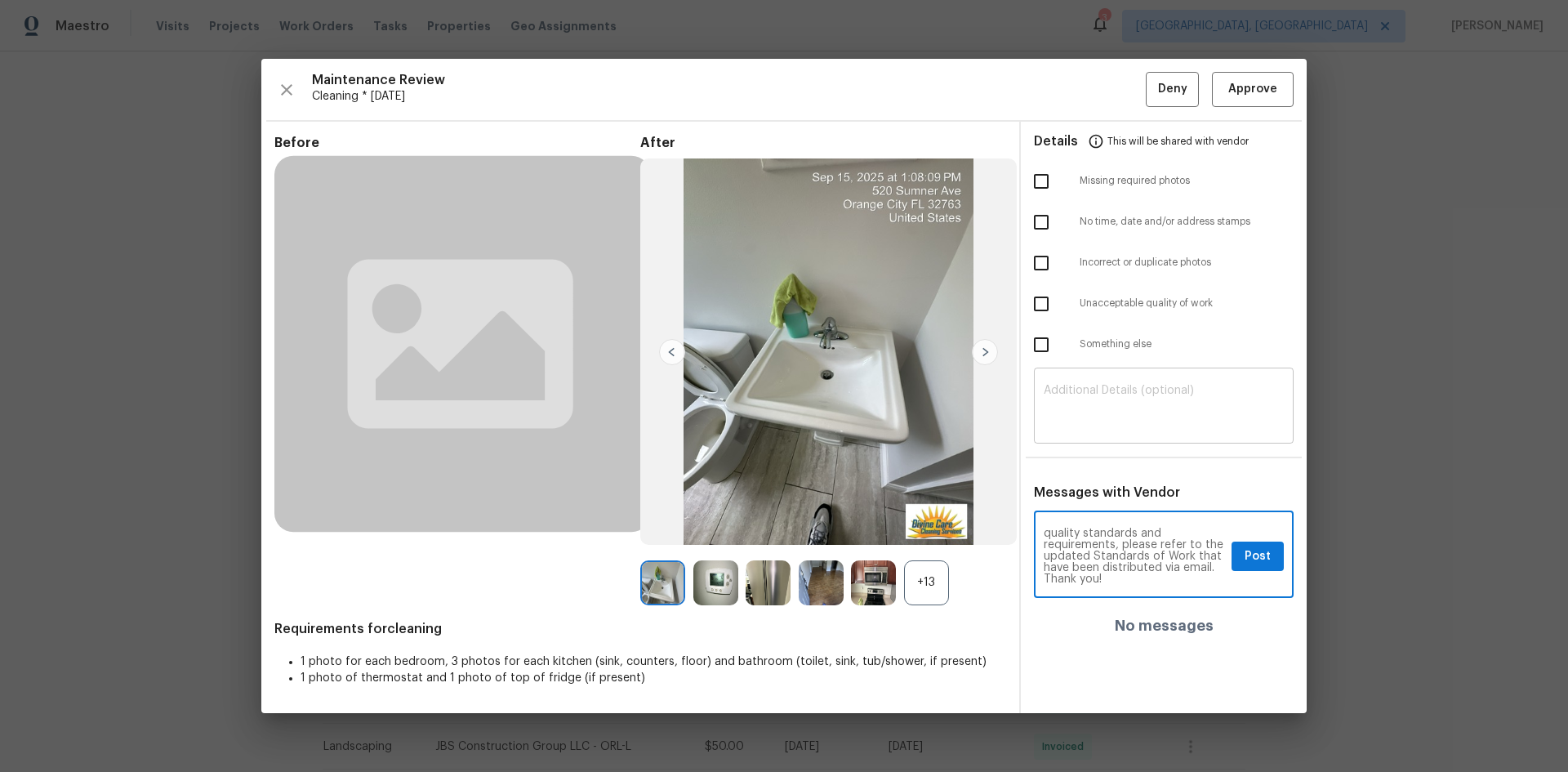
type textarea "Maintenance Audit Team: Hello! Unfortunately, this Cleaning visit completed on …"
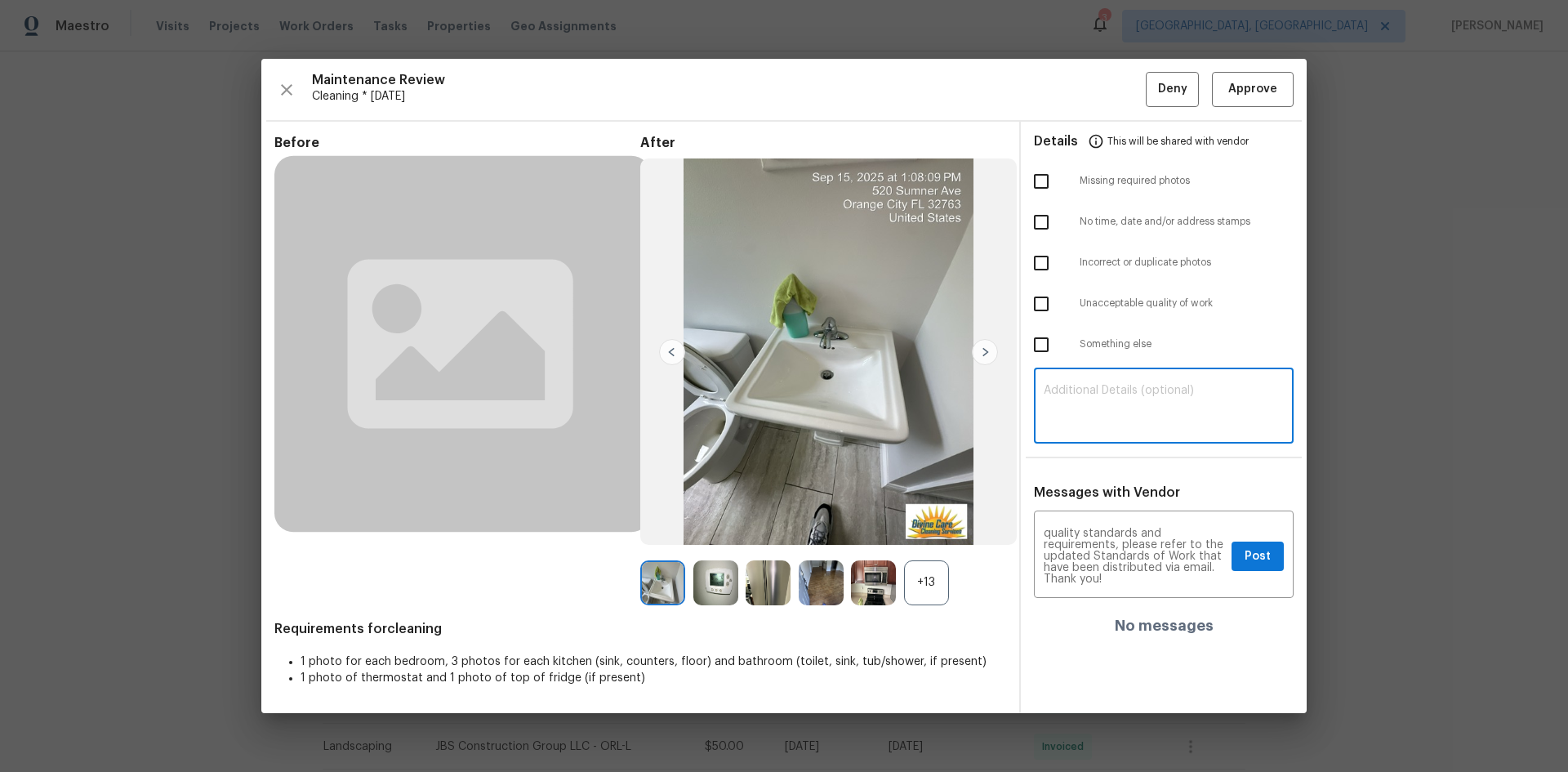
click at [1099, 426] on textarea at bounding box center [1163, 408] width 240 height 46
paste textarea "Maintenance Audit Team: Hello! Unfortunately, this Cleaning visit completed on …"
type textarea "Maintenance Audit Team: Hello! Unfortunately, this Cleaning visit completed on …"
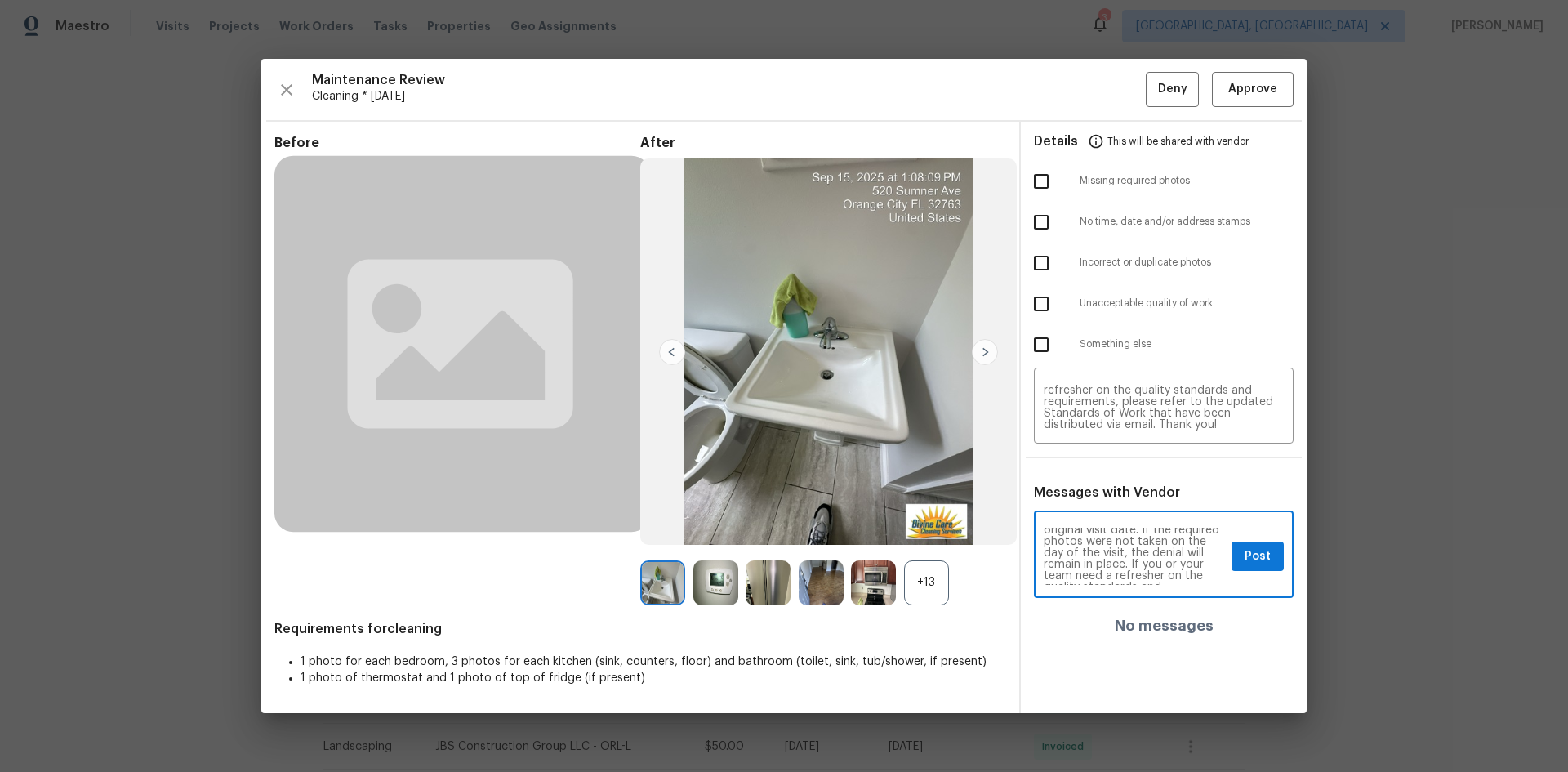
scroll to position [196, 0]
click at [1115, 516] on span "Post" at bounding box center [1258, 556] width 26 height 21
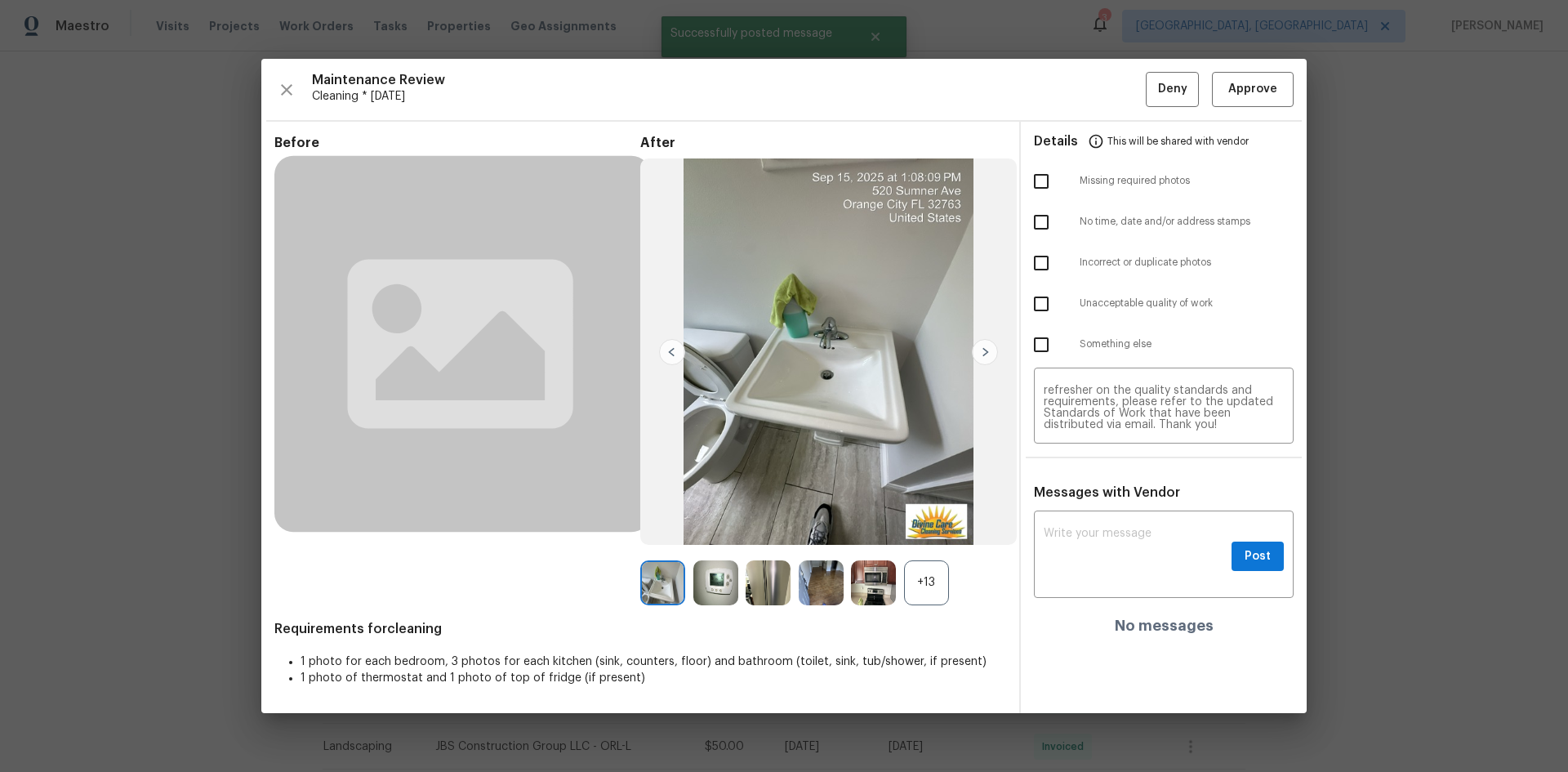
scroll to position [0, 0]
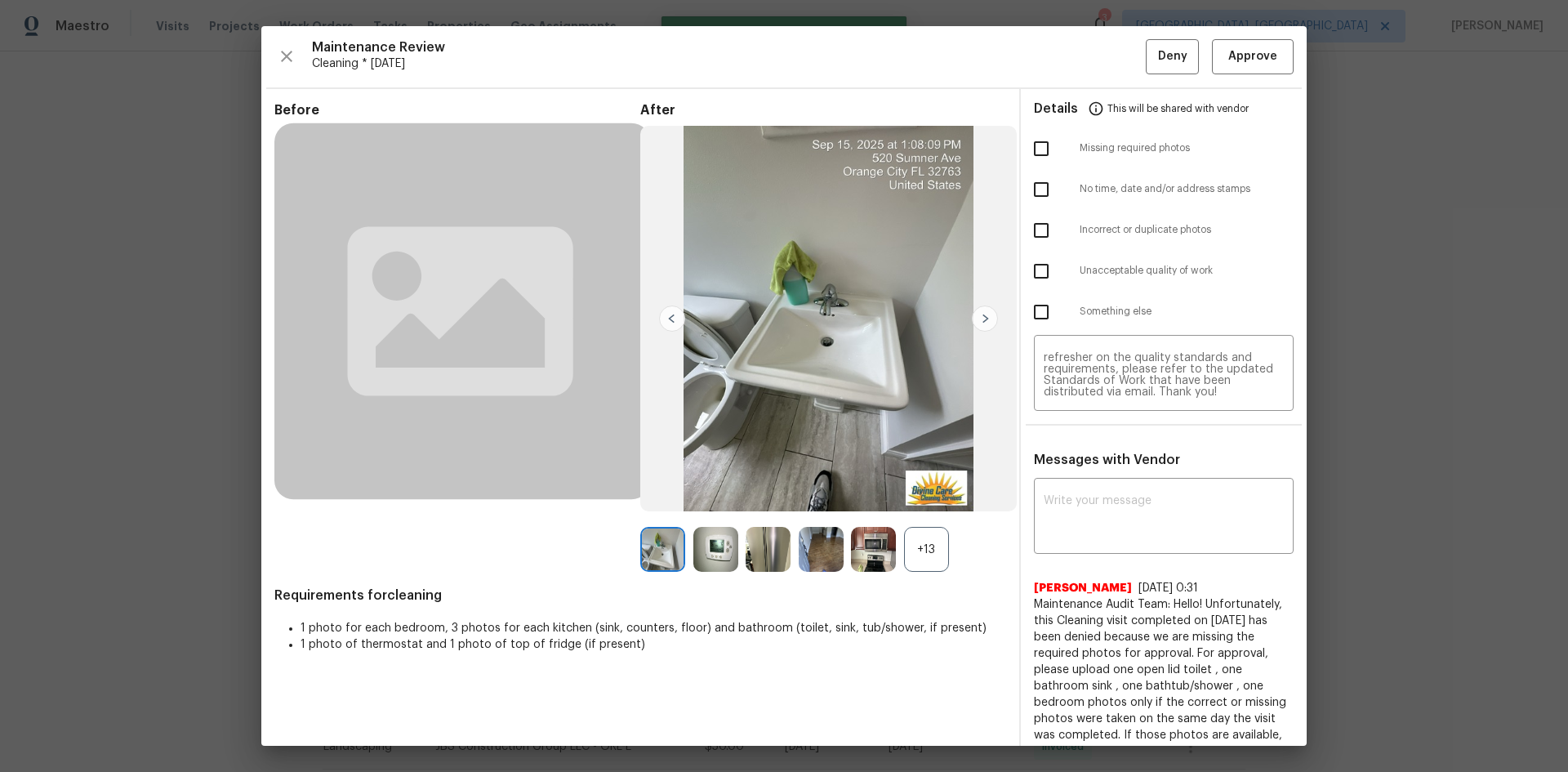
click at [1030, 148] on input "checkbox" at bounding box center [1041, 149] width 35 height 35
checkbox input "true"
drag, startPoint x: 1140, startPoint y: 59, endPoint x: 1111, endPoint y: 68, distance: 30.4
click at [1115, 59] on button "Deny" at bounding box center [1172, 57] width 53 height 35
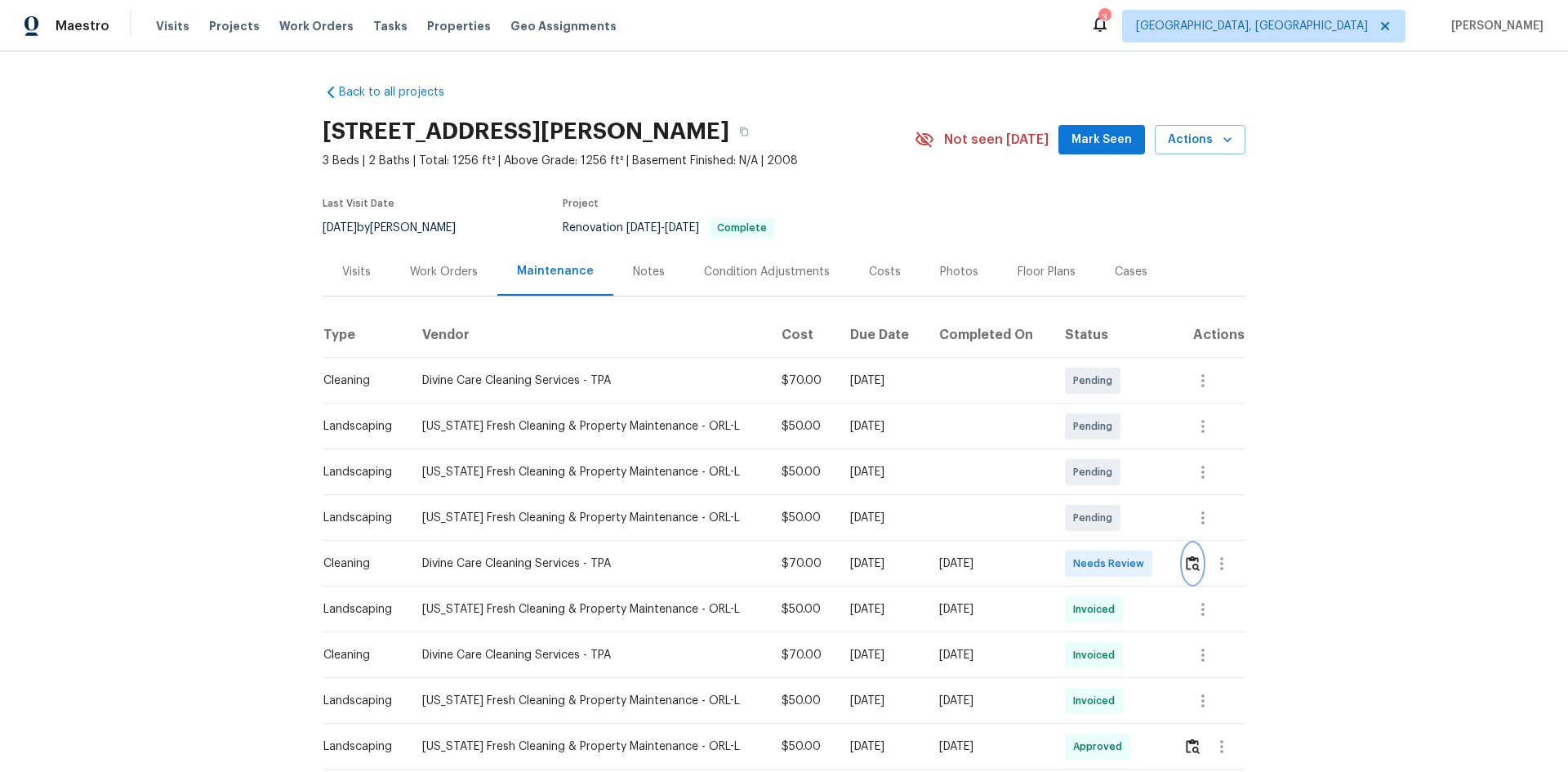
click at [1115, 516] on button "button" at bounding box center [1192, 564] width 19 height 40
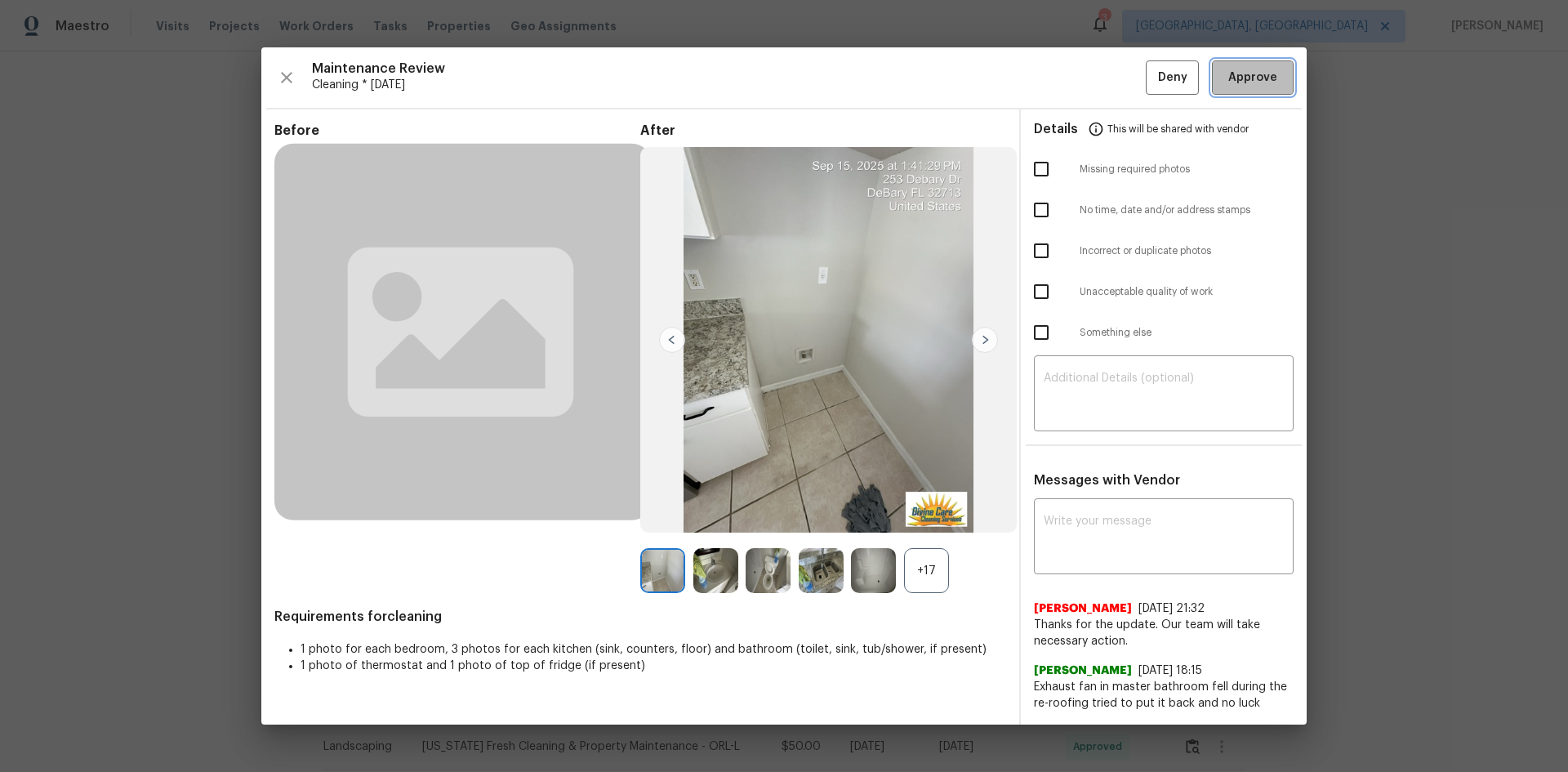
click at [1115, 81] on span "Approve" at bounding box center [1252, 77] width 49 height 21
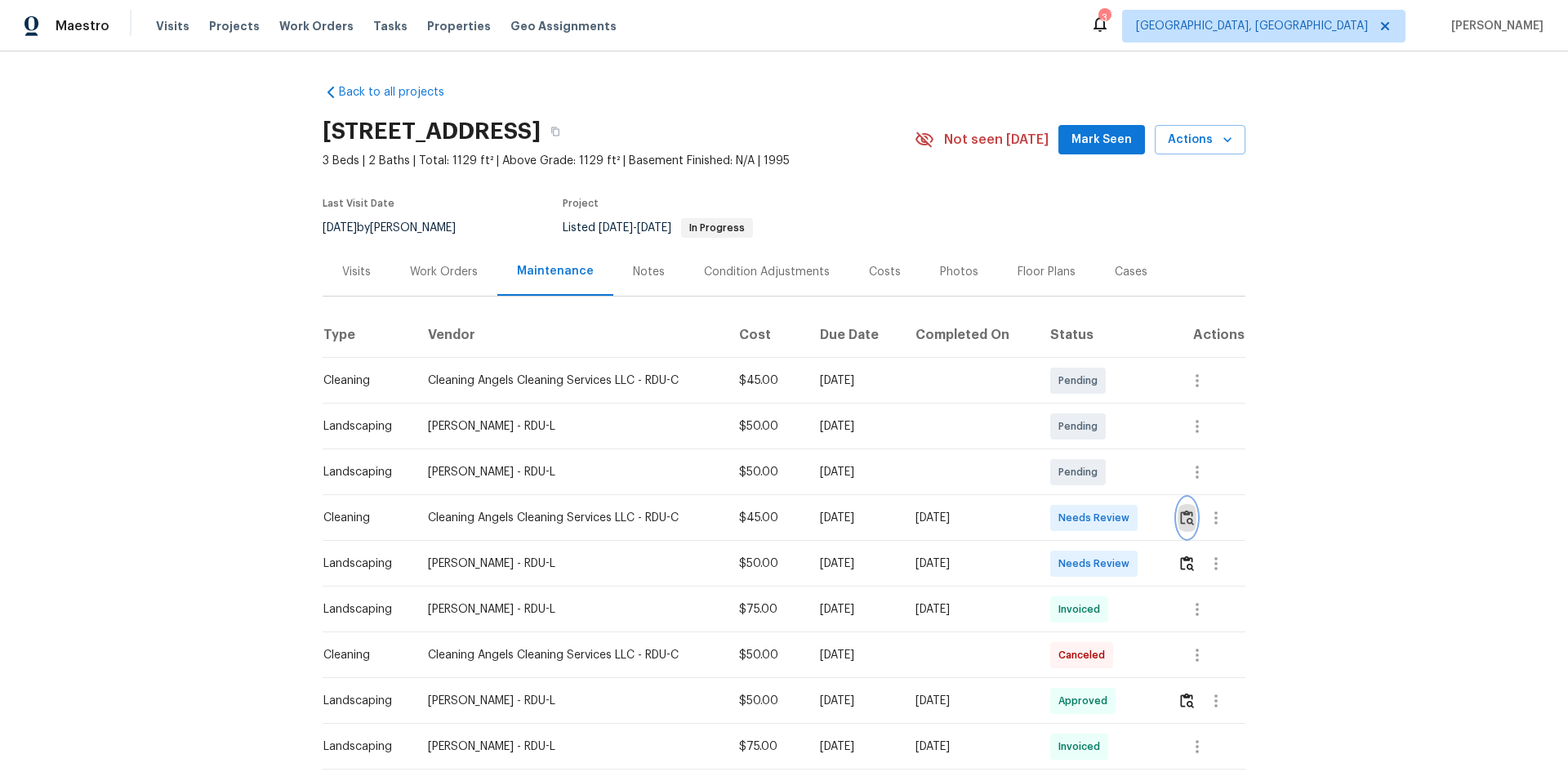
click at [1115, 516] on img "button" at bounding box center [1187, 517] width 14 height 16
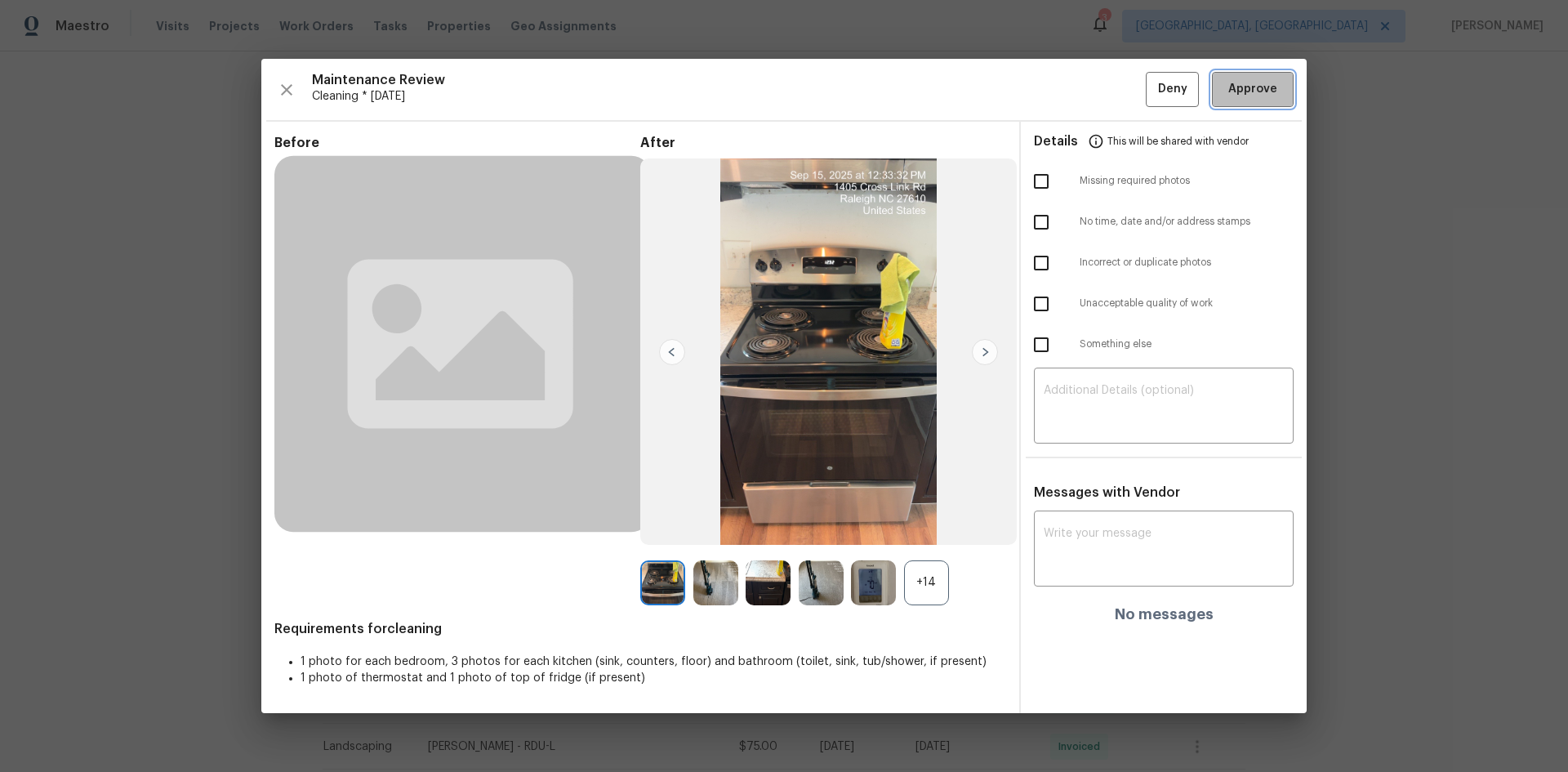
drag, startPoint x: 1275, startPoint y: 77, endPoint x: 999, endPoint y: 212, distance: 307.2
click at [1115, 77] on button "Approve" at bounding box center [1252, 89] width 82 height 35
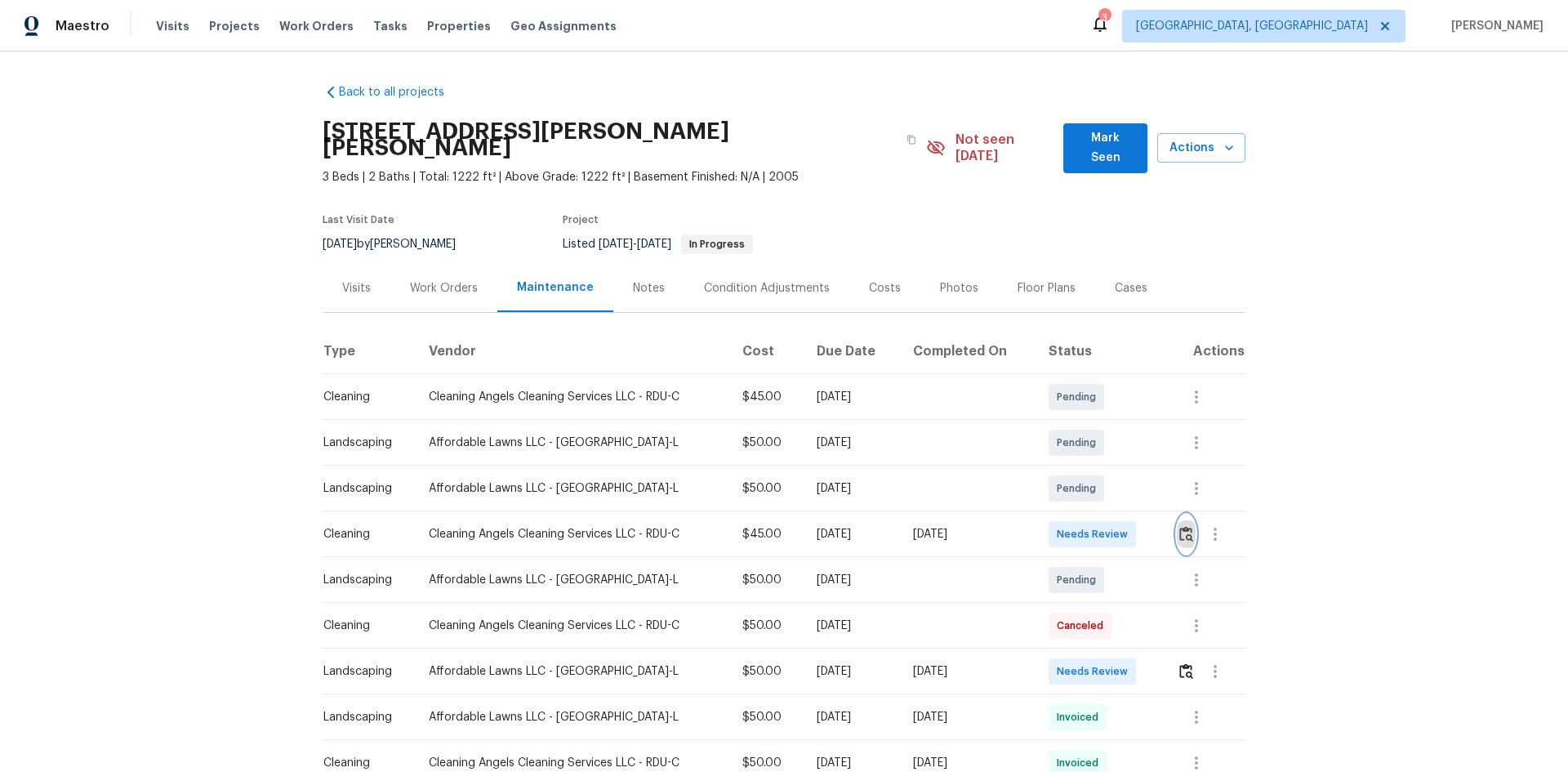
click at [1115, 516] on img "button" at bounding box center [1186, 533] width 14 height 16
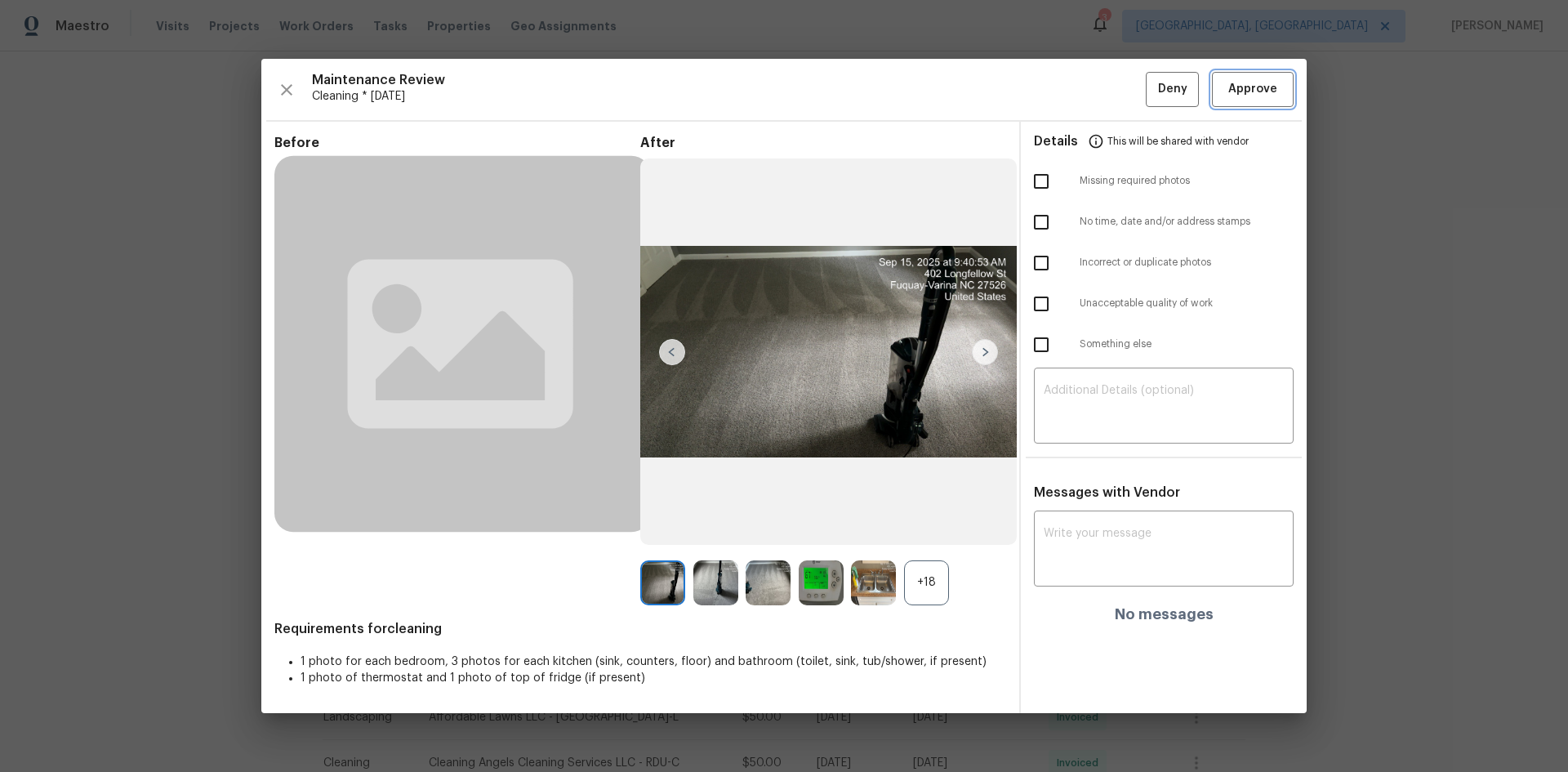
click at [1115, 91] on span "Approve" at bounding box center [1252, 89] width 49 height 21
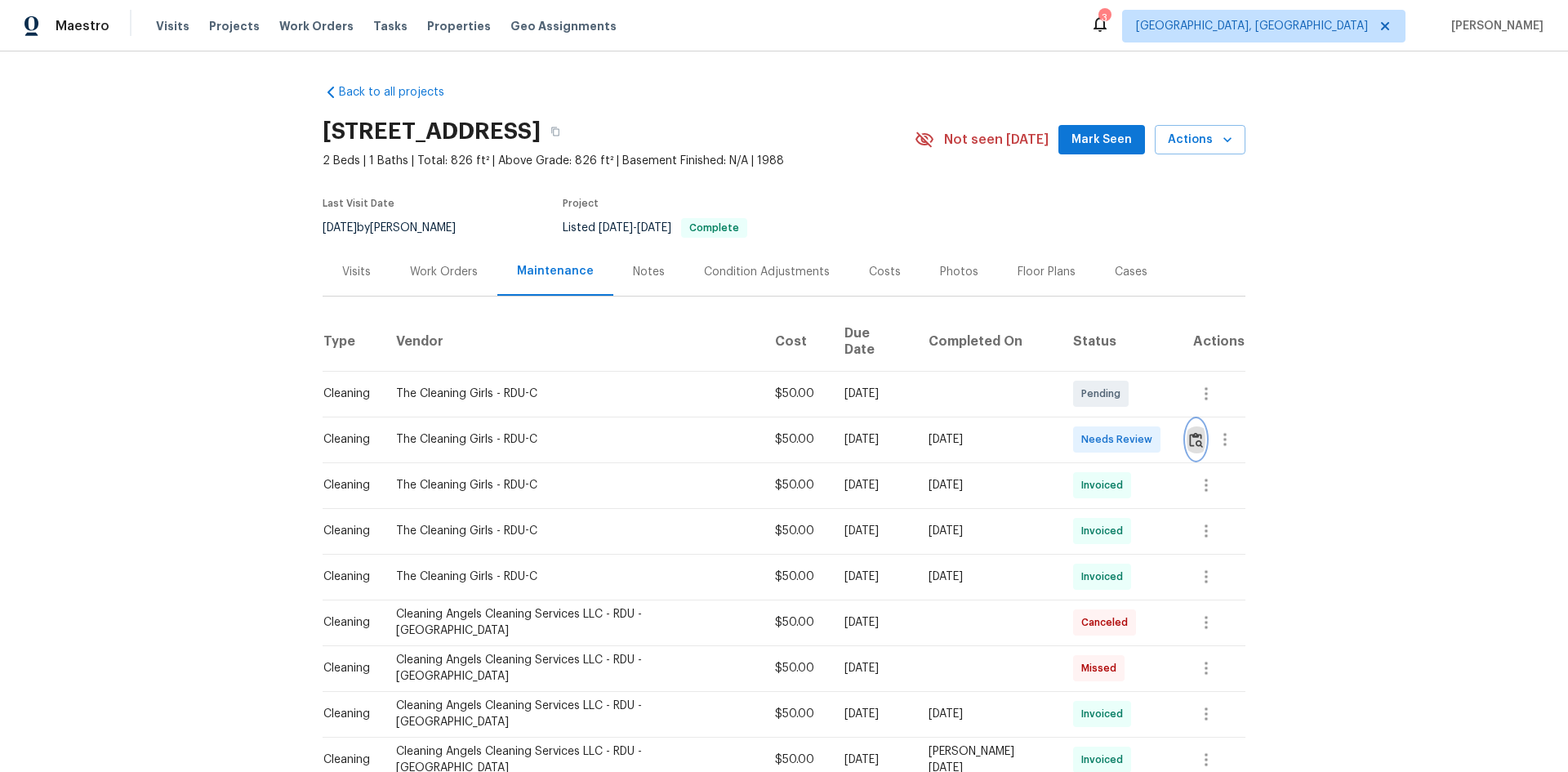
click at [1115, 419] on button "button" at bounding box center [1196, 439] width 19 height 40
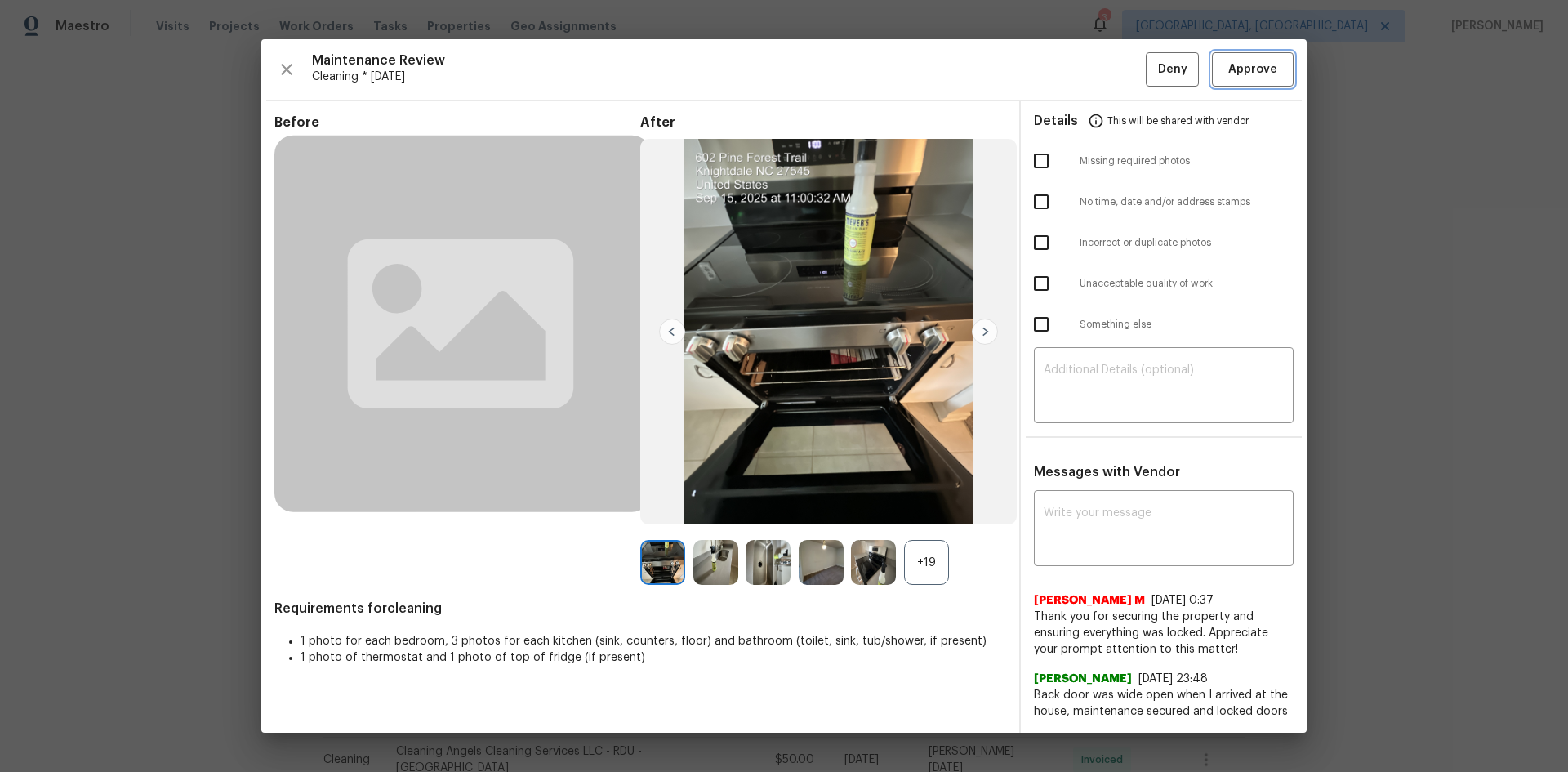
click at [1115, 64] on span "Approve" at bounding box center [1252, 69] width 49 height 21
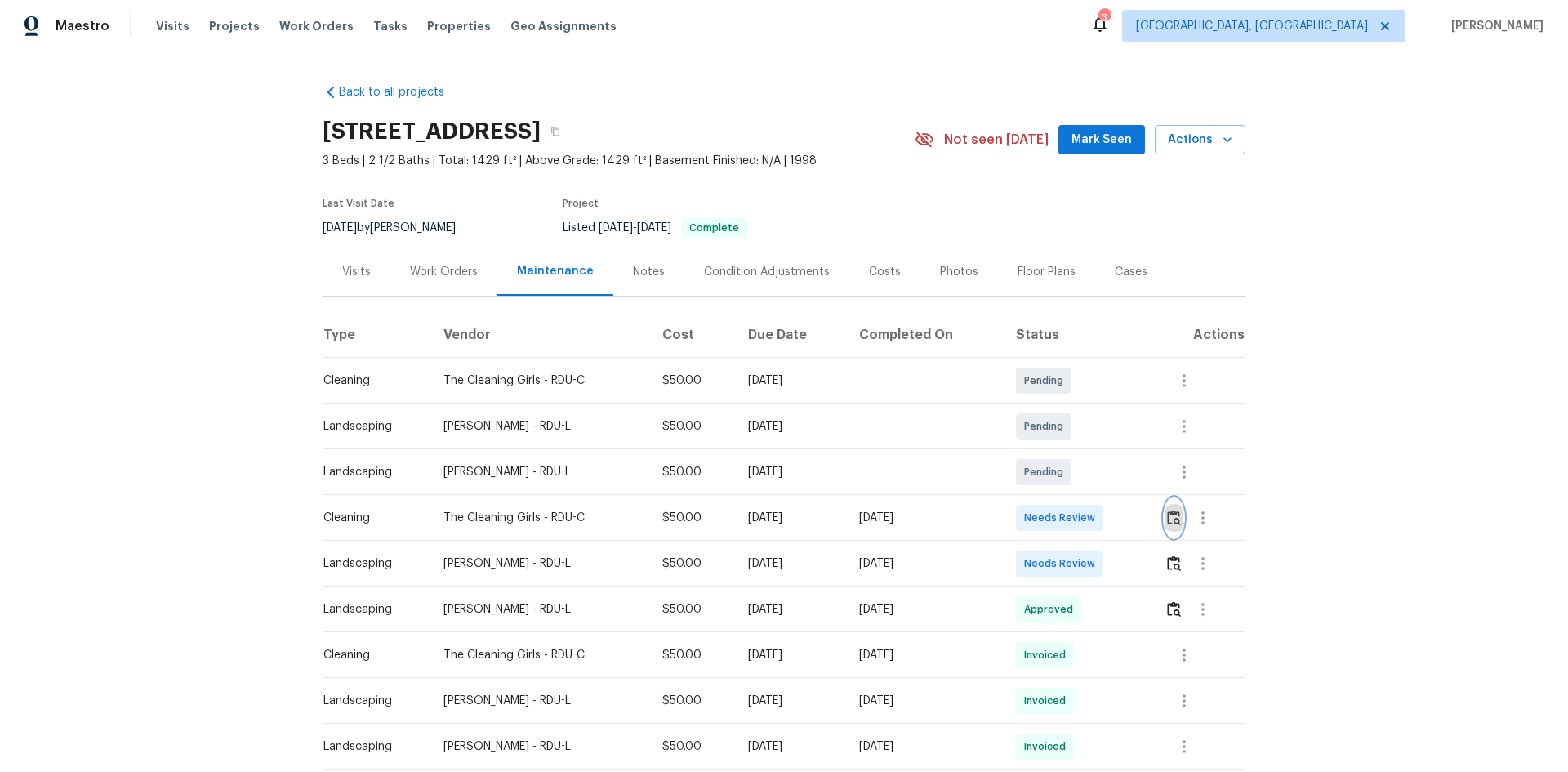
click at [1115, 511] on img "button" at bounding box center [1173, 517] width 14 height 16
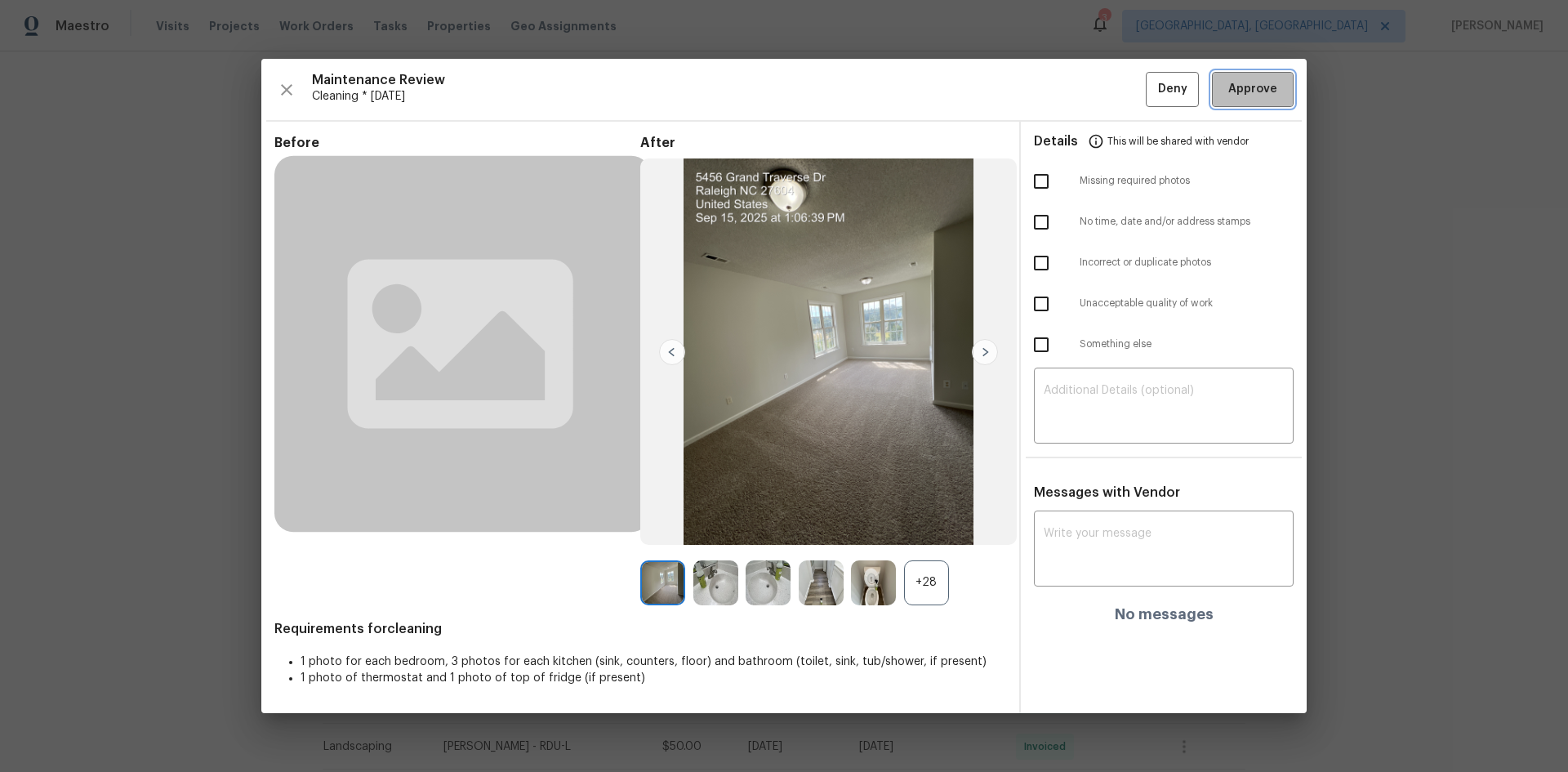
click at [1115, 92] on span "Approve" at bounding box center [1252, 89] width 49 height 21
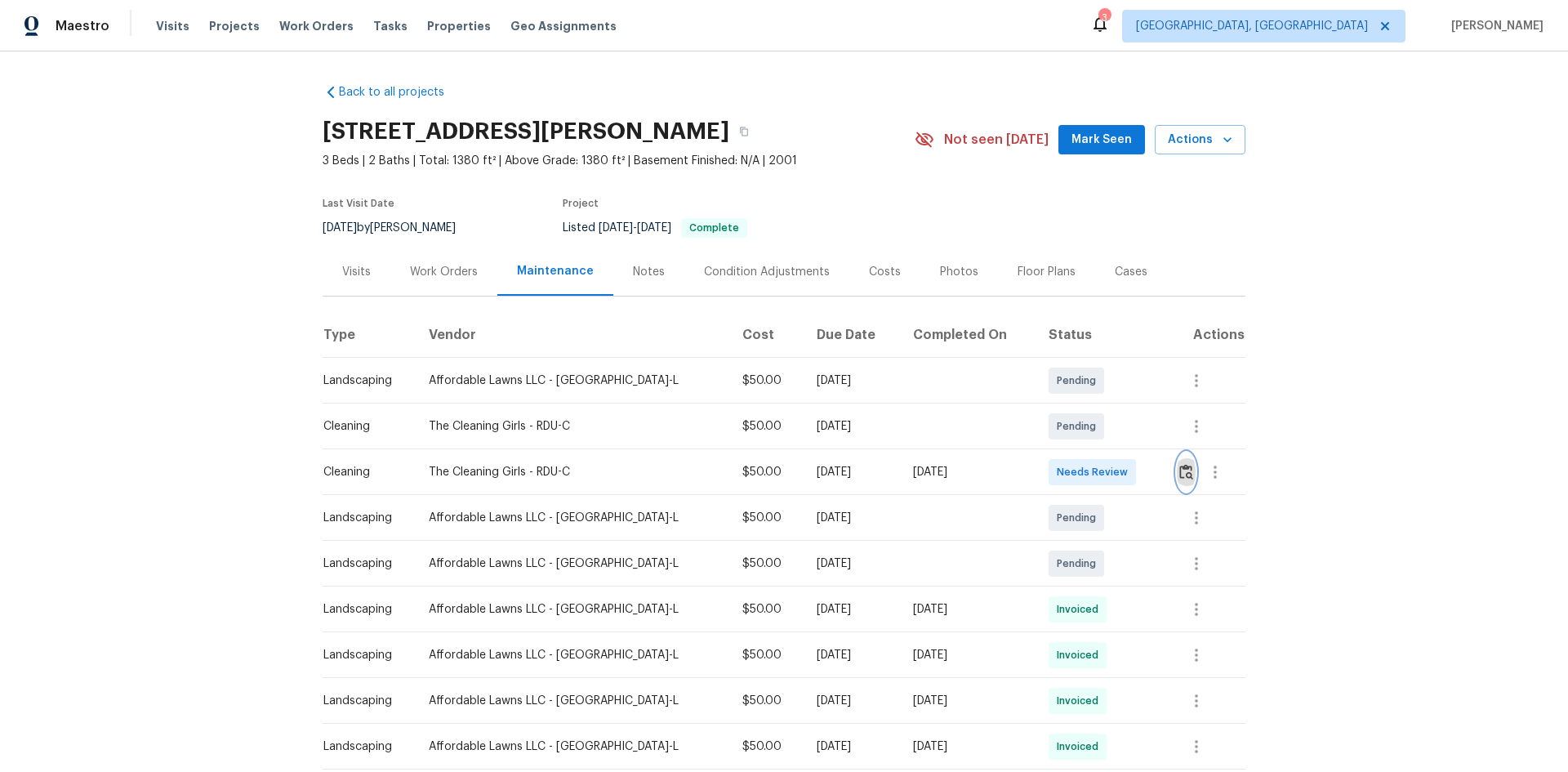
click at [1115, 466] on img "button" at bounding box center [1186, 471] width 14 height 16
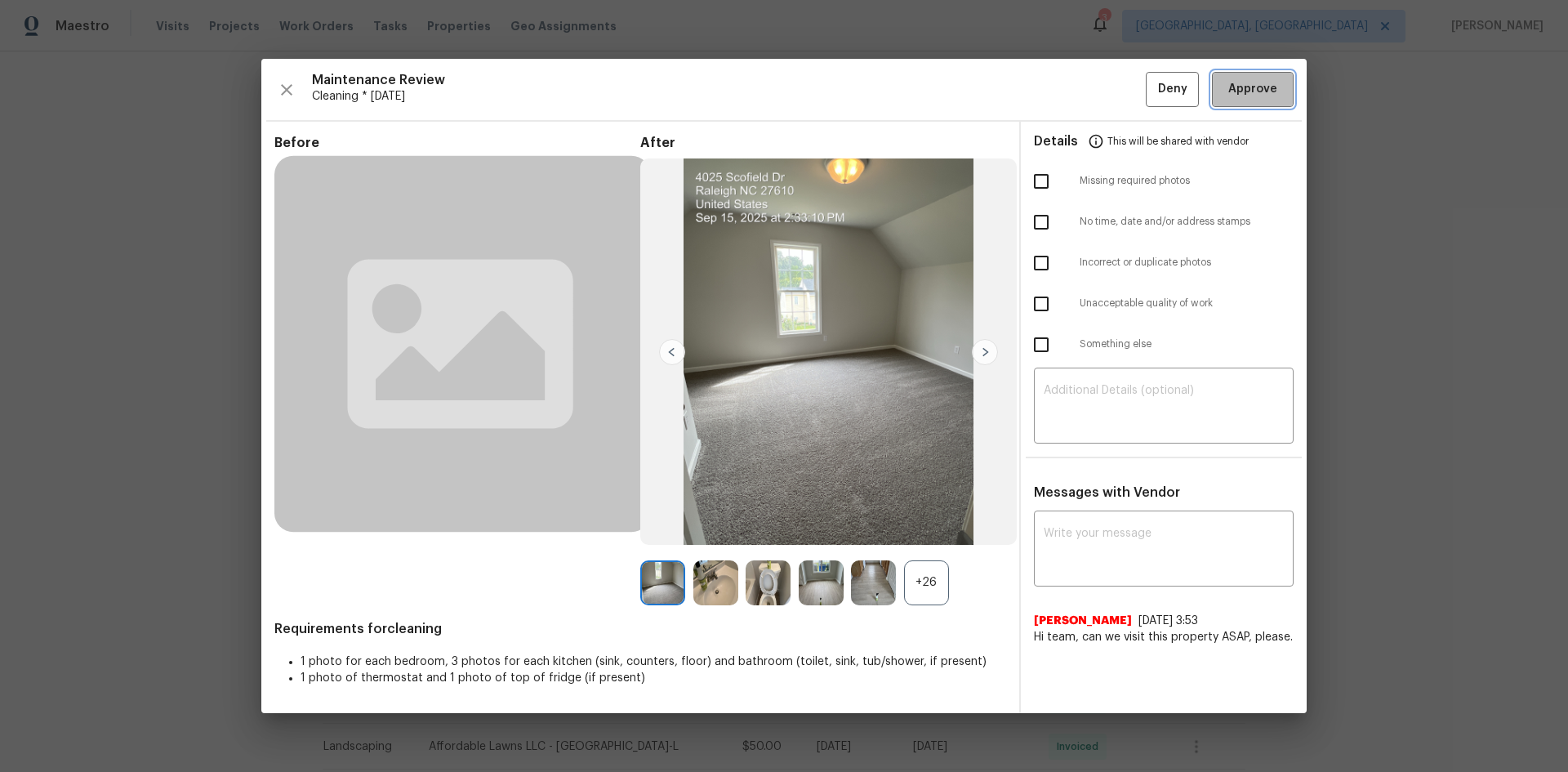
click at [1115, 87] on span "Approve" at bounding box center [1252, 89] width 49 height 21
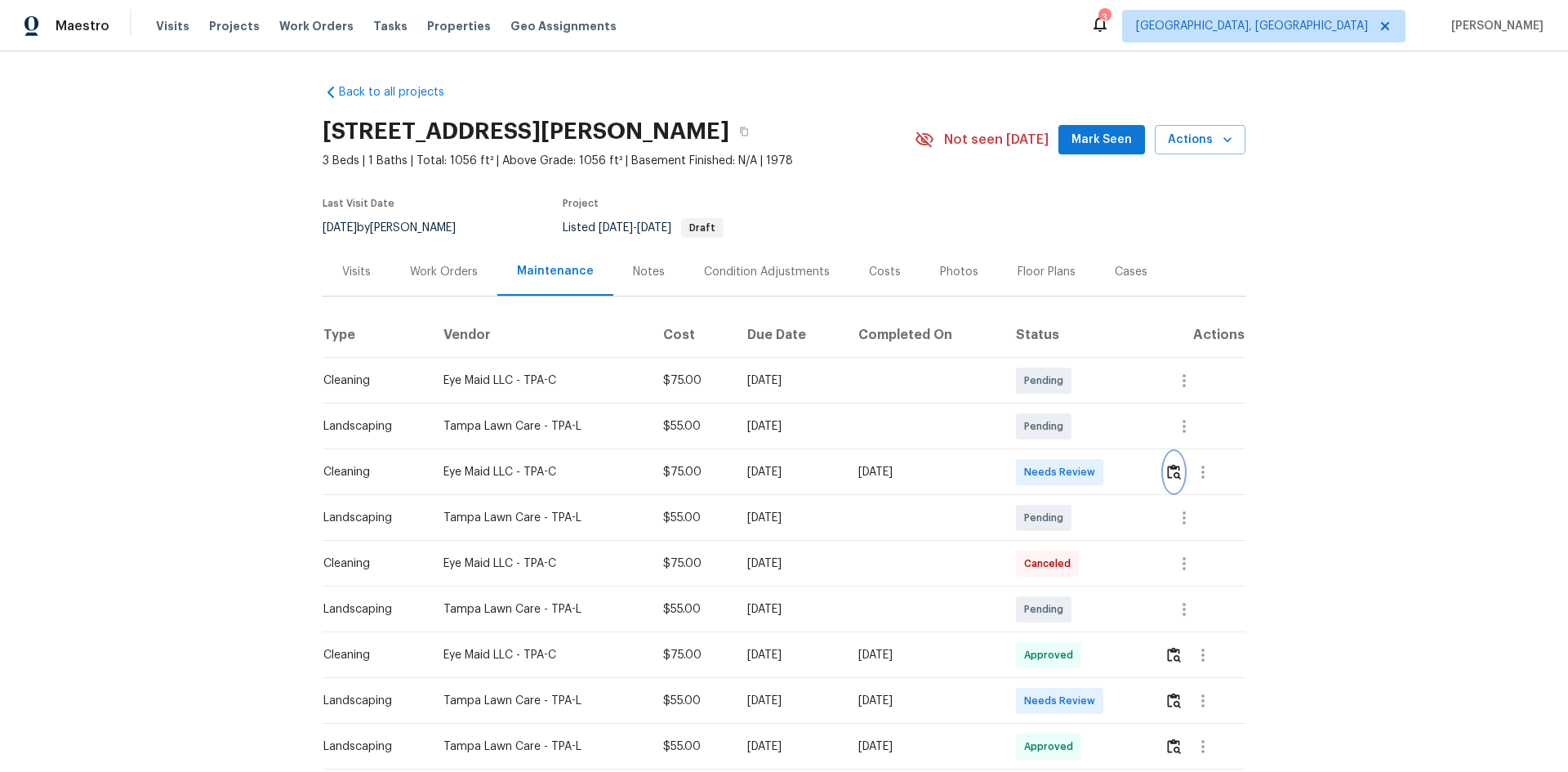
click at [1115, 469] on img "button" at bounding box center [1173, 471] width 14 height 16
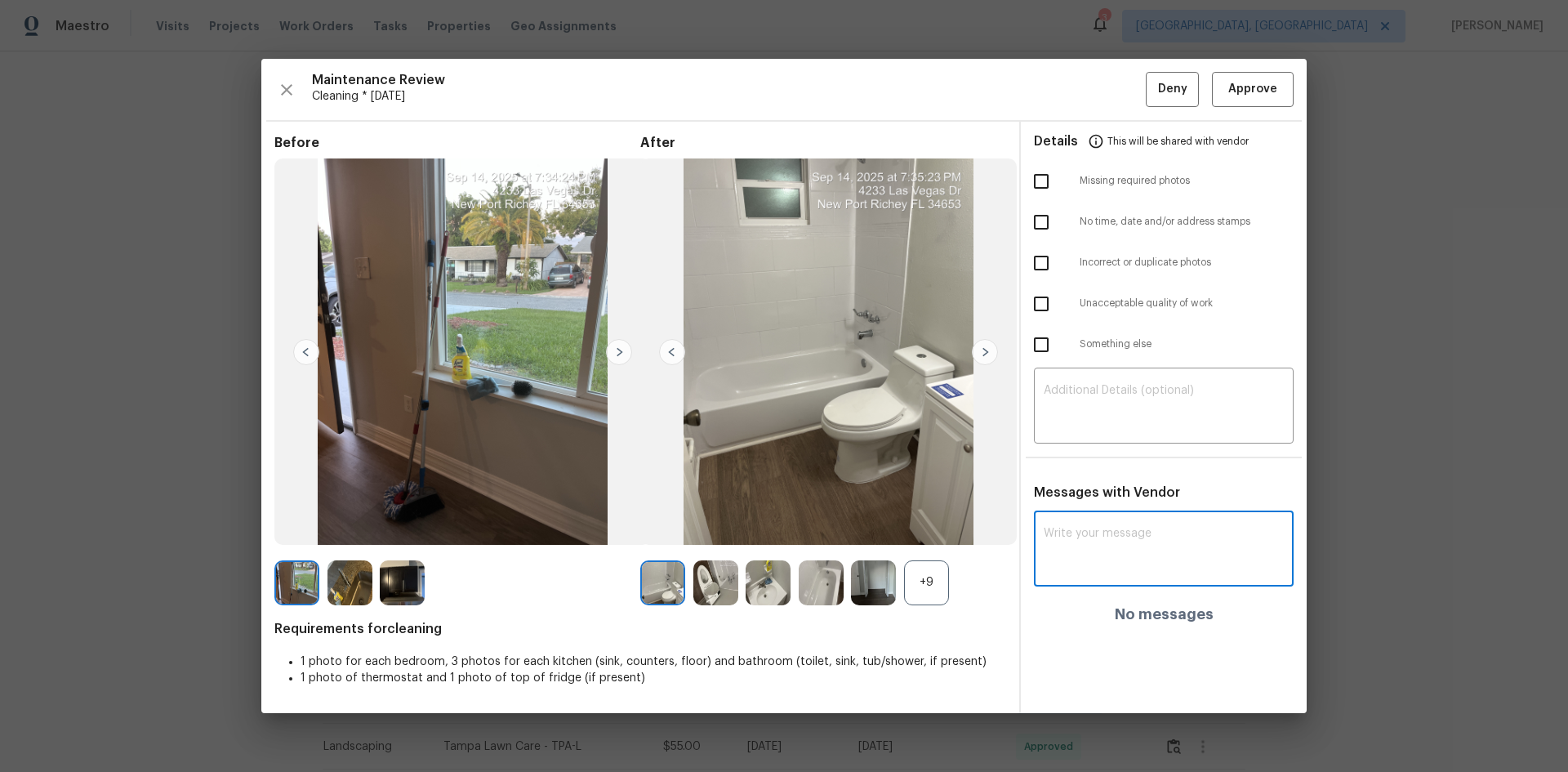
click at [1114, 516] on textarea at bounding box center [1163, 550] width 240 height 46
paste textarea "Maintenance Audit Team: Hello! Unfortunately, this Cleaning visit completed on …"
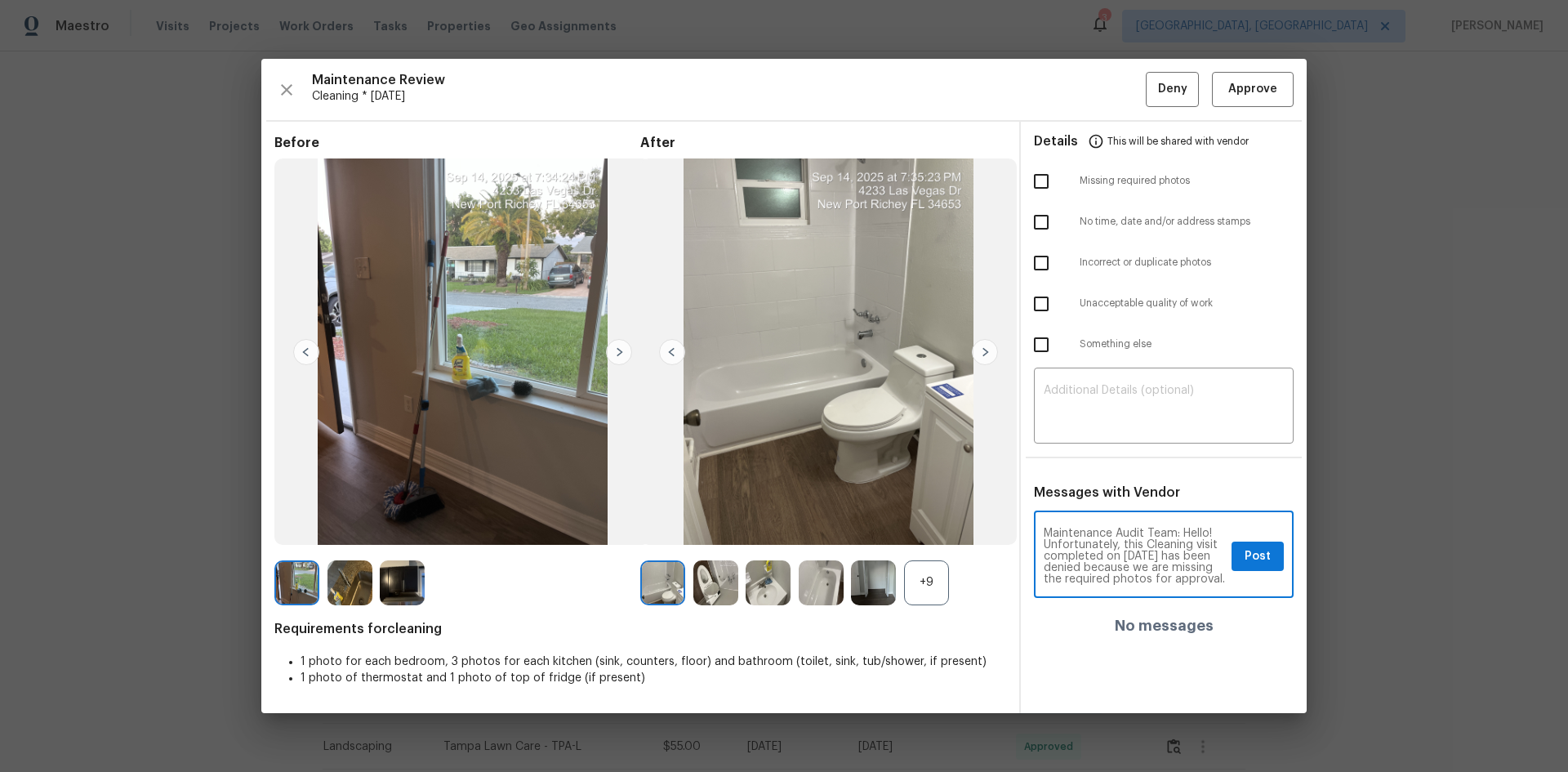
scroll to position [218, 0]
type textarea "Maintenance Audit Team: Hello! Unfortunately, this Cleaning visit completed on …"
click at [1115, 426] on textarea at bounding box center [1163, 408] width 240 height 46
paste textarea "Maintenance Audit Team: Hello! Unfortunately, this Cleaning visit completed on …"
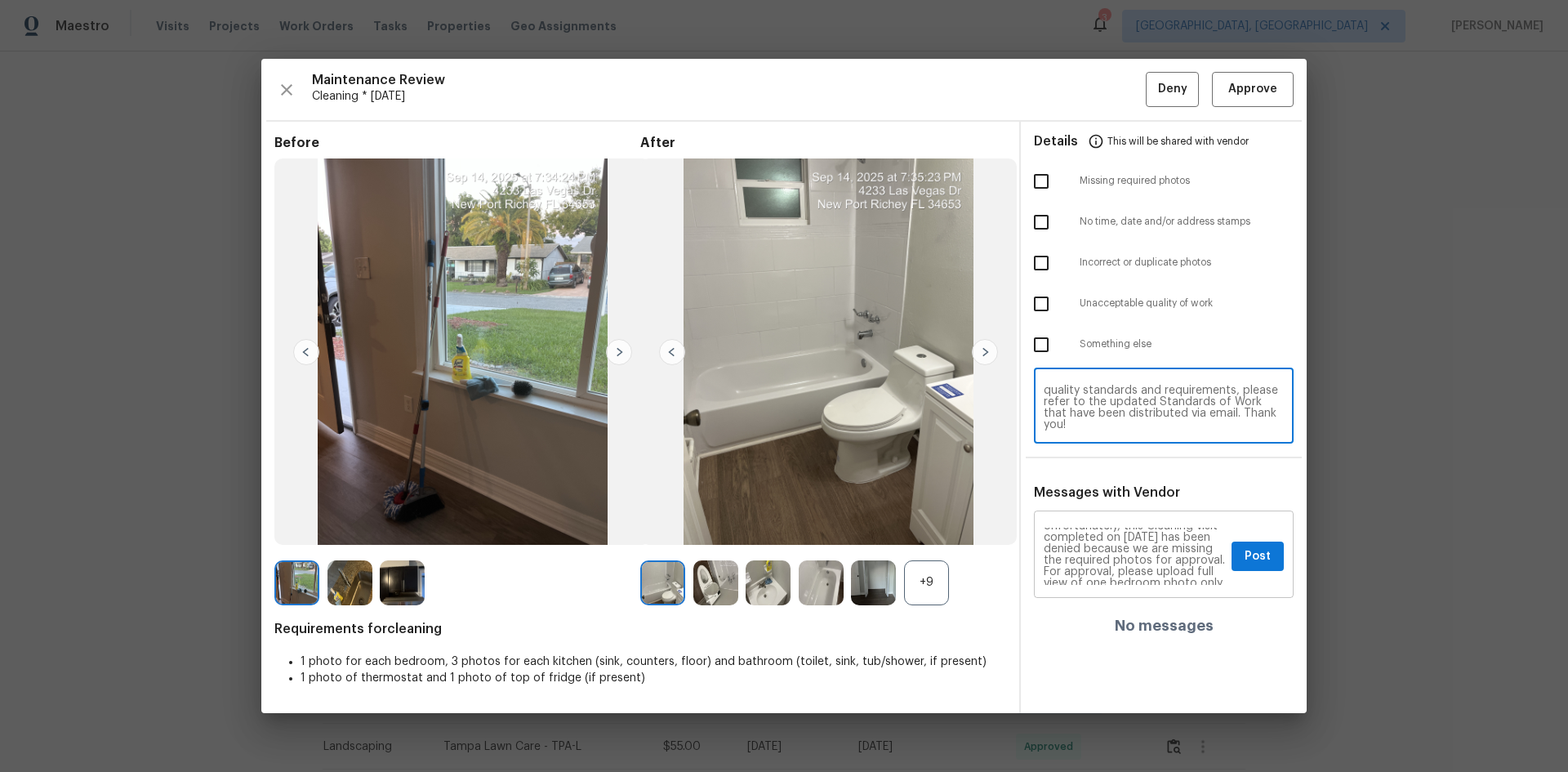
scroll to position [0, 0]
type textarea "Maintenance Audit Team: Hello! Unfortunately, this Cleaning visit completed on …"
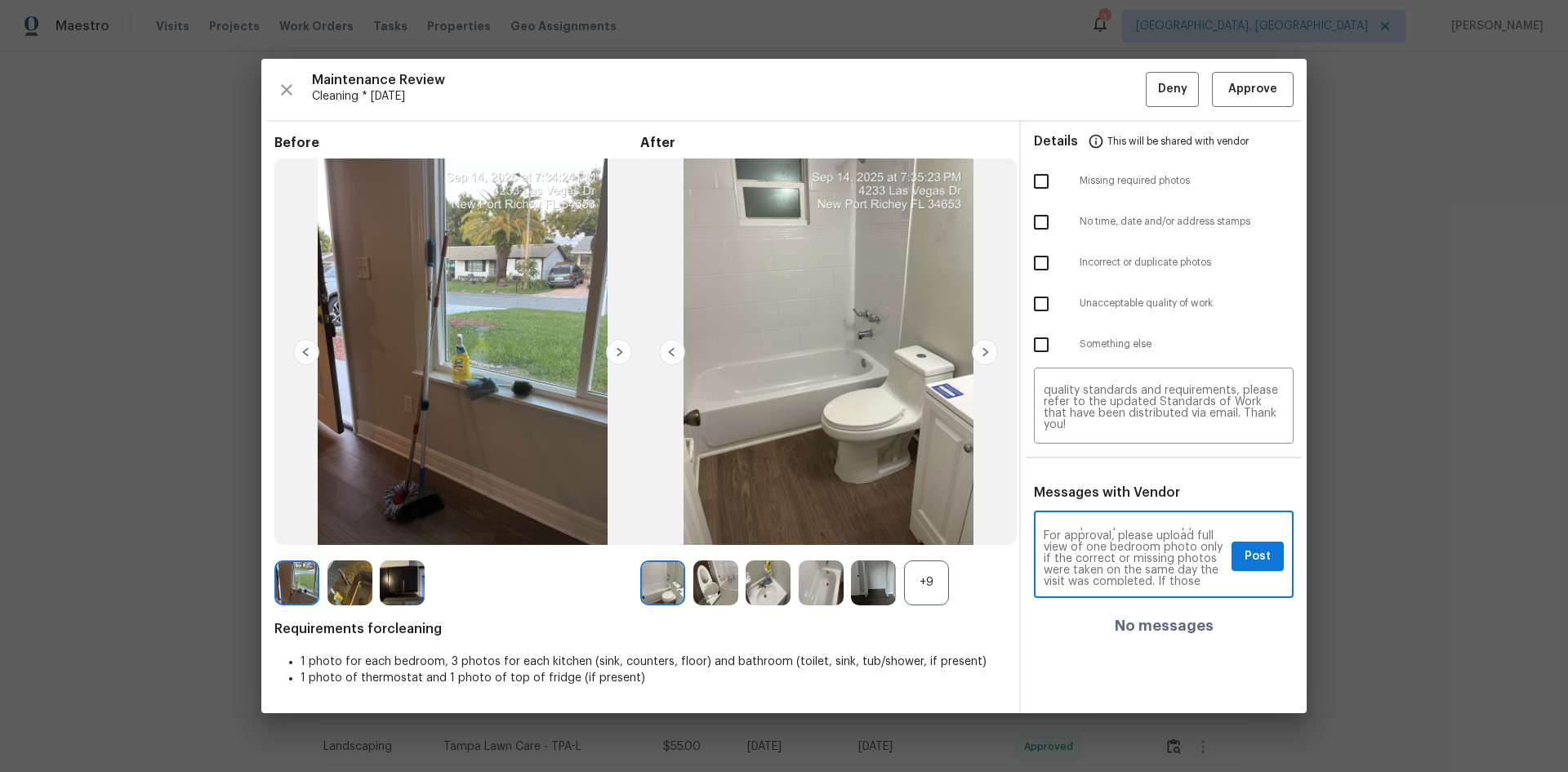
scroll to position [65, 0]
click at [1115, 516] on span "Post" at bounding box center [1258, 556] width 26 height 21
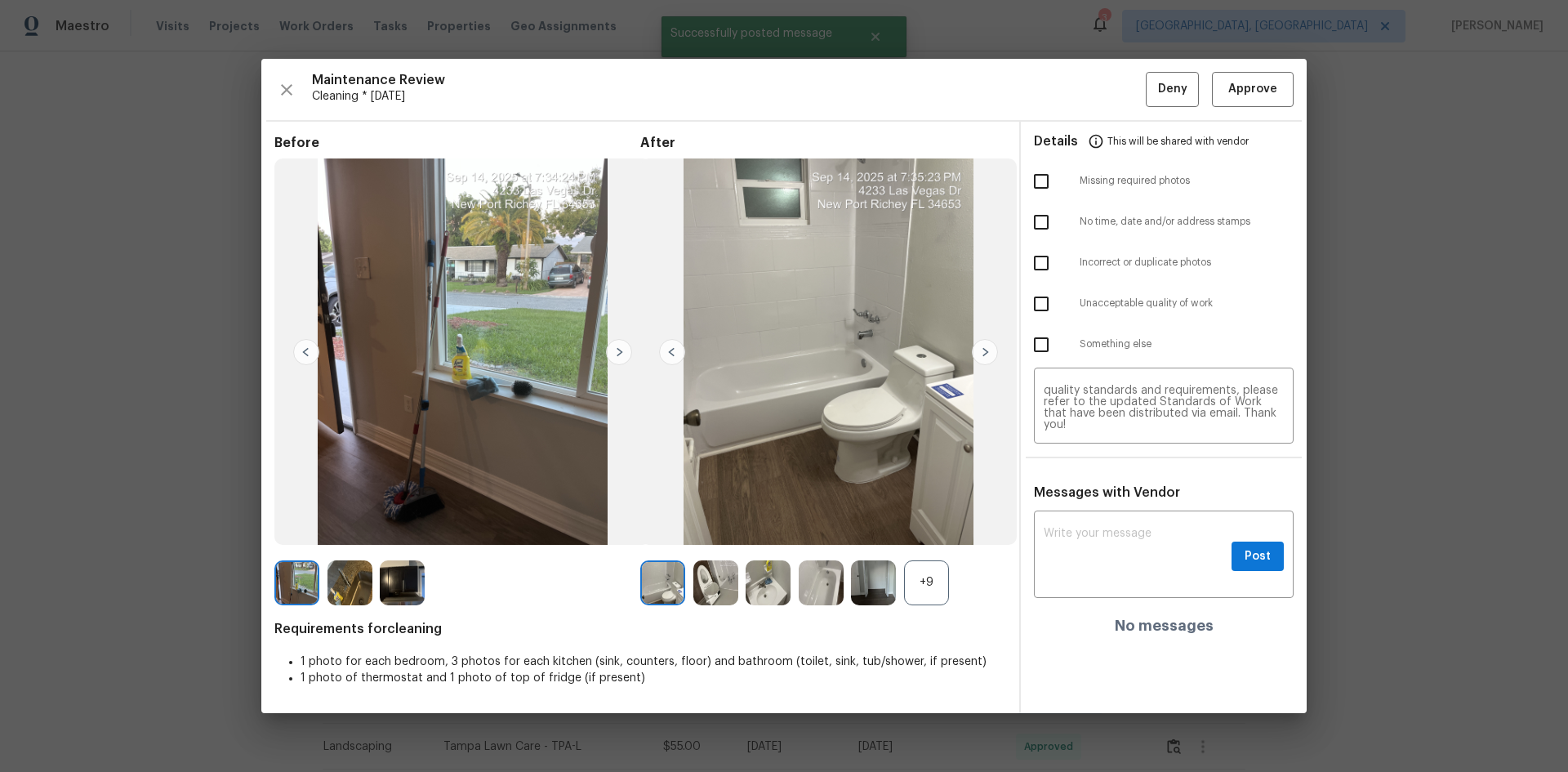
scroll to position [0, 0]
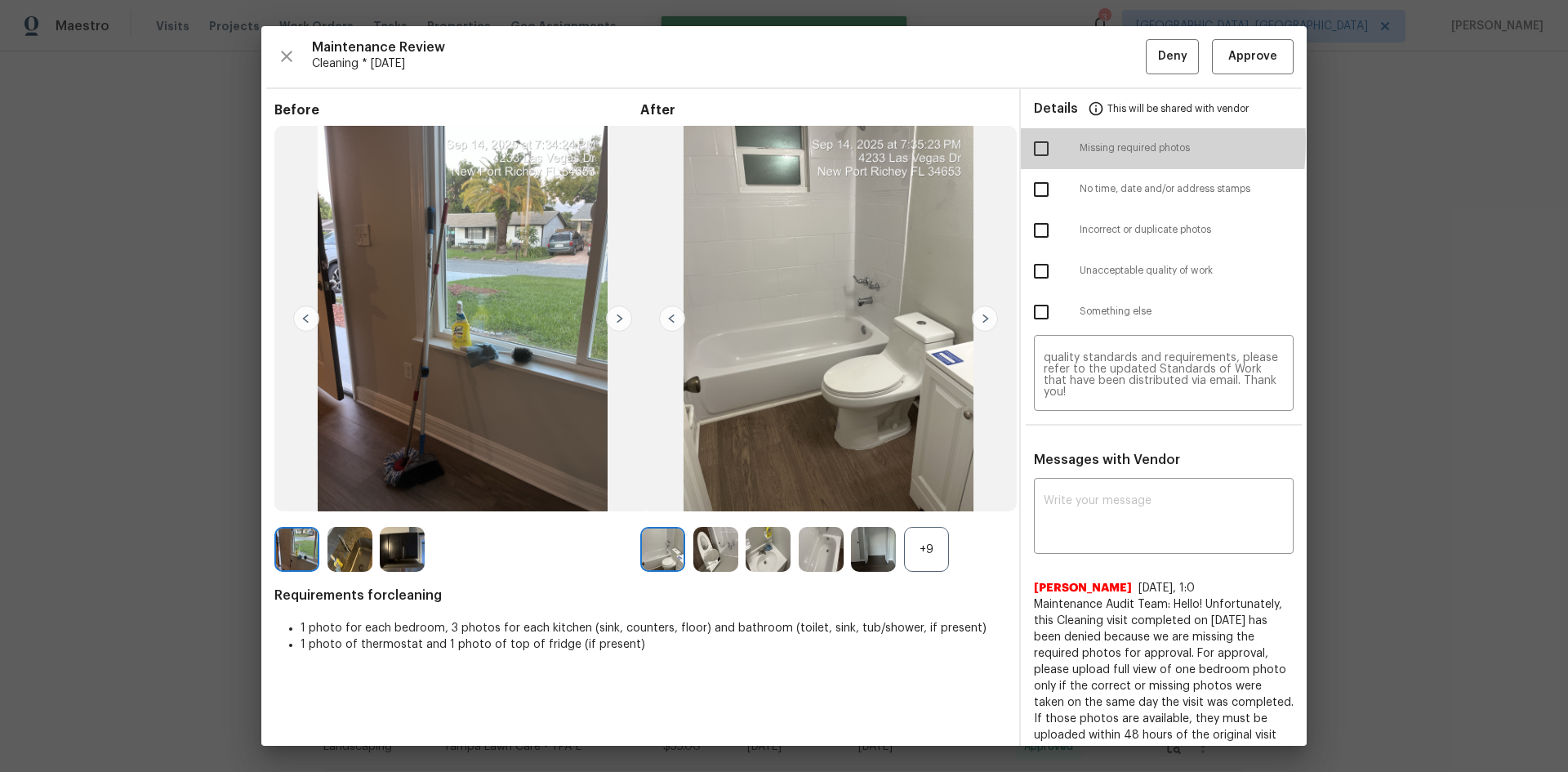
click at [1031, 142] on input "checkbox" at bounding box center [1041, 149] width 35 height 35
checkbox input "true"
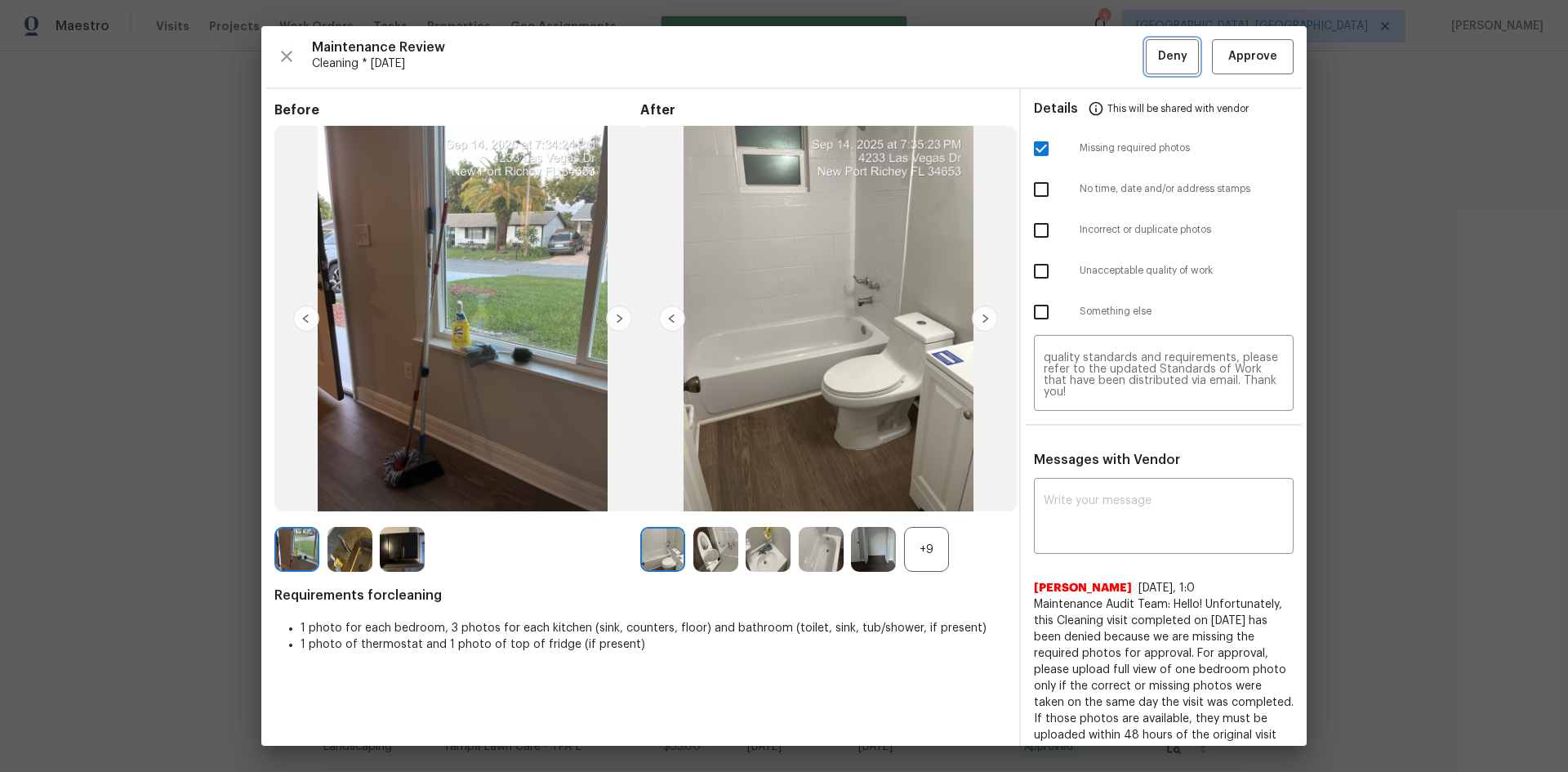
click at [1115, 53] on button "Deny" at bounding box center [1172, 57] width 53 height 35
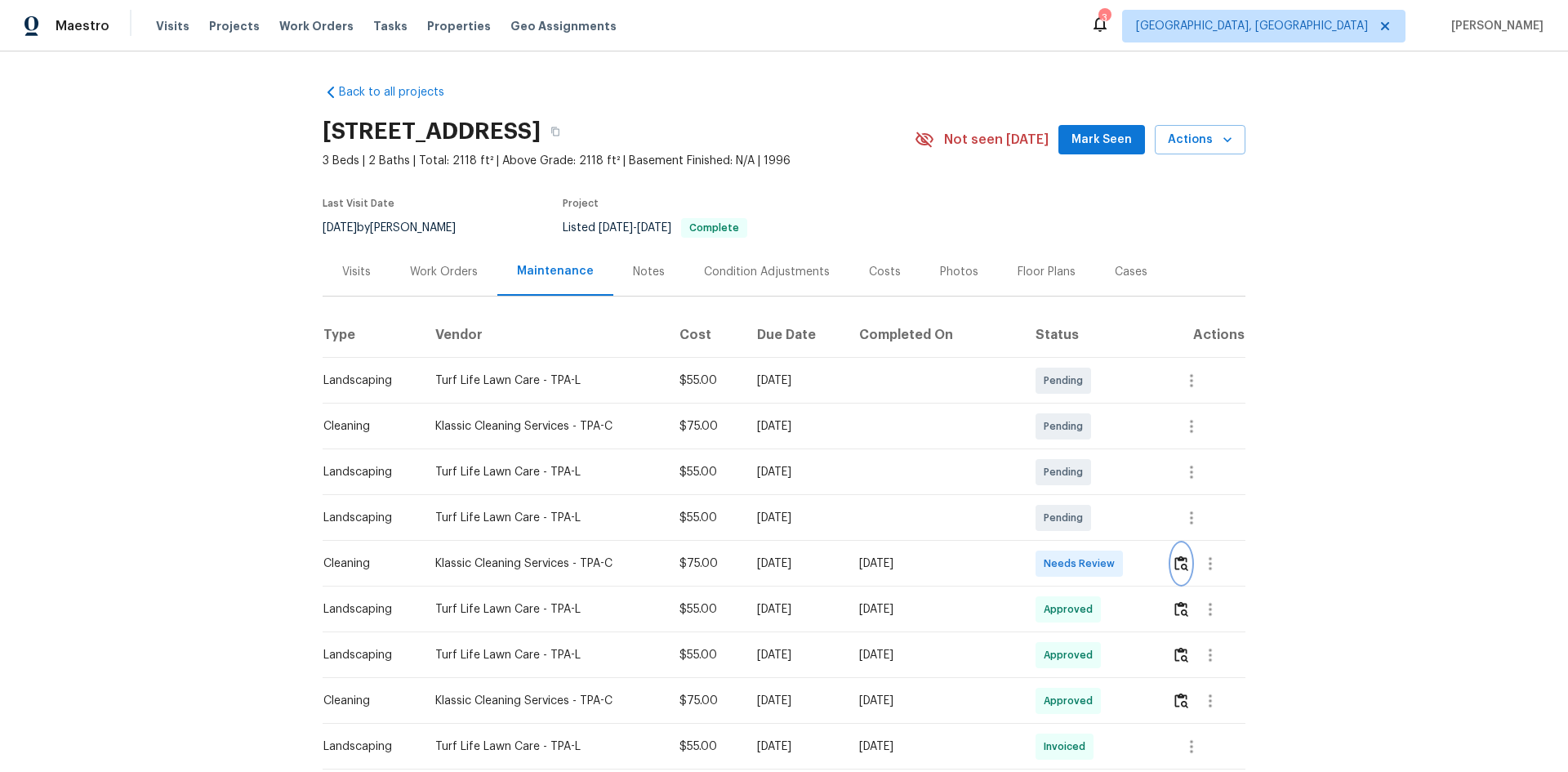
click at [1115, 516] on img "button" at bounding box center [1181, 563] width 14 height 16
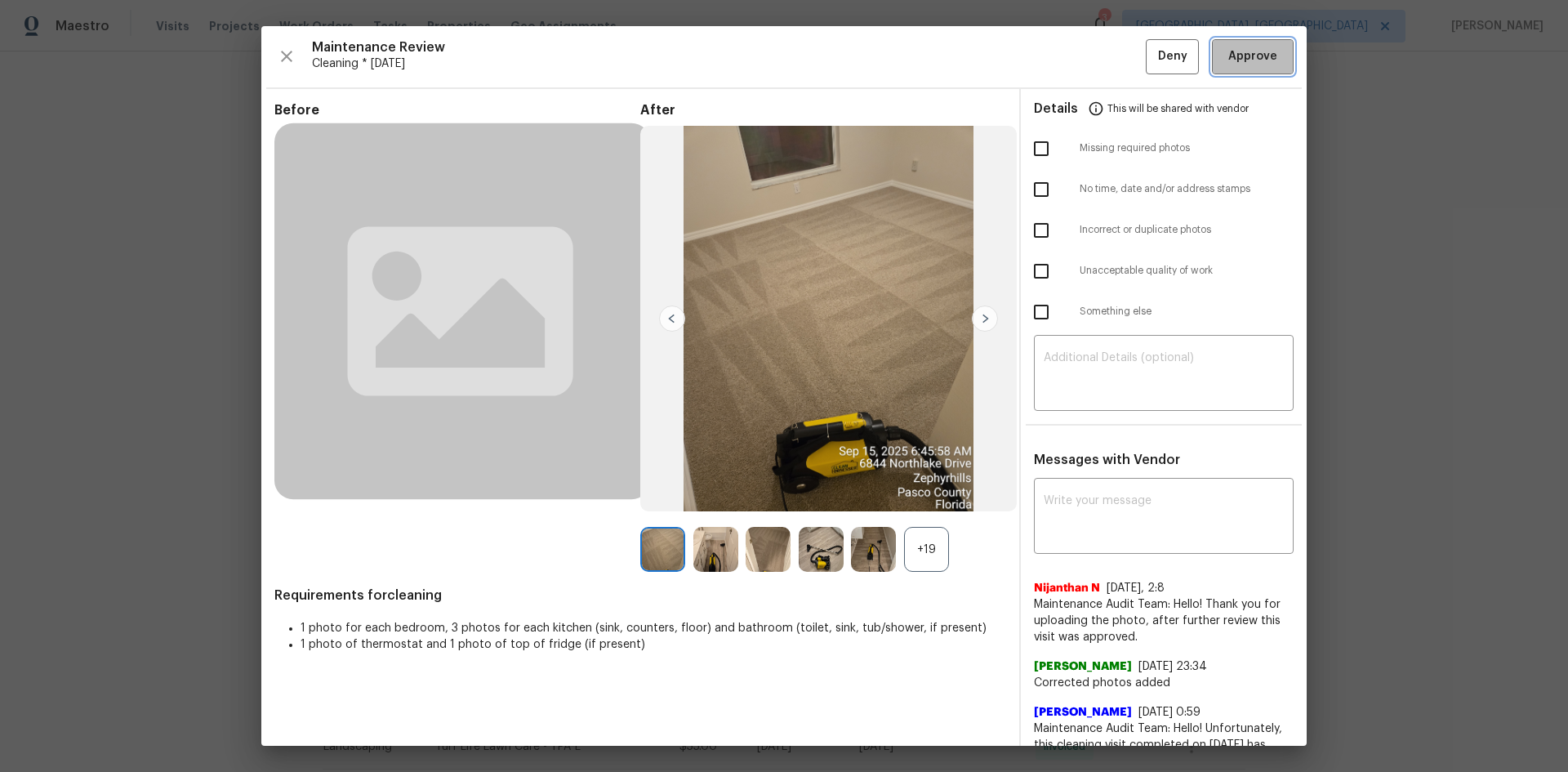
drag, startPoint x: 1249, startPoint y: 46, endPoint x: 1124, endPoint y: 235, distance: 226.6
click at [1115, 45] on button "Approve" at bounding box center [1252, 57] width 82 height 35
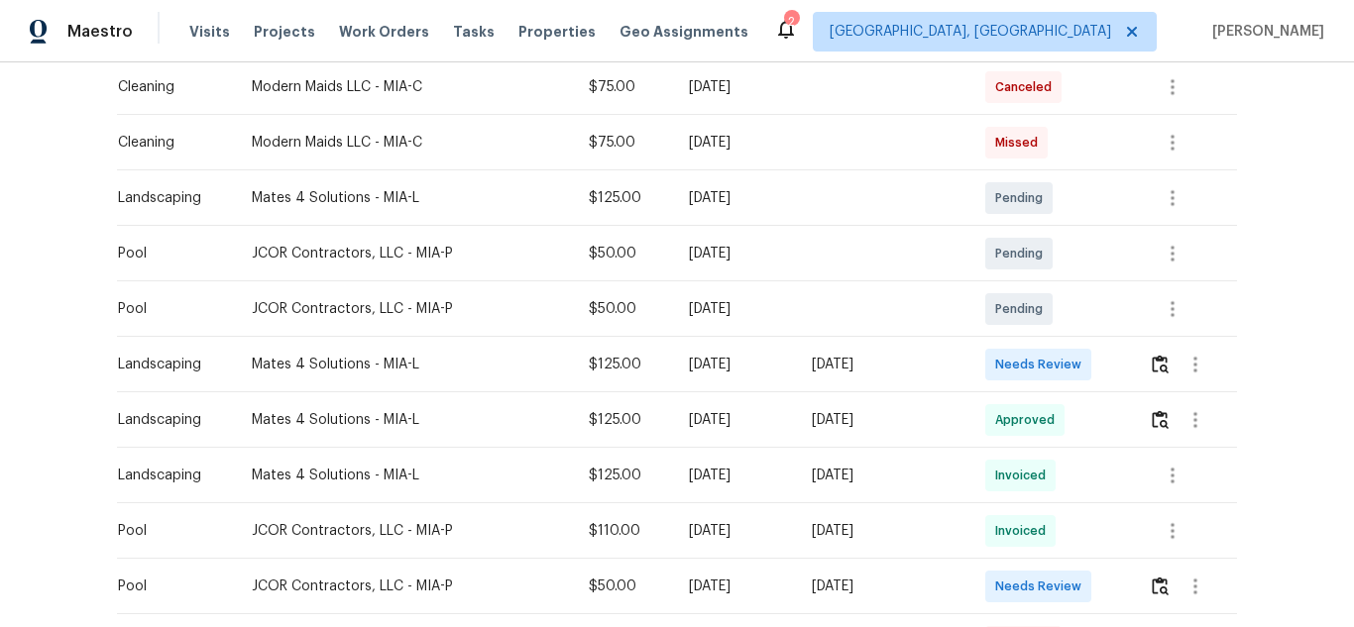
scroll to position [595, 0]
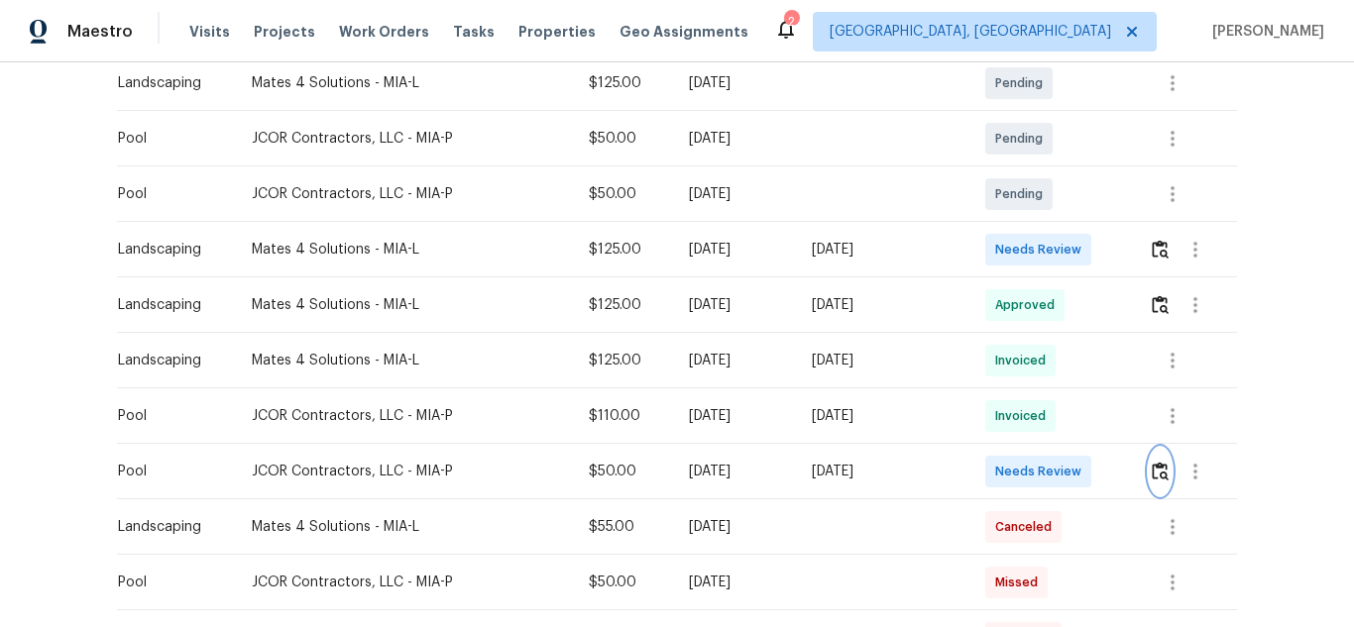
click at [1152, 474] on img "button" at bounding box center [1160, 471] width 17 height 19
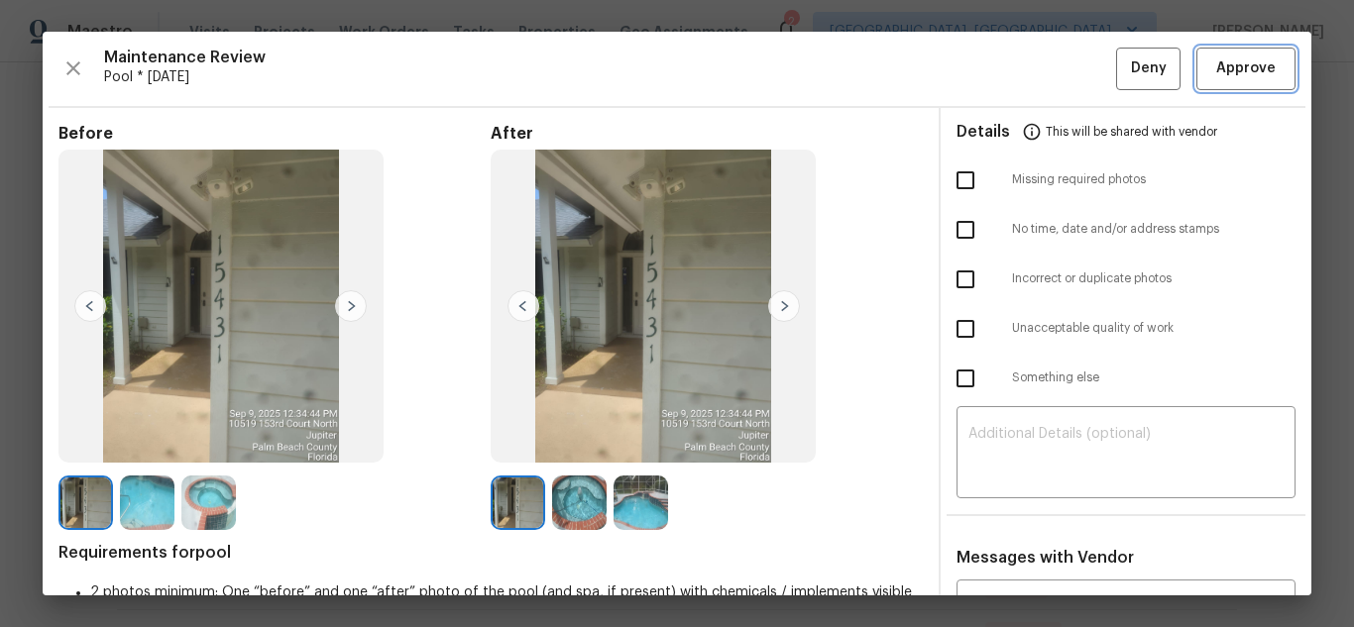
click at [1231, 81] on button "Approve" at bounding box center [1245, 69] width 99 height 43
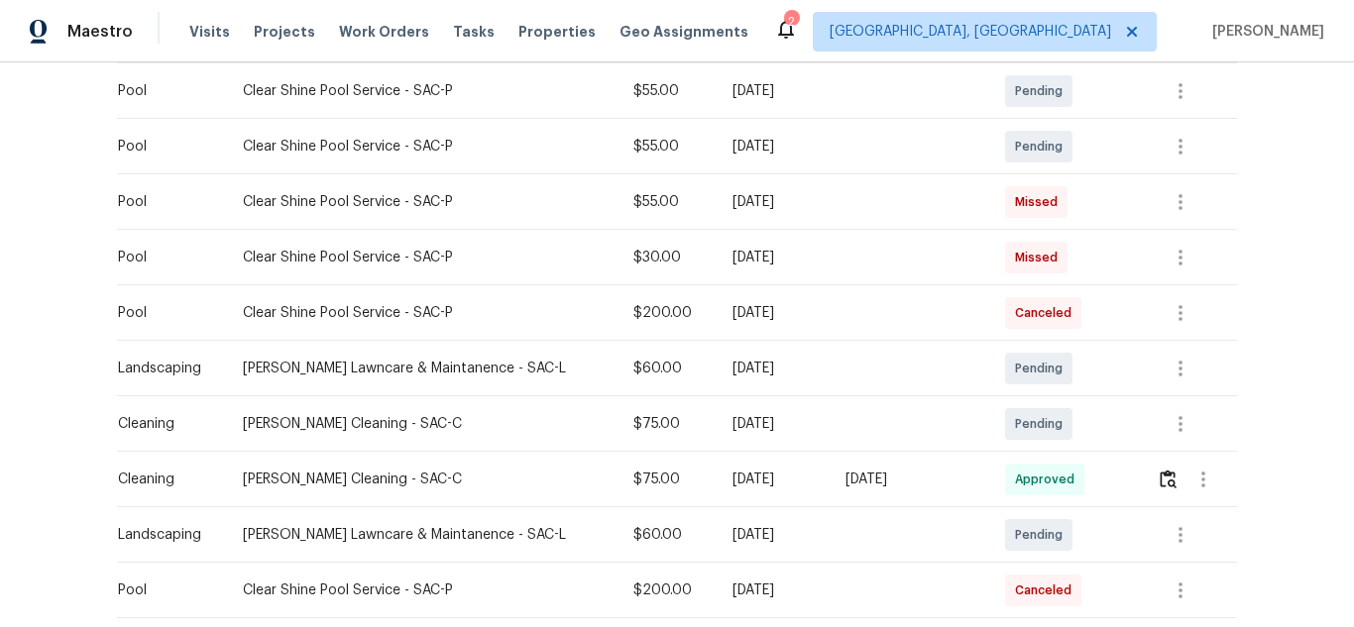
scroll to position [694, 0]
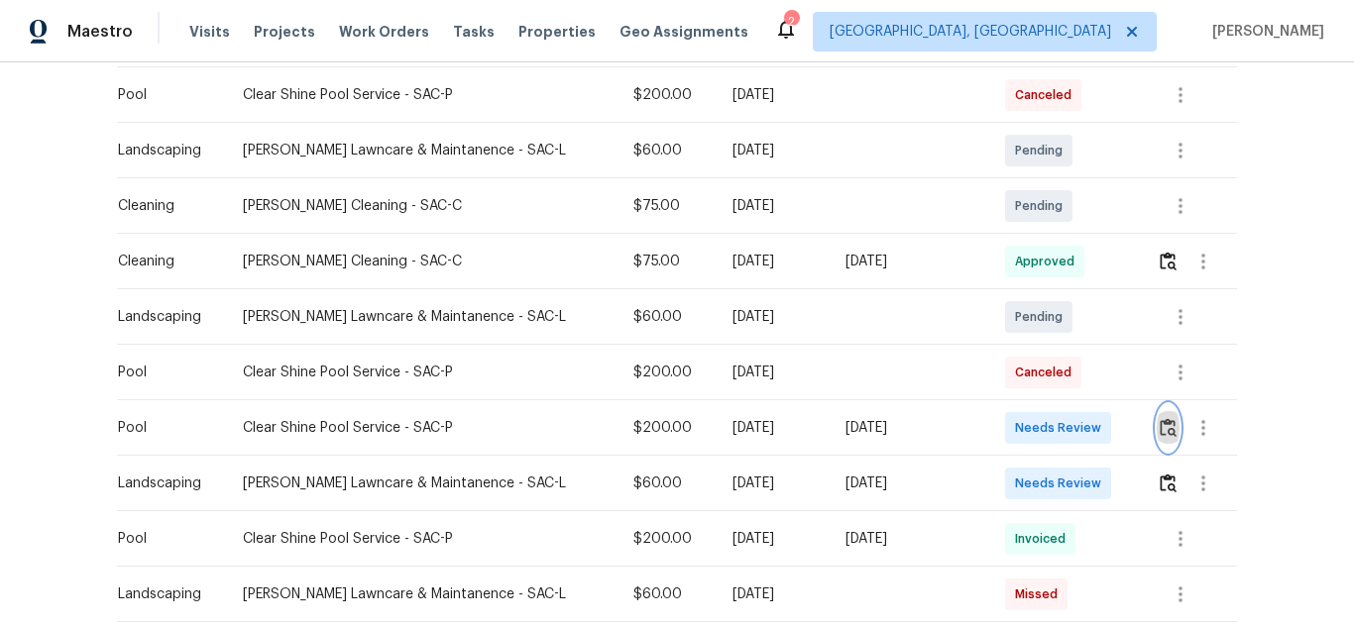
click at [1160, 429] on img "button" at bounding box center [1168, 427] width 17 height 19
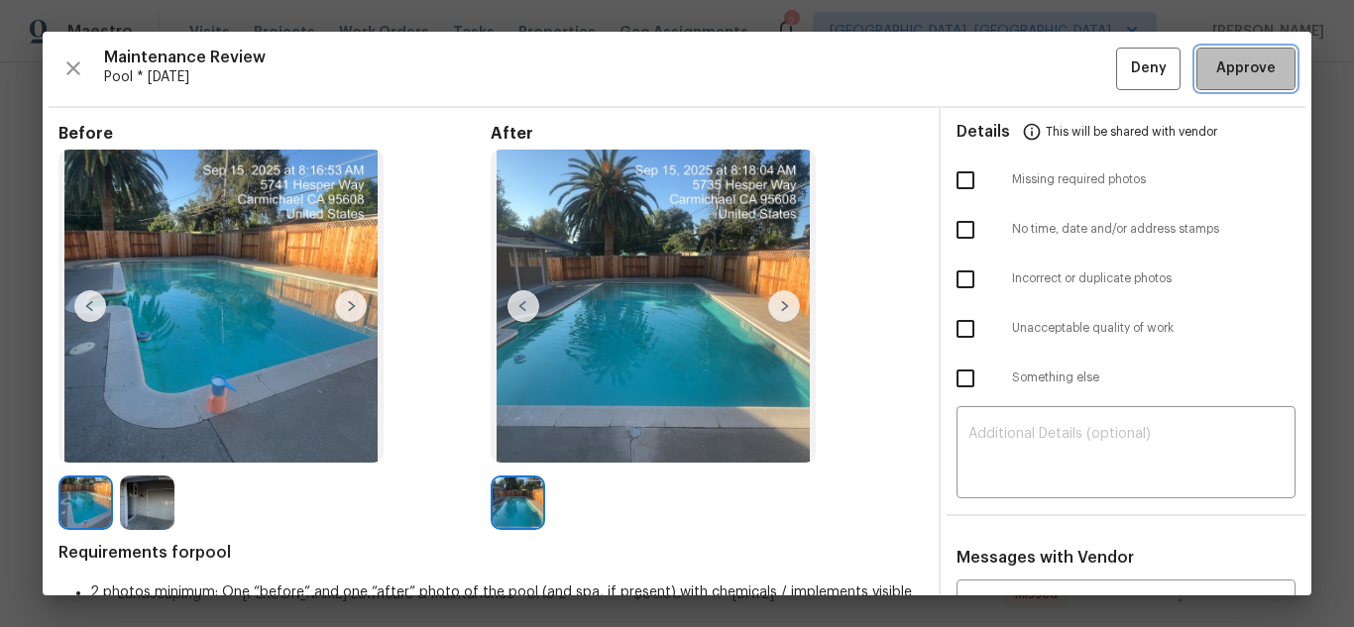
click at [1245, 74] on span "Approve" at bounding box center [1245, 68] width 59 height 25
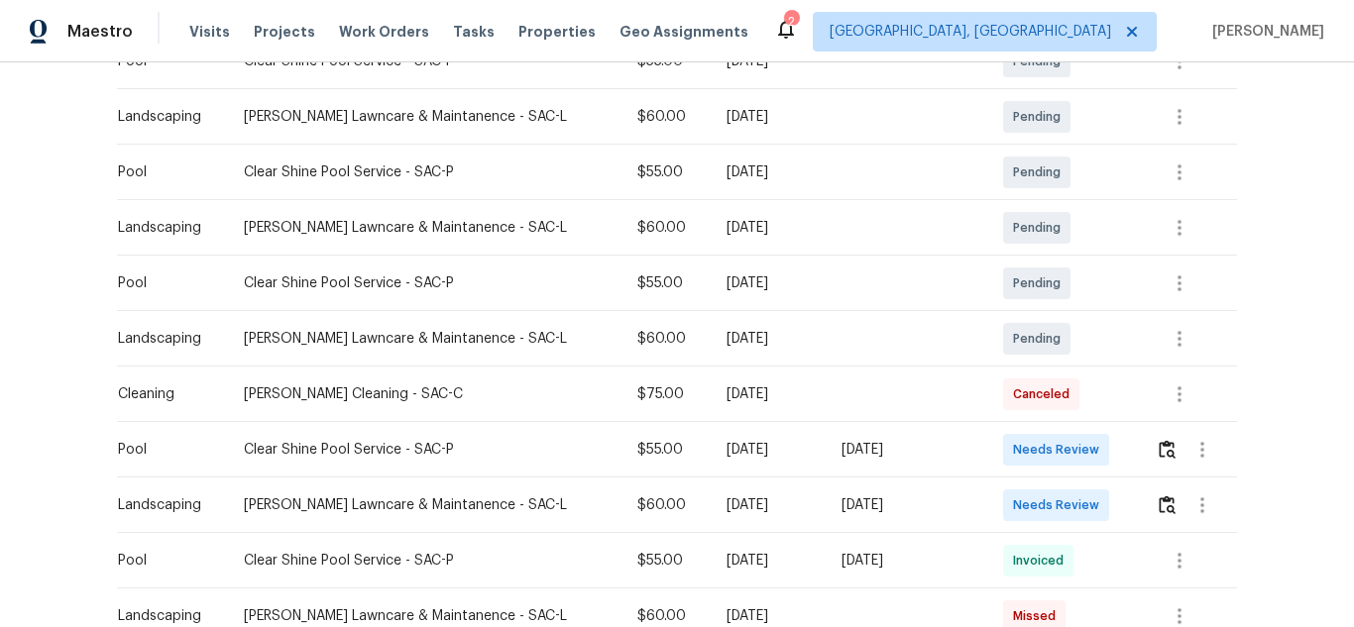
scroll to position [396, 0]
click at [1159, 446] on img "button" at bounding box center [1167, 447] width 17 height 19
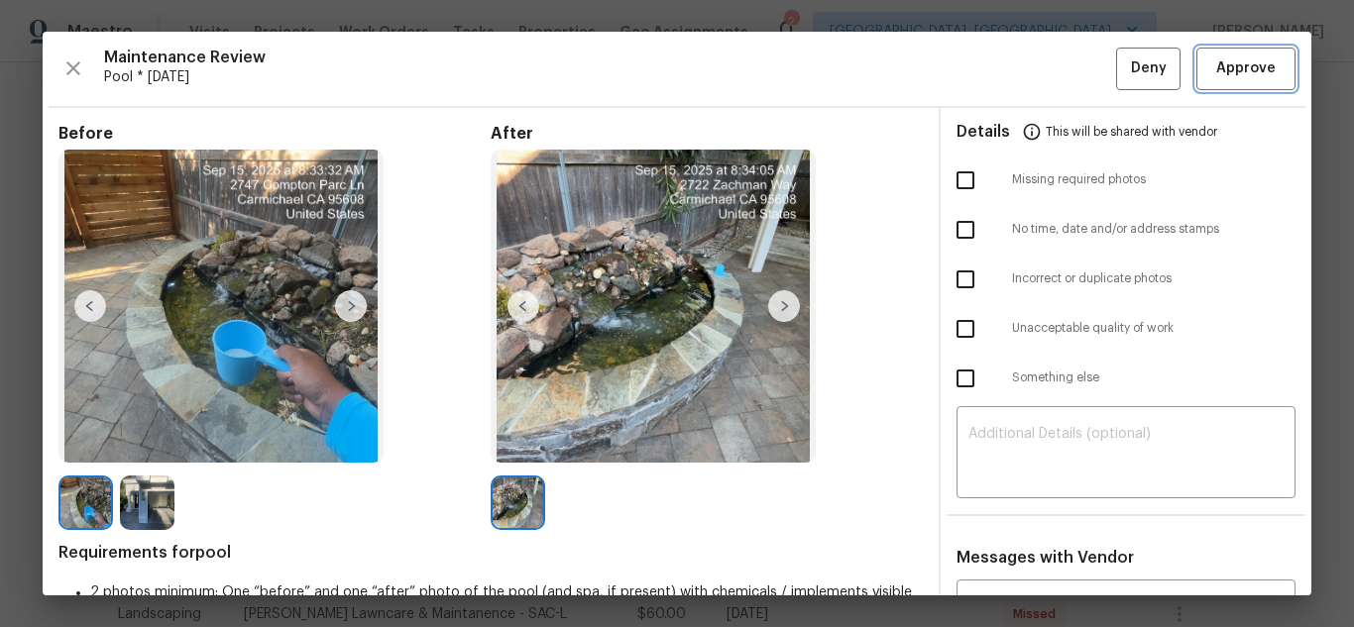
click at [1216, 62] on span "Approve" at bounding box center [1245, 68] width 59 height 25
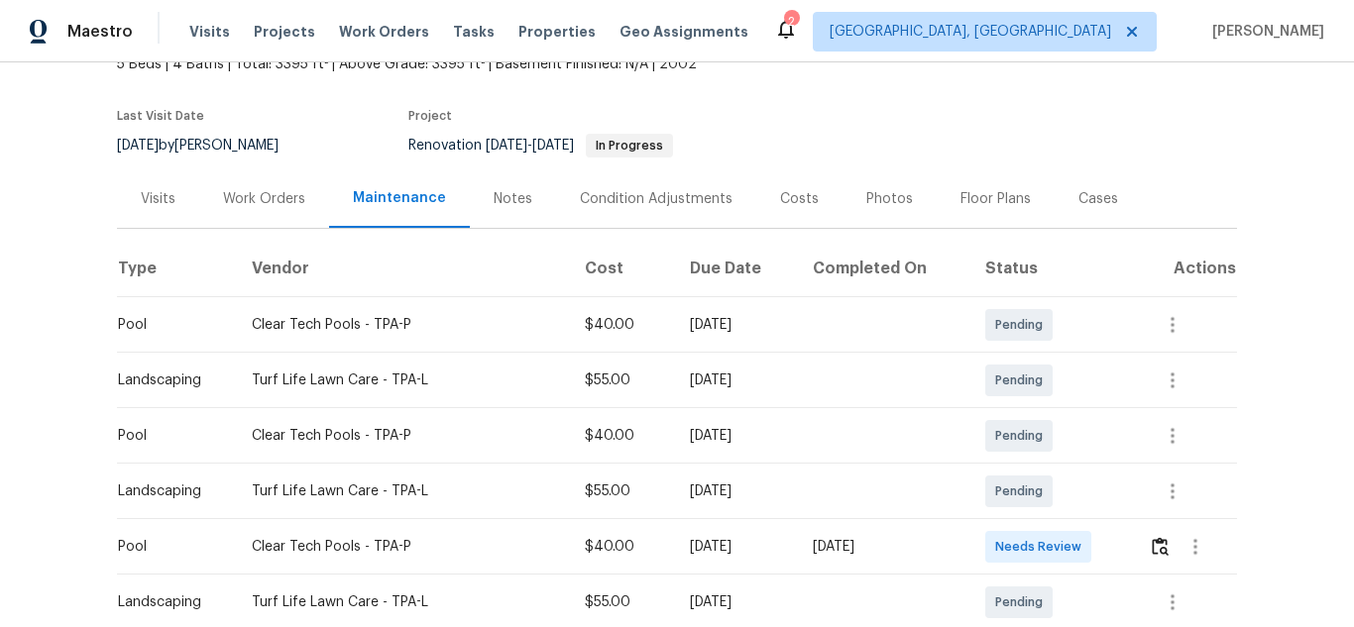
scroll to position [297, 0]
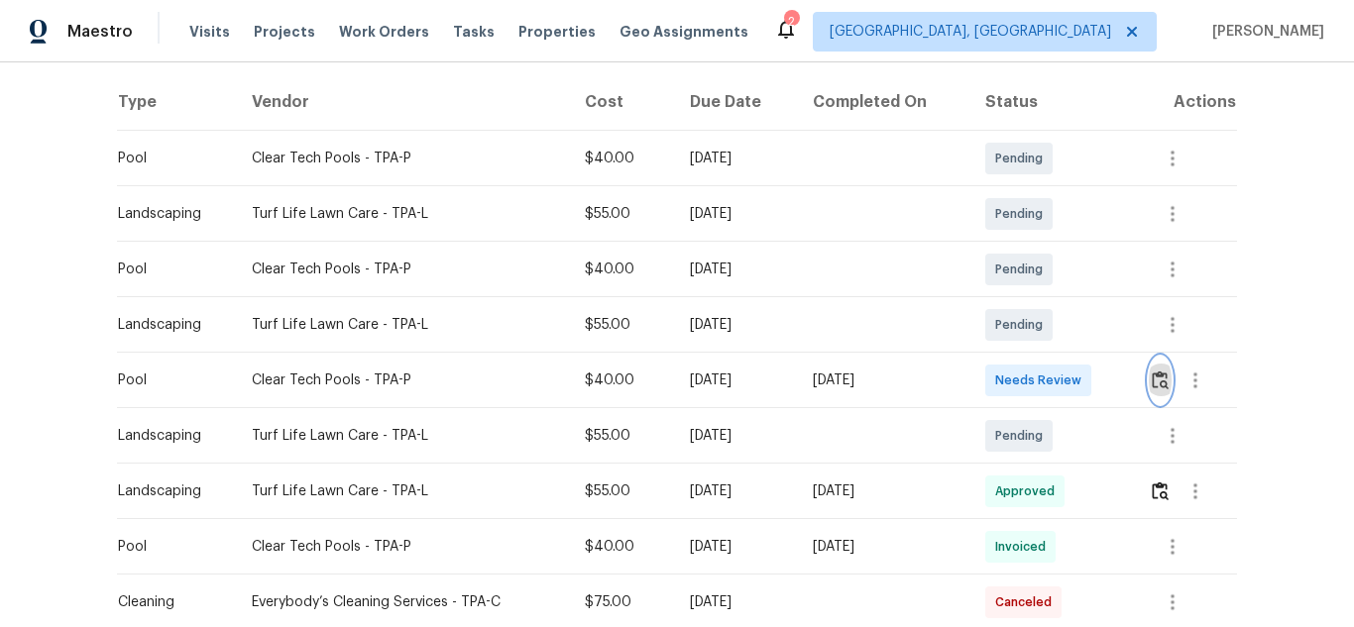
click at [1160, 380] on img "button" at bounding box center [1160, 380] width 17 height 19
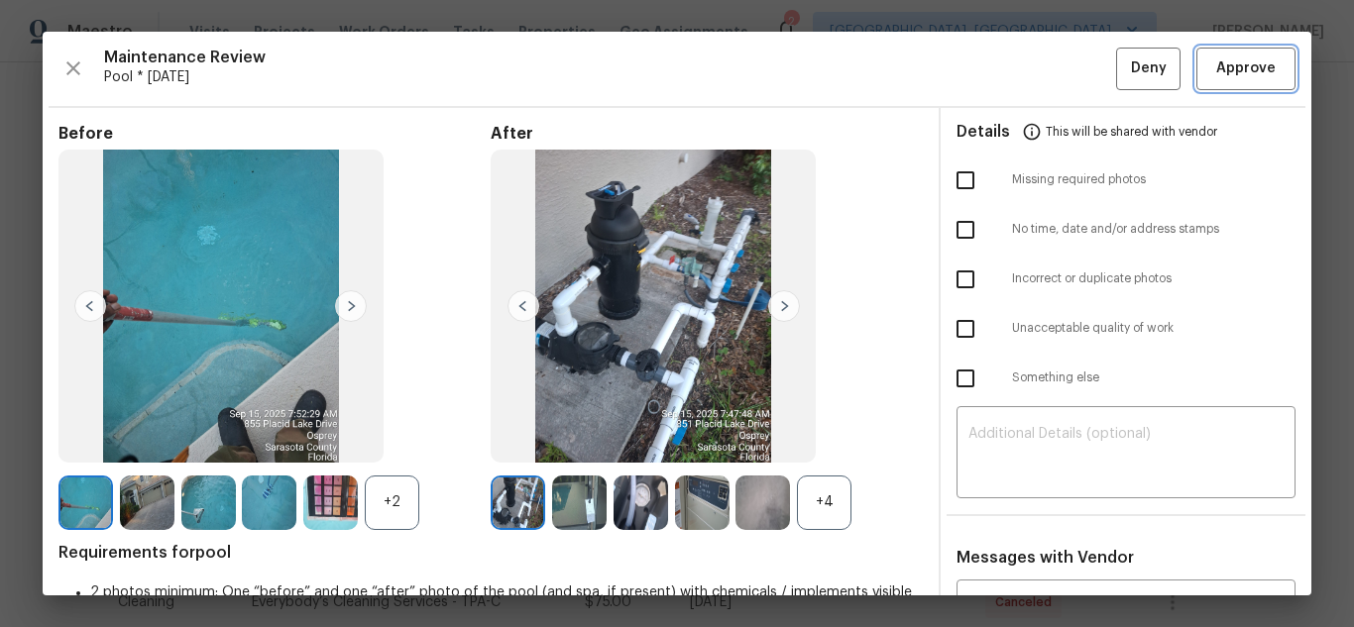
click at [1204, 56] on button "Approve" at bounding box center [1245, 69] width 99 height 43
